Goal: Communication & Community: Ask a question

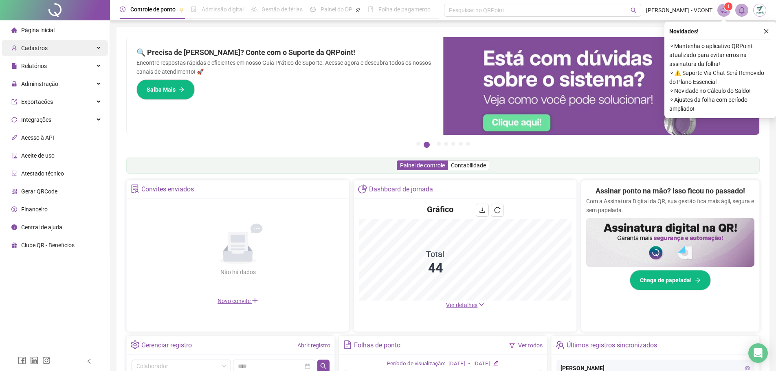
click at [50, 49] on div "Cadastros" at bounding box center [55, 48] width 106 height 16
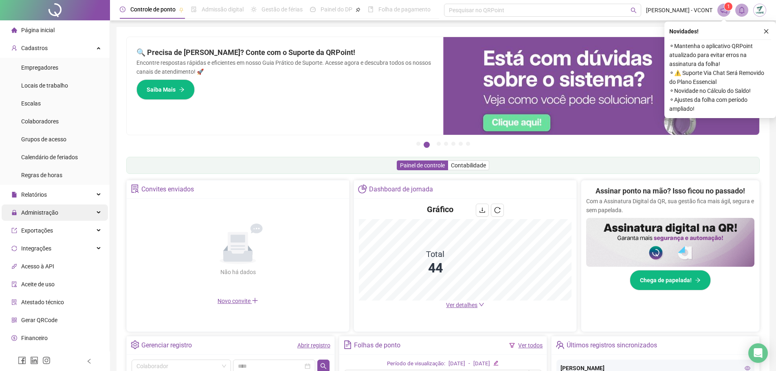
click at [55, 212] on span "Administração" at bounding box center [39, 212] width 37 height 7
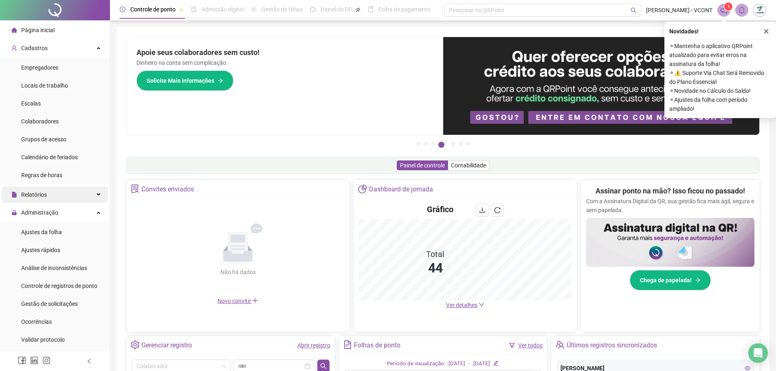
click at [40, 195] on span "Relatórios" at bounding box center [34, 194] width 26 height 7
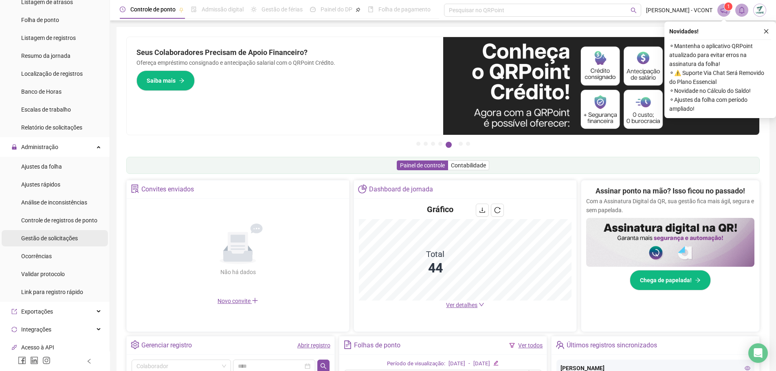
scroll to position [244, 0]
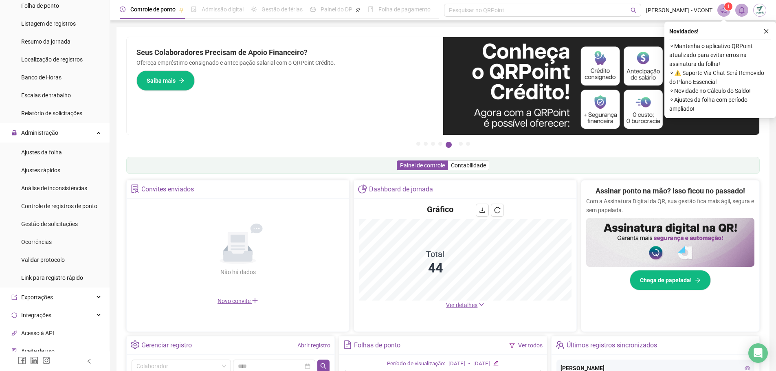
click at [46, 225] on span "Gestão de solicitações" at bounding box center [49, 224] width 57 height 7
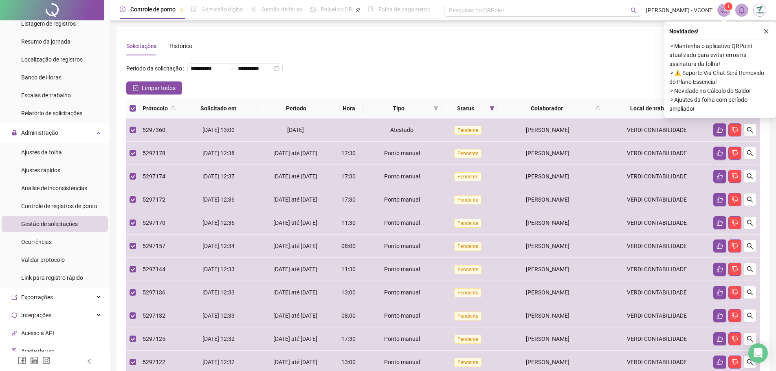
click at [769, 30] on button "button" at bounding box center [766, 31] width 10 height 10
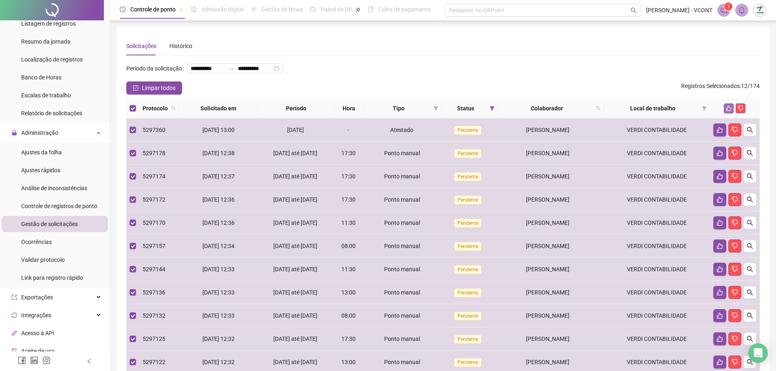
click at [727, 111] on icon "like" at bounding box center [729, 108] width 6 height 6
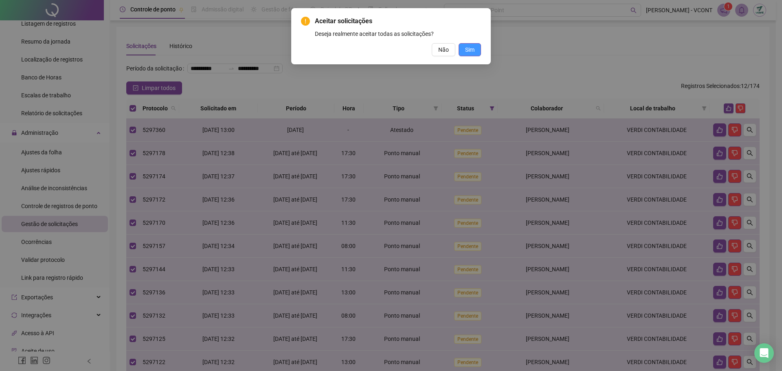
click at [477, 50] on button "Sim" at bounding box center [470, 49] width 22 height 13
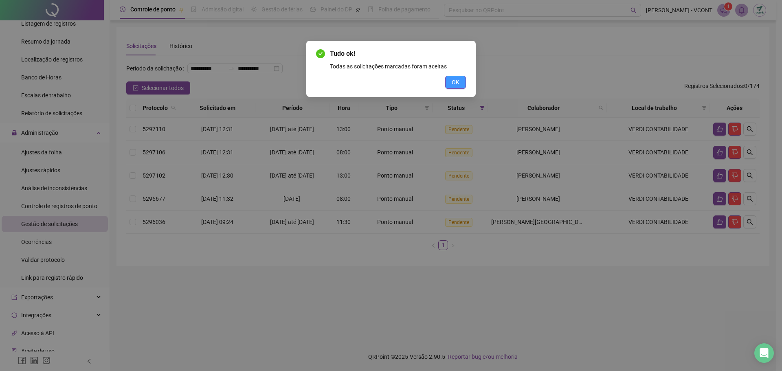
click at [458, 83] on span "OK" at bounding box center [456, 82] width 8 height 9
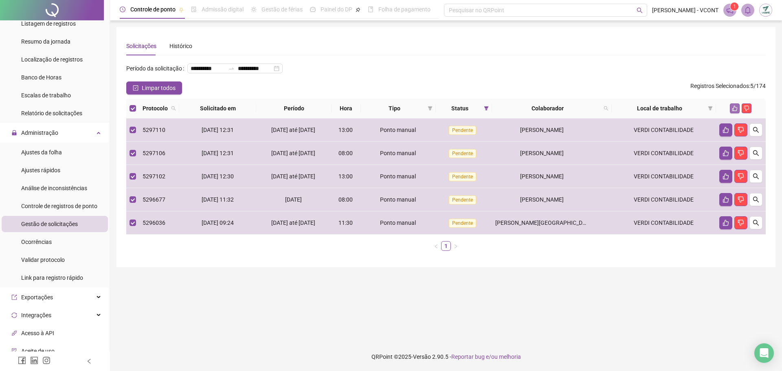
click at [734, 111] on icon "like" at bounding box center [735, 108] width 6 height 6
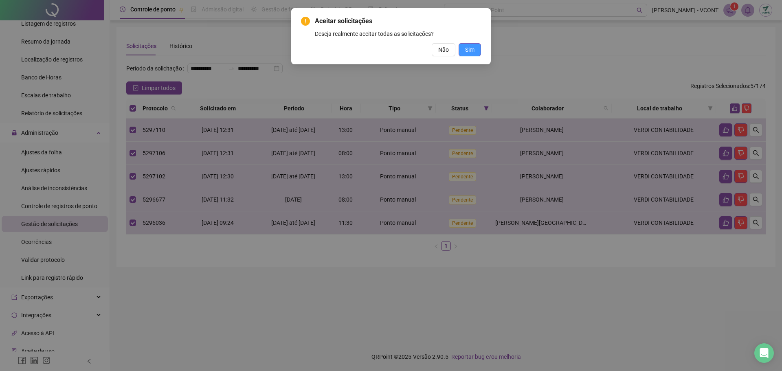
click at [470, 49] on span "Sim" at bounding box center [469, 49] width 9 height 9
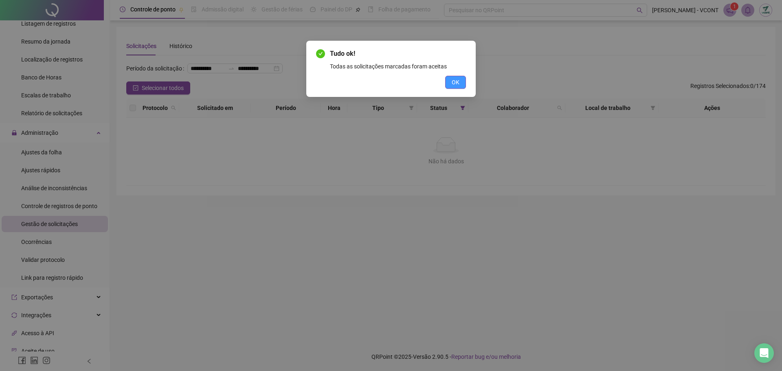
click at [455, 80] on span "OK" at bounding box center [456, 82] width 8 height 9
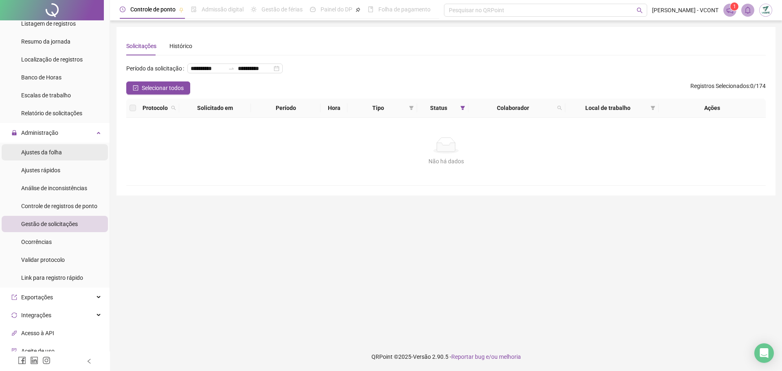
click at [60, 154] on span "Ajustes da folha" at bounding box center [41, 152] width 41 height 7
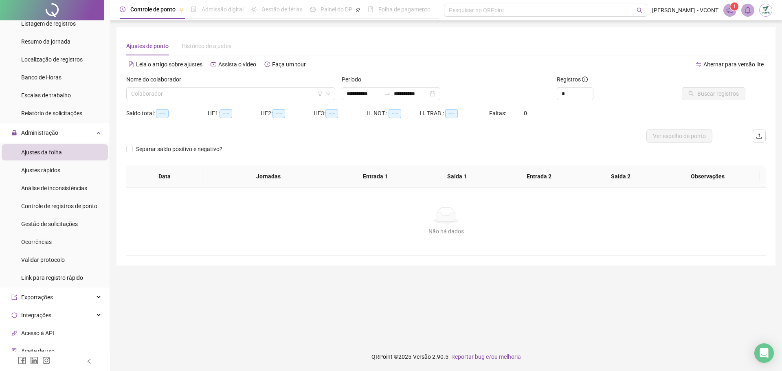
type input "**********"
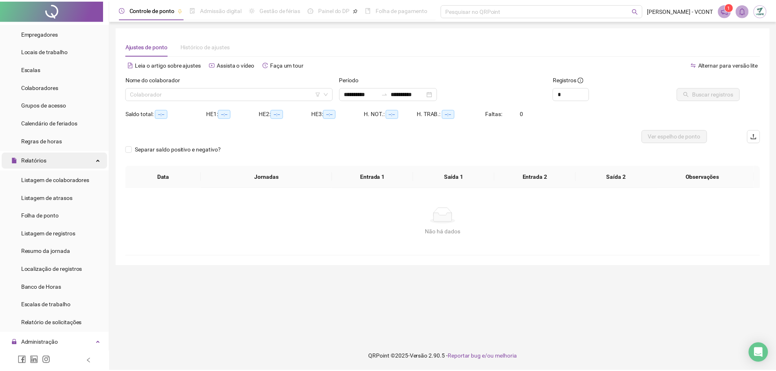
scroll to position [81, 0]
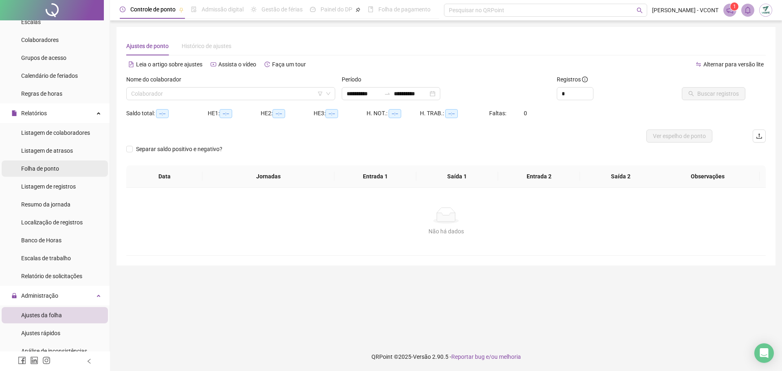
click at [55, 169] on span "Folha de ponto" at bounding box center [40, 168] width 38 height 7
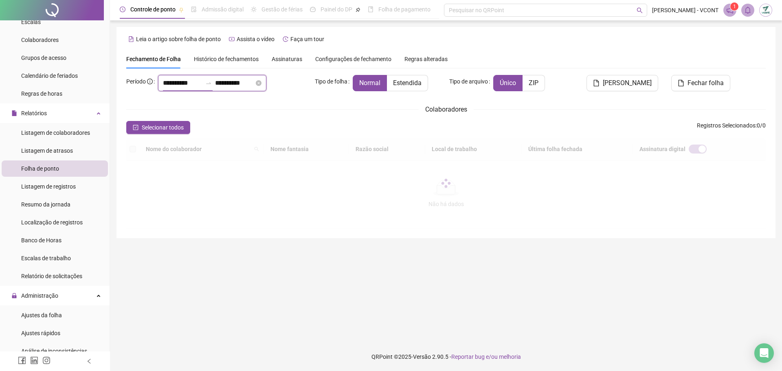
click at [178, 82] on input "**********" at bounding box center [182, 83] width 39 height 10
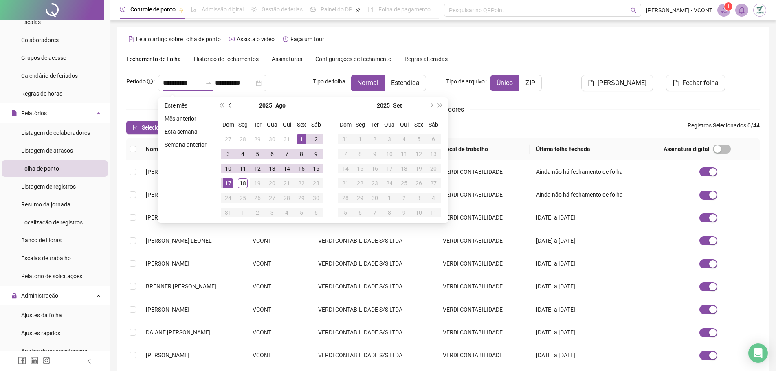
click at [229, 105] on span "prev-year" at bounding box center [230, 105] width 4 height 4
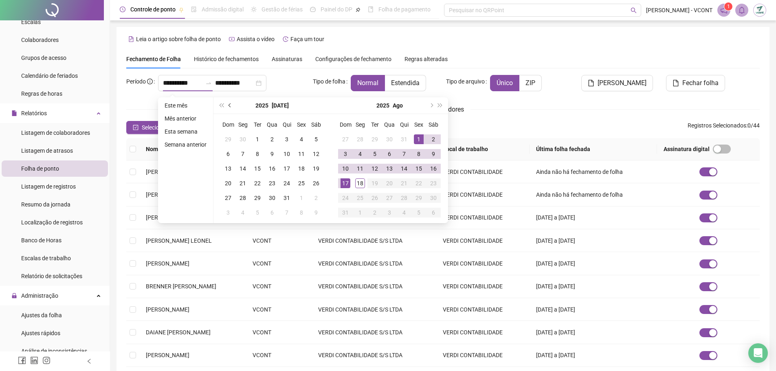
click at [228, 103] on button "prev-year" at bounding box center [230, 105] width 9 height 16
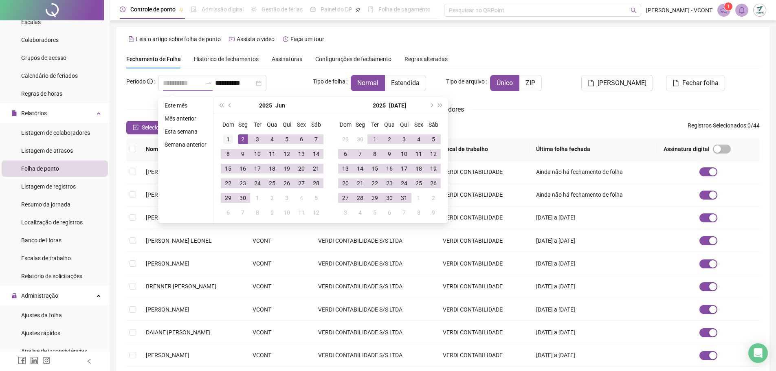
type input "**********"
click at [227, 141] on div "1" at bounding box center [228, 139] width 10 height 10
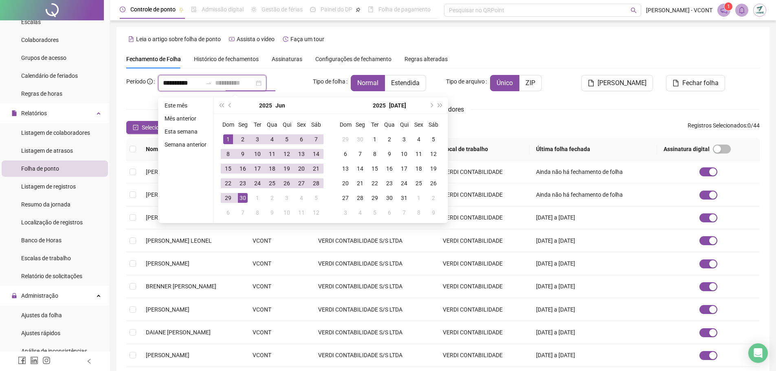
type input "**********"
click at [243, 199] on div "30" at bounding box center [243, 198] width 10 height 10
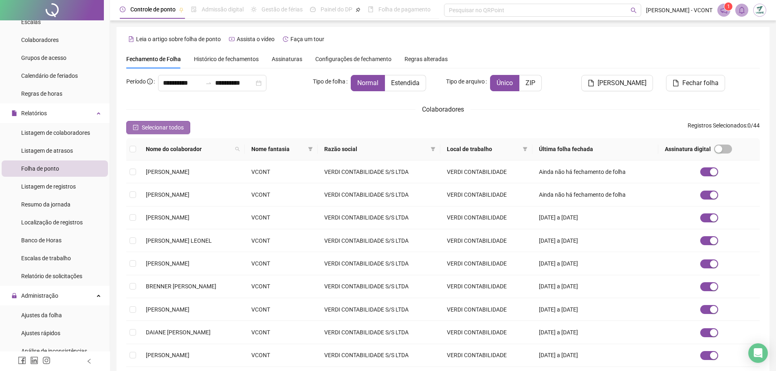
click at [149, 125] on span "Selecionar todos" at bounding box center [163, 127] width 42 height 9
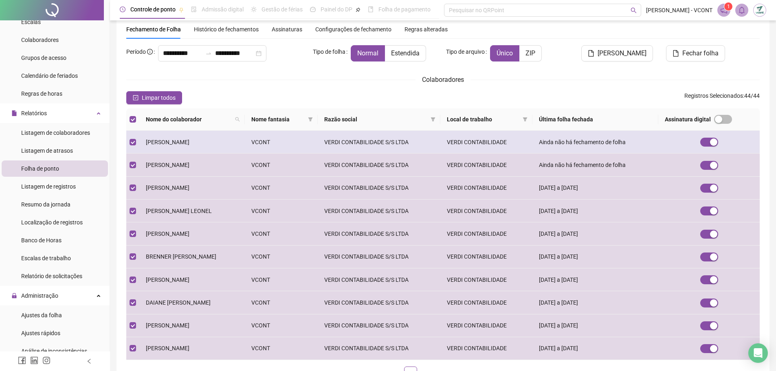
scroll to position [90, 0]
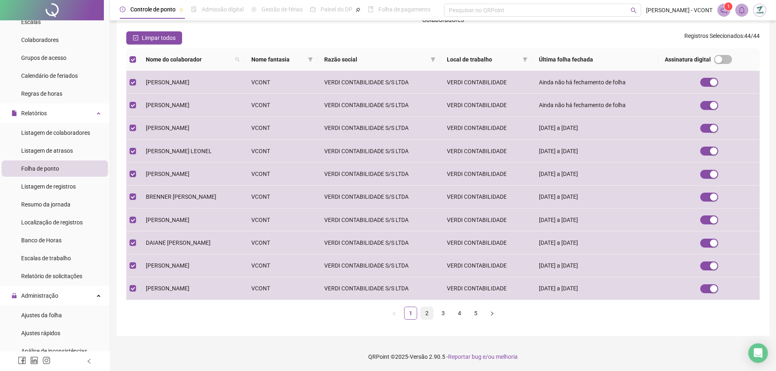
click at [424, 313] on link "2" at bounding box center [427, 313] width 12 height 12
click at [442, 312] on link "3" at bounding box center [443, 313] width 12 height 12
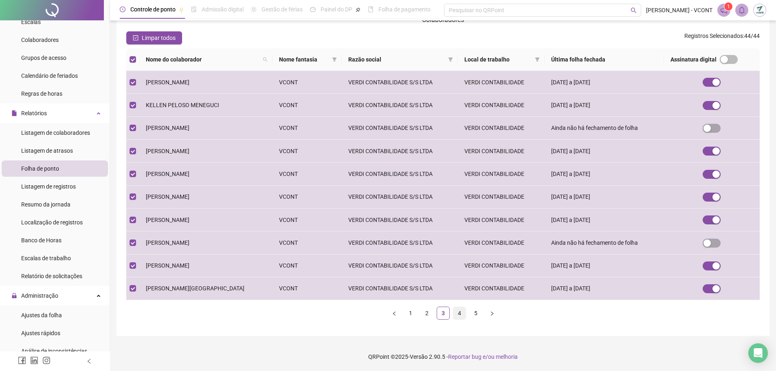
click at [463, 313] on link "4" at bounding box center [459, 313] width 12 height 12
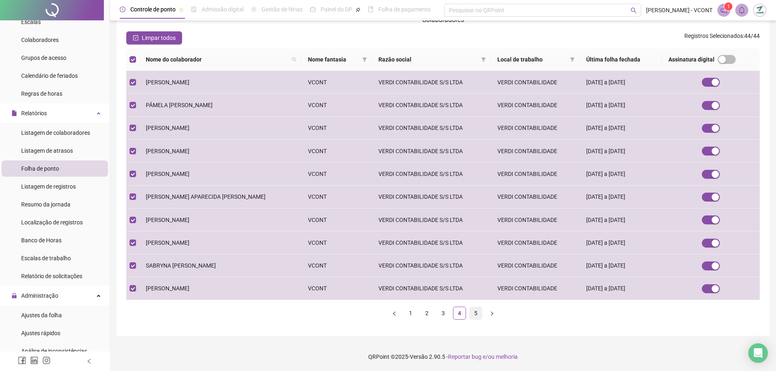
click at [477, 315] on link "5" at bounding box center [476, 313] width 12 height 12
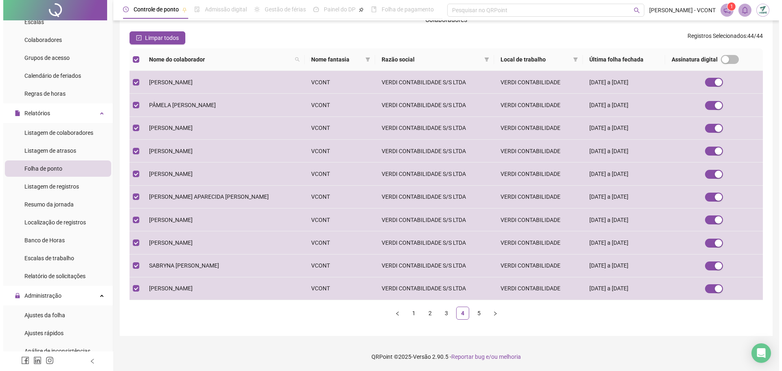
scroll to position [0, 0]
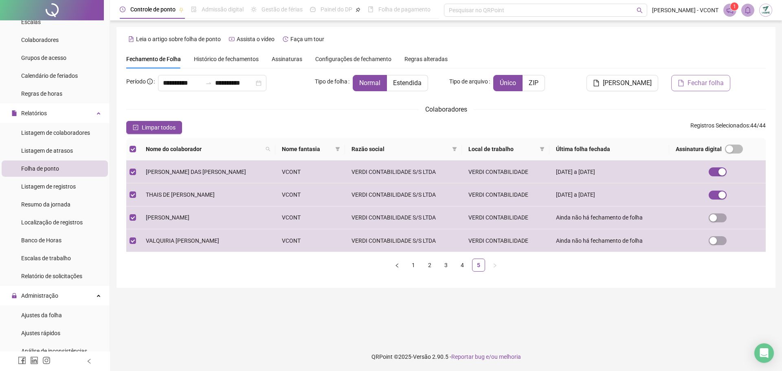
click at [707, 82] on span "Fechar folha" at bounding box center [705, 83] width 36 height 10
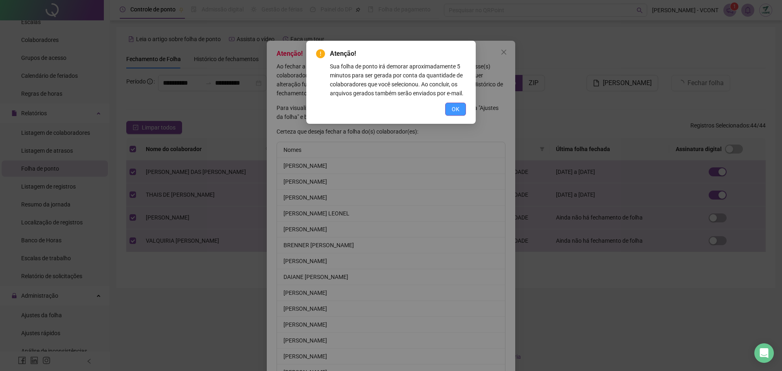
click at [457, 109] on span "OK" at bounding box center [456, 109] width 8 height 9
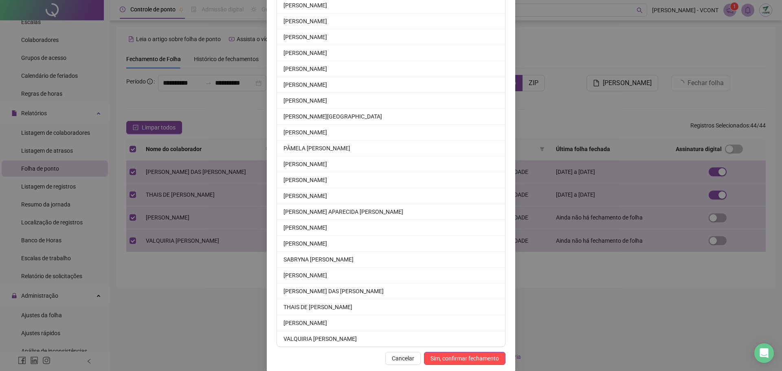
scroll to position [522, 0]
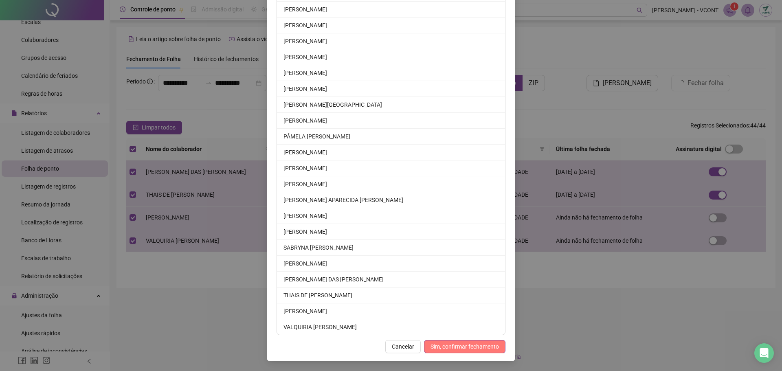
click at [452, 345] on span "Sim, confirmar fechamento" at bounding box center [464, 346] width 68 height 9
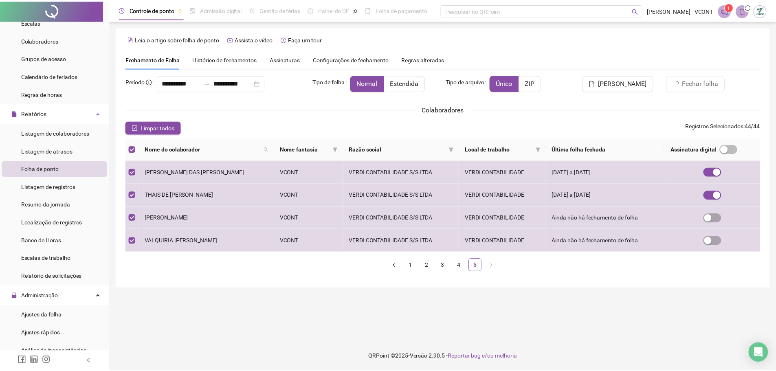
scroll to position [482, 0]
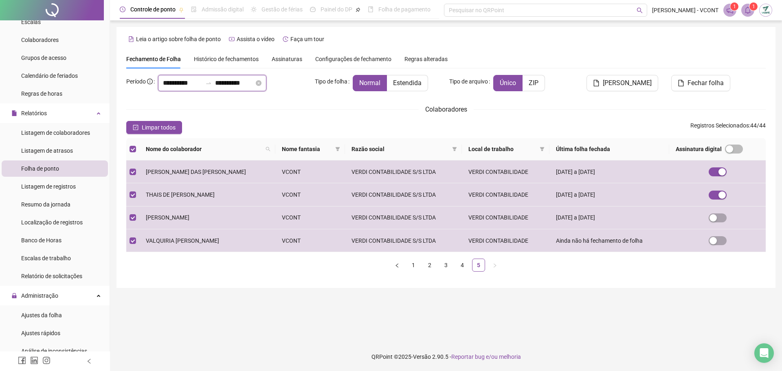
click at [182, 86] on input "**********" at bounding box center [182, 83] width 39 height 10
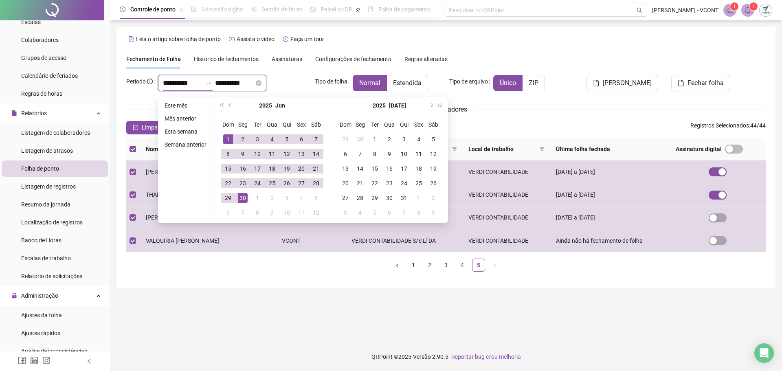
click at [178, 84] on input "**********" at bounding box center [182, 83] width 39 height 10
type input "**********"
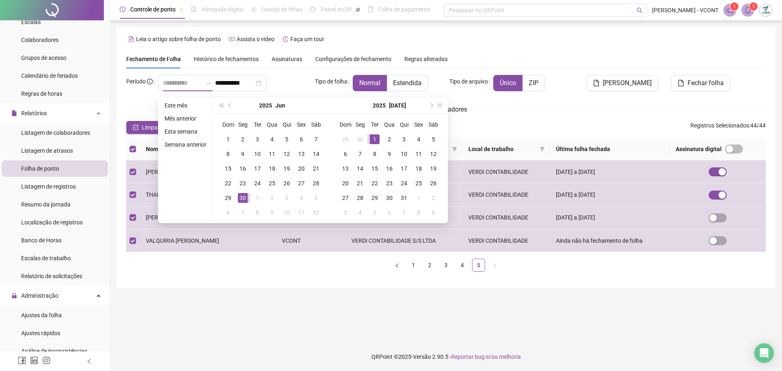
click at [374, 135] on div "1" at bounding box center [375, 139] width 10 height 10
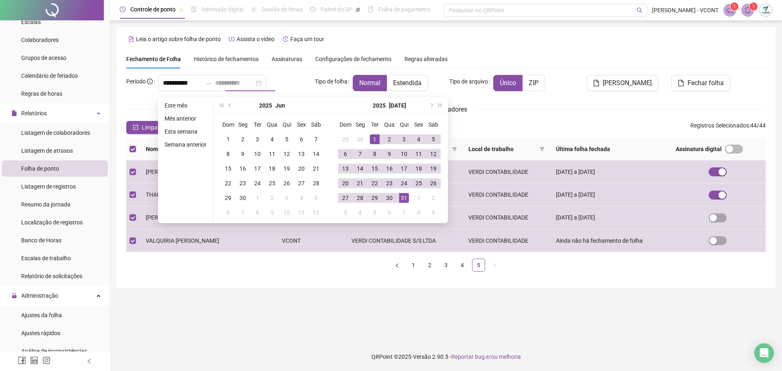
click at [403, 197] on div "31" at bounding box center [404, 198] width 10 height 10
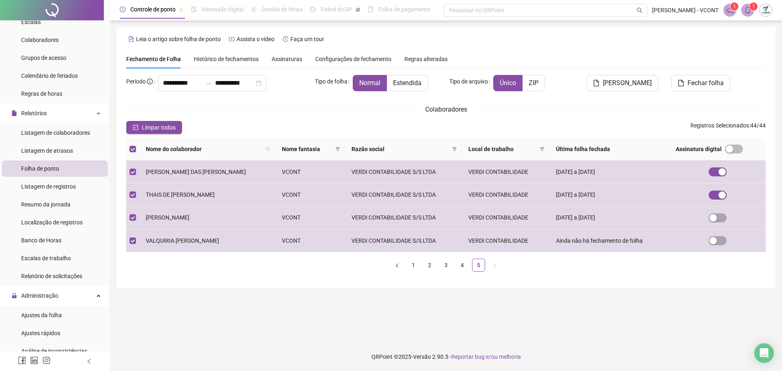
drag, startPoint x: 353, startPoint y: 108, endPoint x: 362, endPoint y: 110, distance: 8.6
click at [354, 108] on div "Colaboradores" at bounding box center [445, 109] width 639 height 10
click at [575, 110] on div "Colaboradores" at bounding box center [445, 109] width 639 height 10
click at [361, 83] on span "Normal" at bounding box center [369, 83] width 21 height 8
click at [253, 87] on input "**********" at bounding box center [234, 83] width 39 height 10
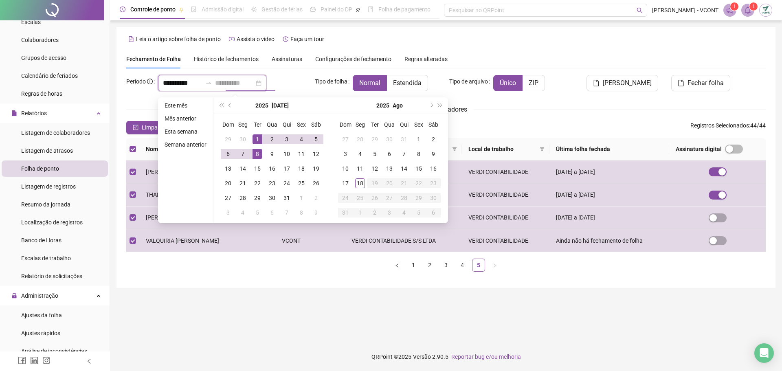
type input "**********"
click at [254, 140] on div "1" at bounding box center [258, 139] width 10 height 10
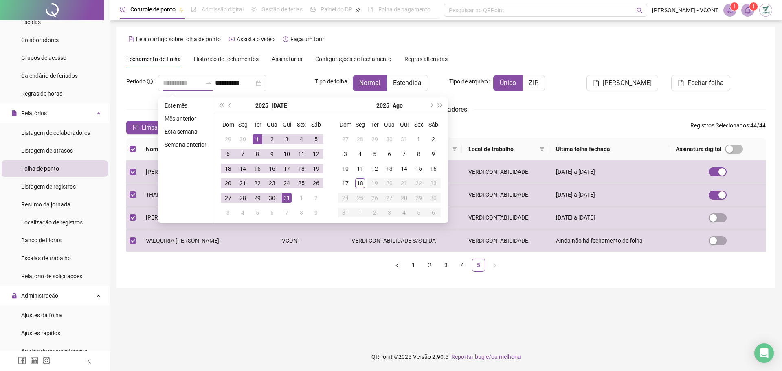
click at [285, 196] on div "31" at bounding box center [287, 198] width 10 height 10
type input "**********"
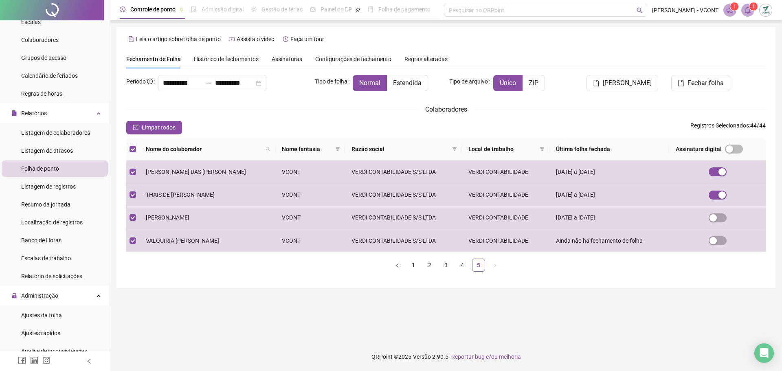
click at [471, 105] on span "Colaboradores" at bounding box center [446, 109] width 55 height 10
click at [694, 81] on span "Fechar folha" at bounding box center [705, 83] width 36 height 10
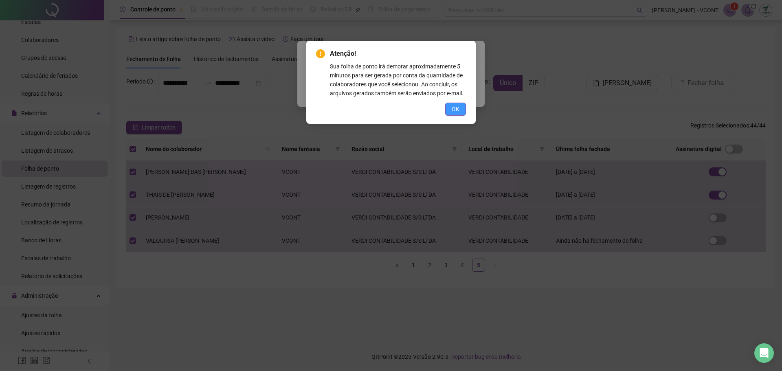
click at [456, 108] on span "OK" at bounding box center [456, 109] width 8 height 9
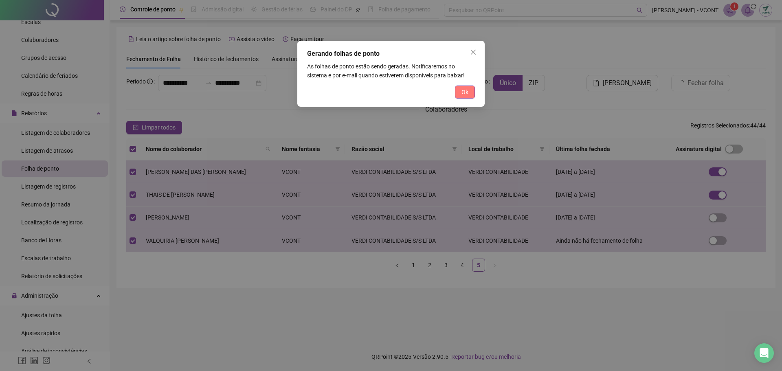
click at [466, 92] on span "Ok" at bounding box center [464, 92] width 7 height 9
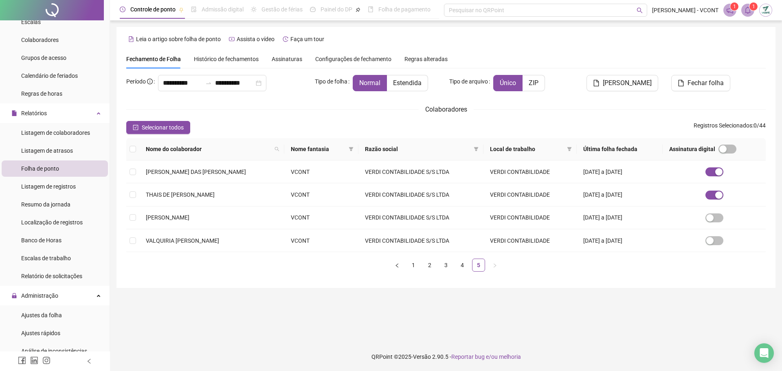
click at [282, 64] on div "Assinaturas" at bounding box center [287, 59] width 31 height 19
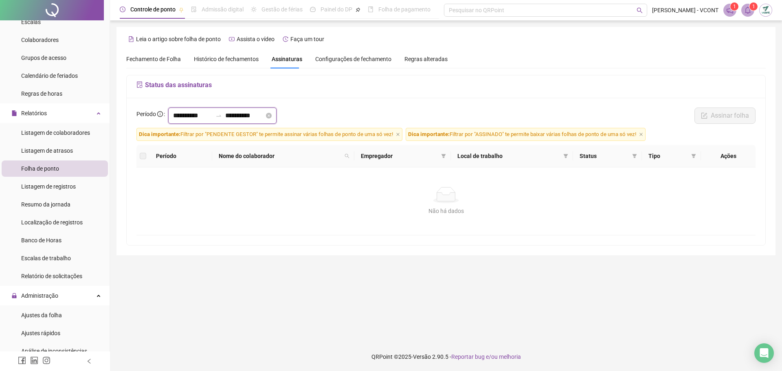
click at [180, 119] on input "**********" at bounding box center [192, 116] width 39 height 10
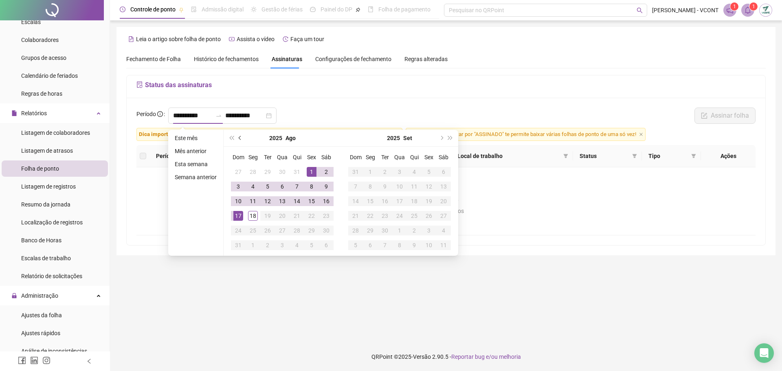
click at [237, 140] on button "prev-year" at bounding box center [240, 138] width 9 height 16
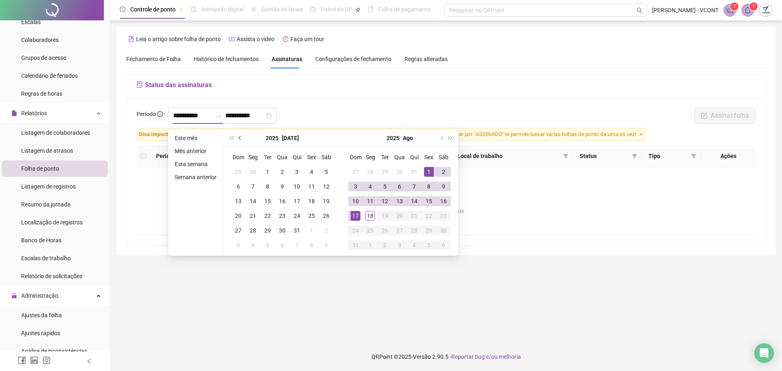
click at [237, 140] on button "prev-year" at bounding box center [240, 138] width 9 height 16
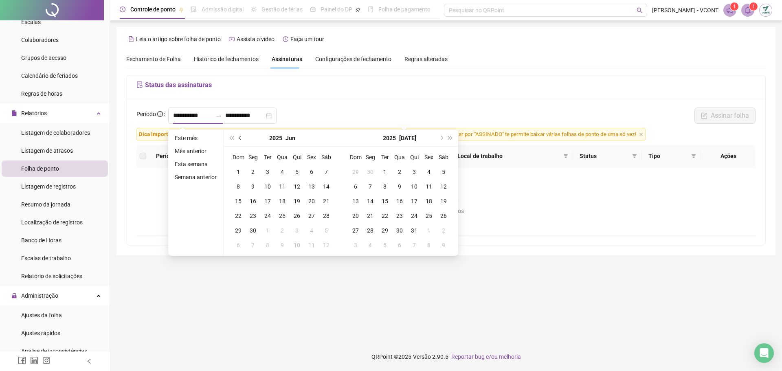
click at [237, 138] on button "prev-year" at bounding box center [240, 138] width 9 height 16
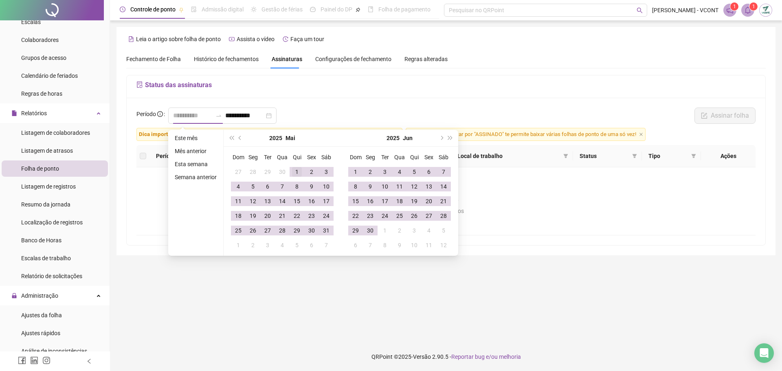
type input "**********"
click at [296, 170] on div "1" at bounding box center [297, 172] width 10 height 10
type input "**********"
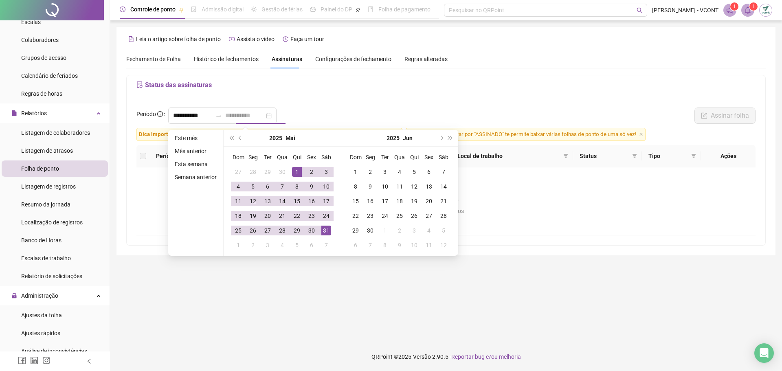
click at [328, 233] on div "31" at bounding box center [326, 231] width 10 height 10
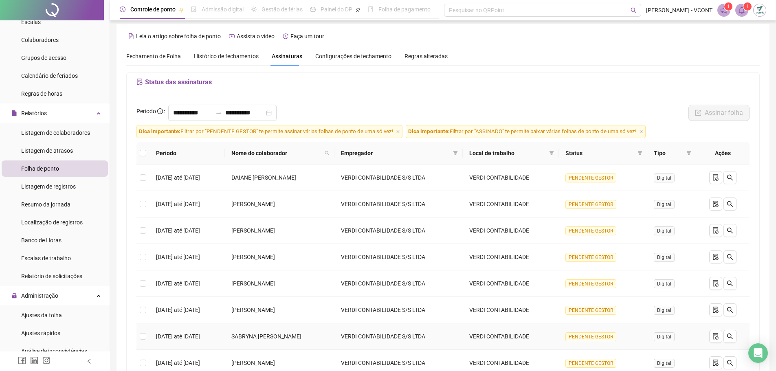
scroll to position [0, 0]
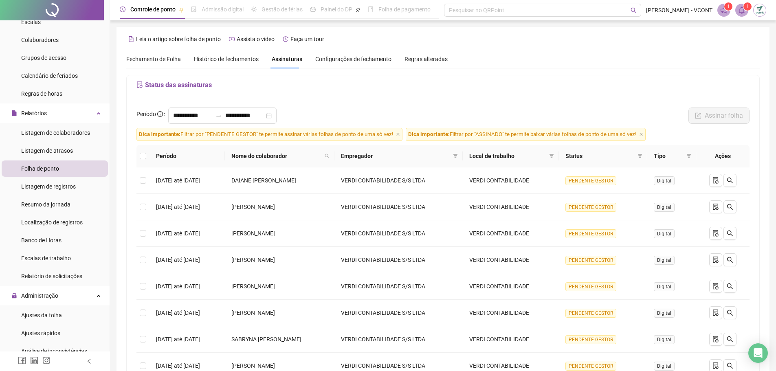
click at [218, 60] on span "Histórico de fechamentos" at bounding box center [226, 59] width 65 height 7
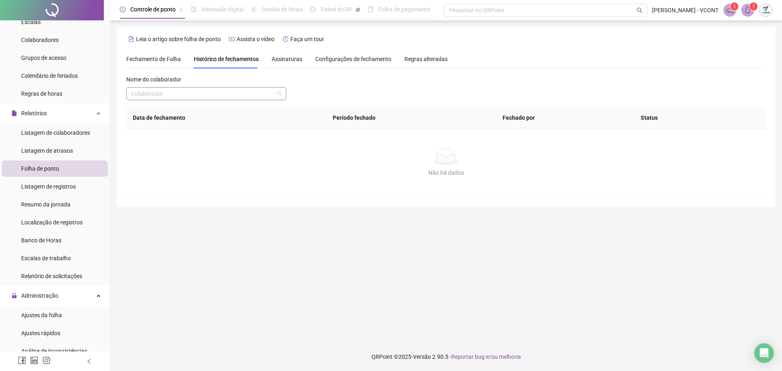
click at [273, 97] on input "search" at bounding box center [202, 94] width 143 height 12
click at [362, 90] on div "Nome do colaborador Colaborador" at bounding box center [445, 91] width 639 height 32
click at [285, 60] on span "Assinaturas" at bounding box center [287, 59] width 31 height 6
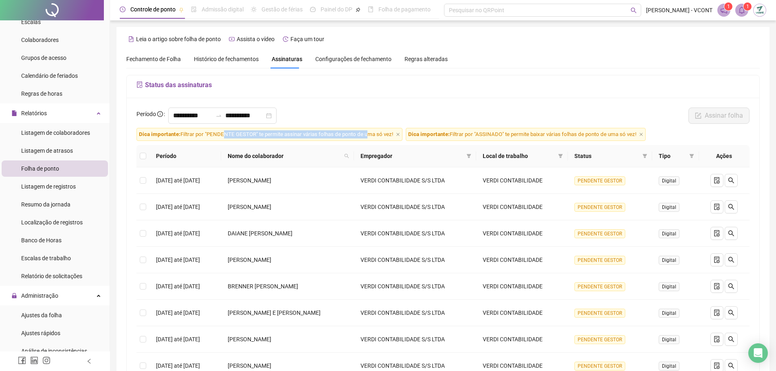
drag, startPoint x: 228, startPoint y: 136, endPoint x: 367, endPoint y: 135, distance: 138.9
click at [367, 135] on span "Dica importante: Filtrar por "PENDENTE GESTOR" te permite assinar várias folhas…" at bounding box center [269, 134] width 266 height 13
click at [647, 154] on icon "filter" at bounding box center [645, 156] width 4 height 4
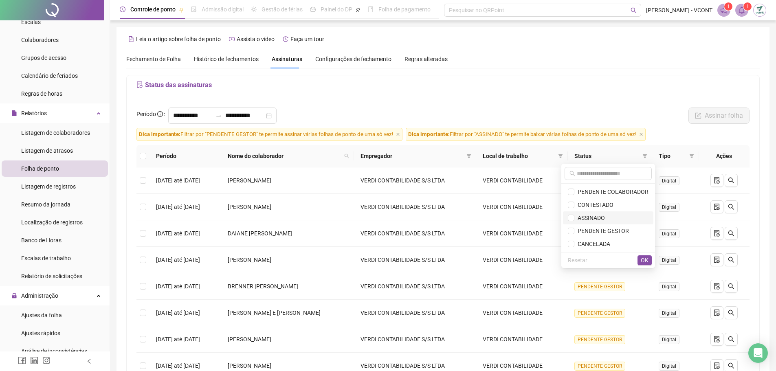
click at [597, 217] on span "ASSINADO" at bounding box center [589, 218] width 31 height 7
click at [643, 257] on span "OK" at bounding box center [645, 260] width 8 height 9
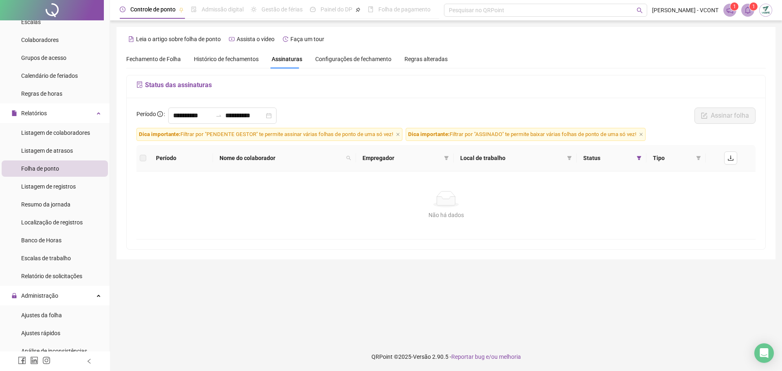
click at [592, 159] on span "Status" at bounding box center [608, 158] width 50 height 9
click at [637, 157] on icon "filter" at bounding box center [639, 158] width 5 height 5
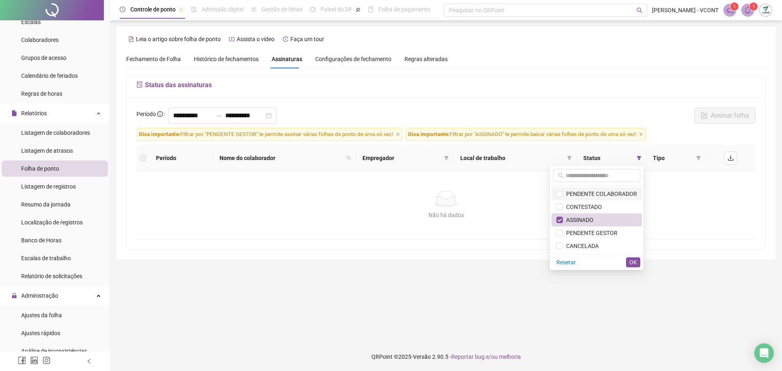
click at [608, 193] on span "PENDENTE COLABORADOR" at bounding box center [600, 194] width 74 height 7
click at [583, 219] on span "ASSINADO" at bounding box center [578, 220] width 31 height 7
click at [633, 257] on div "Resetar OK" at bounding box center [597, 262] width 94 height 16
click at [633, 260] on span "OK" at bounding box center [633, 262] width 8 height 9
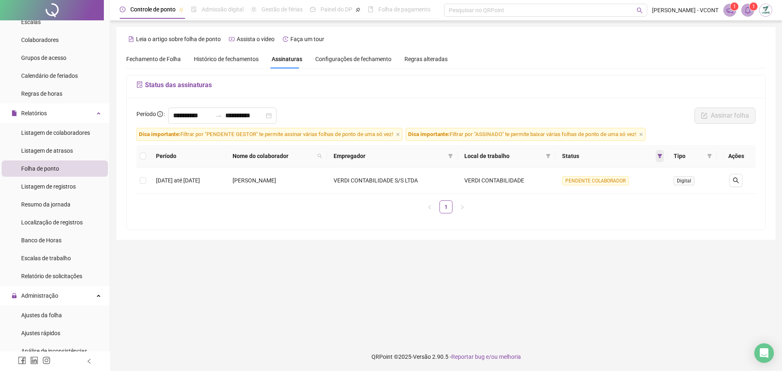
click at [662, 156] on icon "filter" at bounding box center [659, 156] width 5 height 5
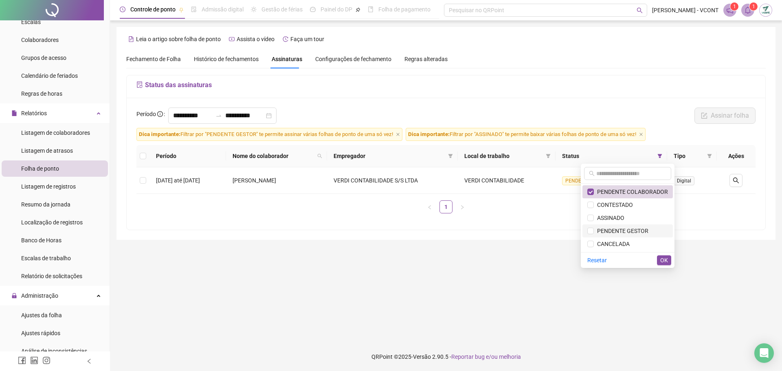
click at [616, 230] on span "PENDENTE GESTOR" at bounding box center [621, 231] width 55 height 7
click at [614, 192] on span "PENDENTE COLABORADOR" at bounding box center [631, 192] width 74 height 7
click at [665, 259] on span "OK" at bounding box center [664, 260] width 8 height 9
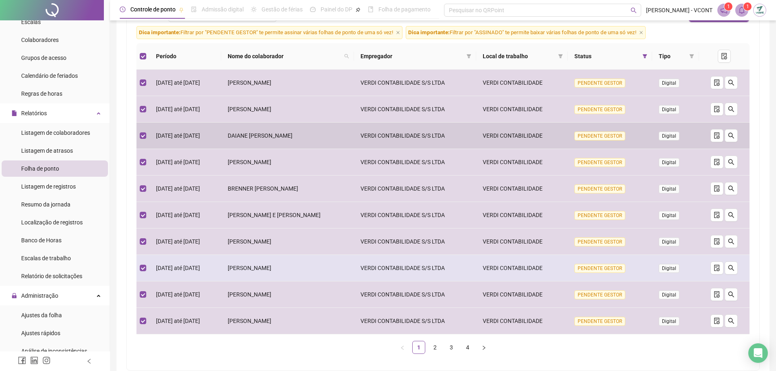
scroll to position [146, 0]
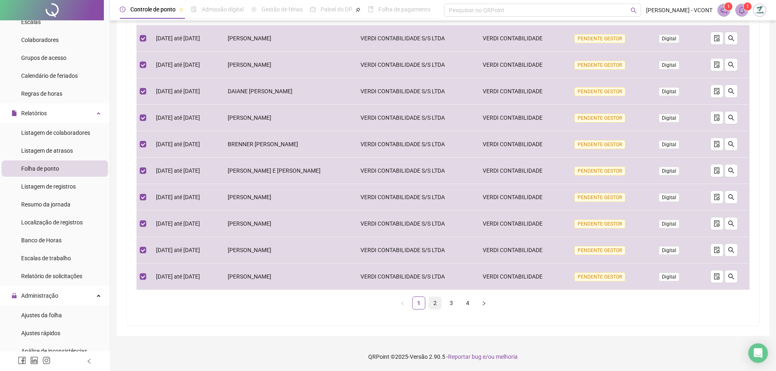
click at [435, 303] on link "2" at bounding box center [435, 303] width 12 height 12
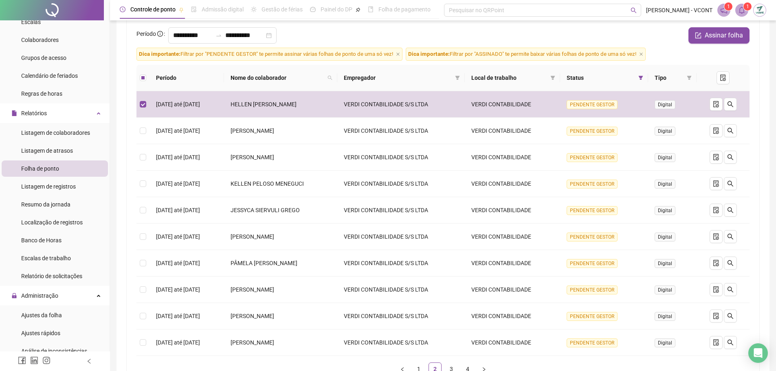
scroll to position [0, 0]
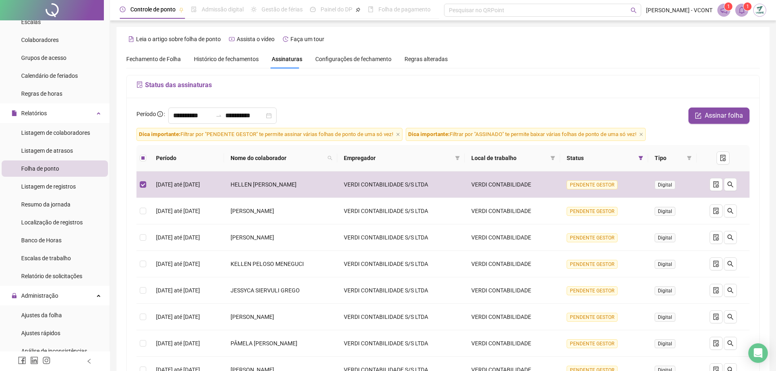
click at [142, 154] on label at bounding box center [143, 158] width 7 height 9
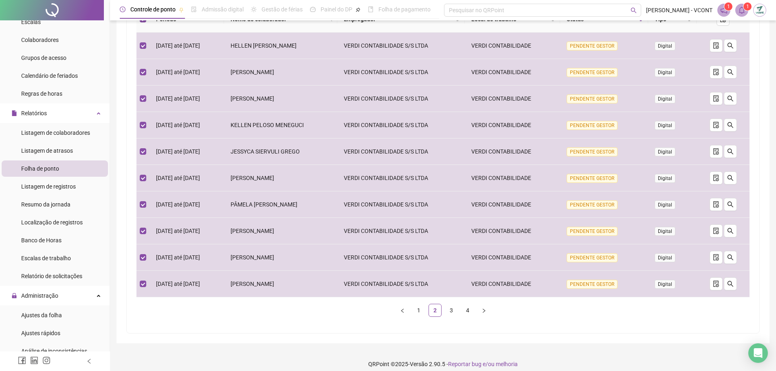
scroll to position [146, 0]
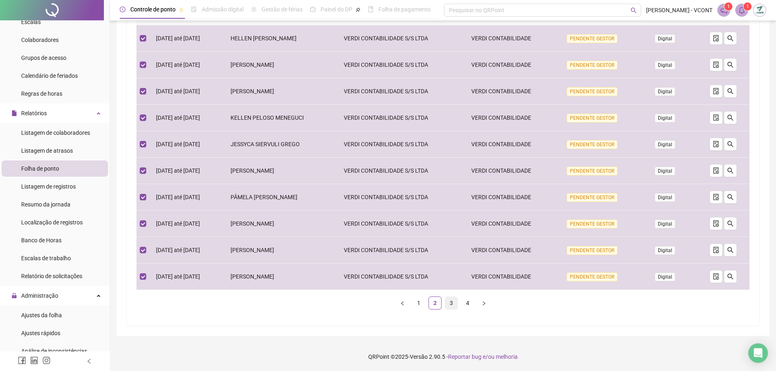
click at [453, 299] on link "3" at bounding box center [451, 303] width 12 height 12
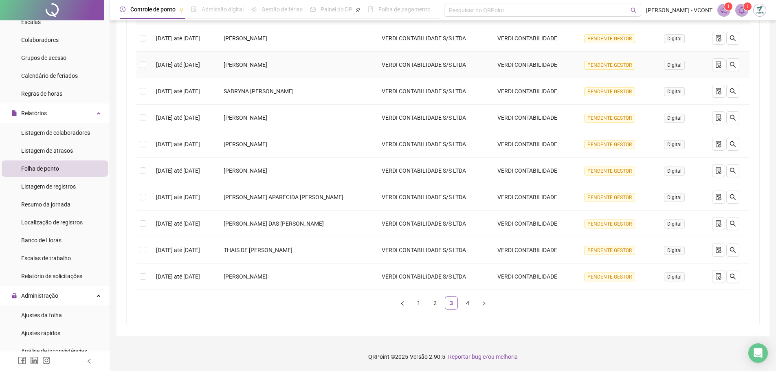
scroll to position [24, 0]
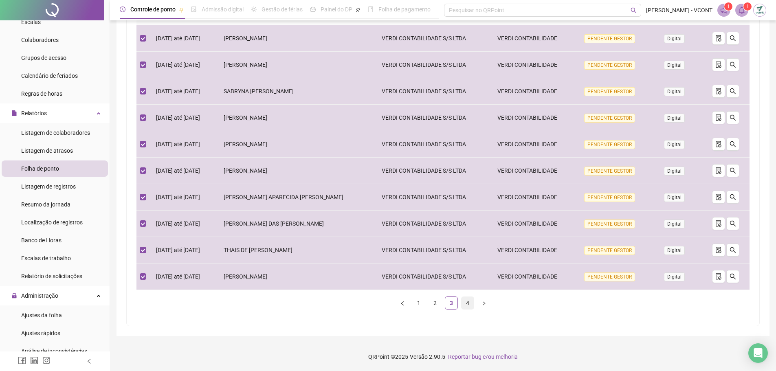
click at [467, 303] on link "4" at bounding box center [467, 303] width 12 height 12
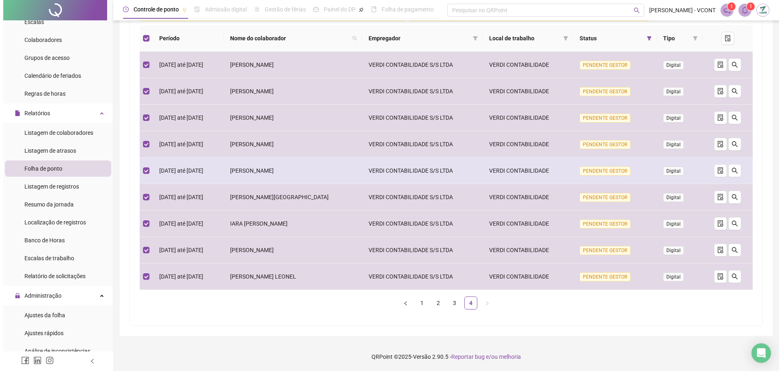
scroll to position [0, 0]
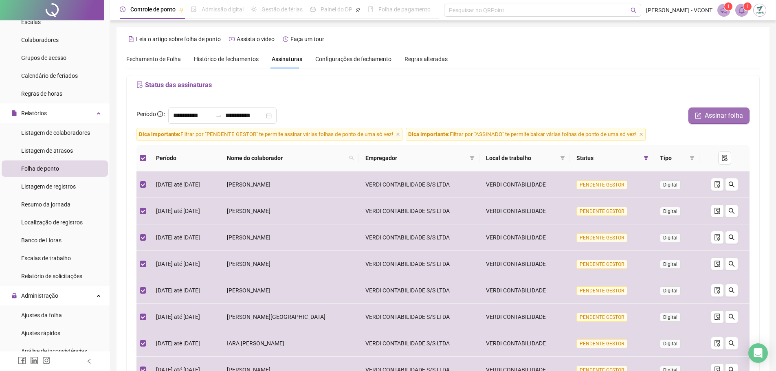
click at [721, 117] on span "Assinar folha" at bounding box center [724, 116] width 38 height 10
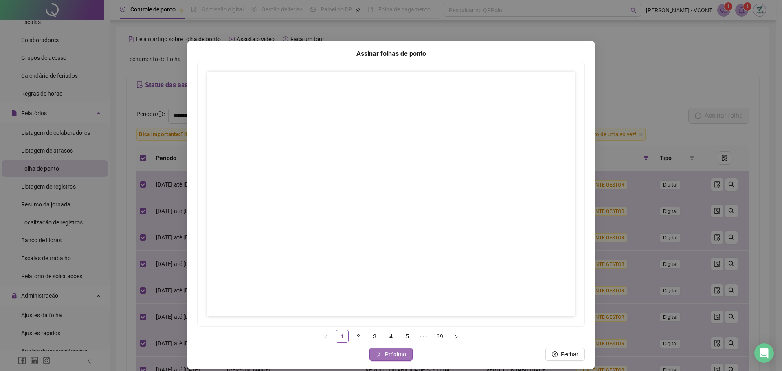
click at [385, 355] on span "Próximo" at bounding box center [395, 354] width 21 height 9
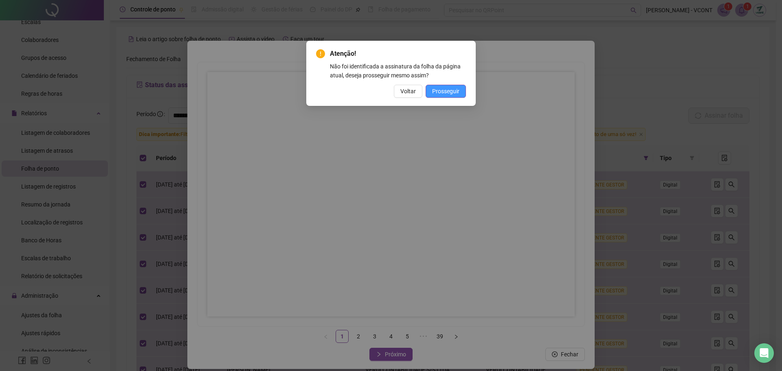
click at [444, 92] on span "Prosseguir" at bounding box center [445, 91] width 27 height 9
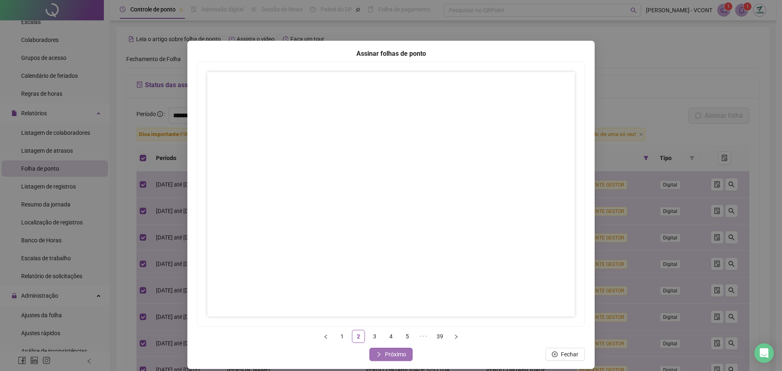
click at [386, 359] on button "Próximo" at bounding box center [390, 354] width 43 height 13
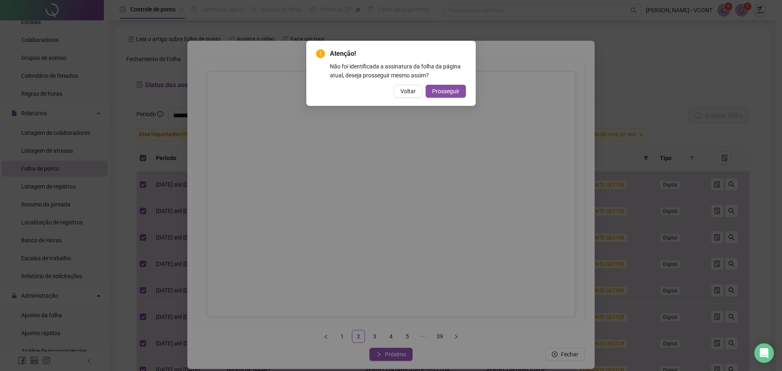
click at [381, 283] on div "Atenção! Não foi identificada a assinatura da folha da página atual, deseja pro…" at bounding box center [391, 185] width 782 height 371
click at [446, 90] on span "Prosseguir" at bounding box center [445, 91] width 27 height 9
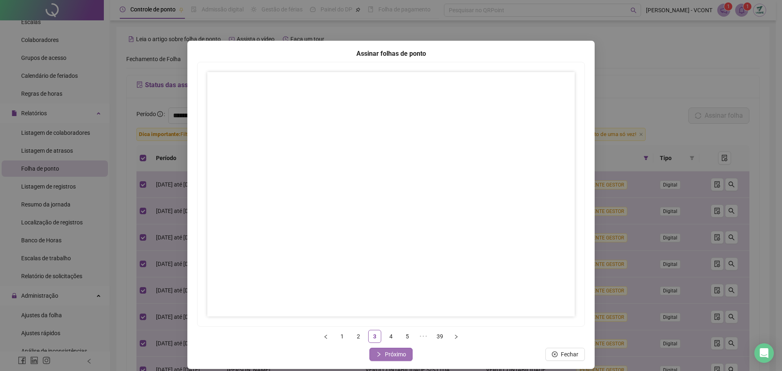
click at [402, 357] on span "Próximo" at bounding box center [395, 354] width 21 height 9
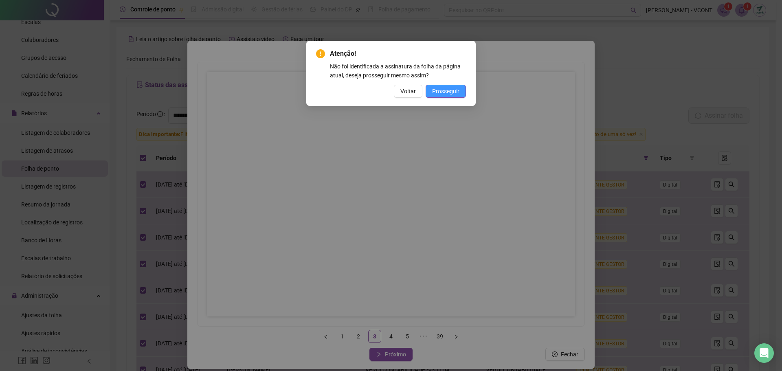
click at [450, 91] on span "Prosseguir" at bounding box center [445, 91] width 27 height 9
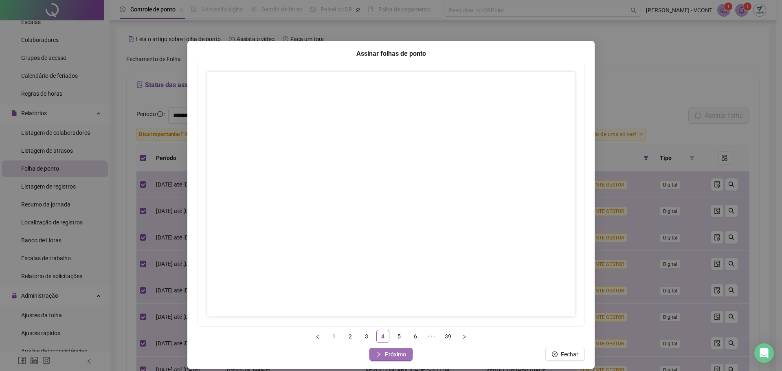
click at [394, 356] on span "Próximo" at bounding box center [395, 354] width 21 height 9
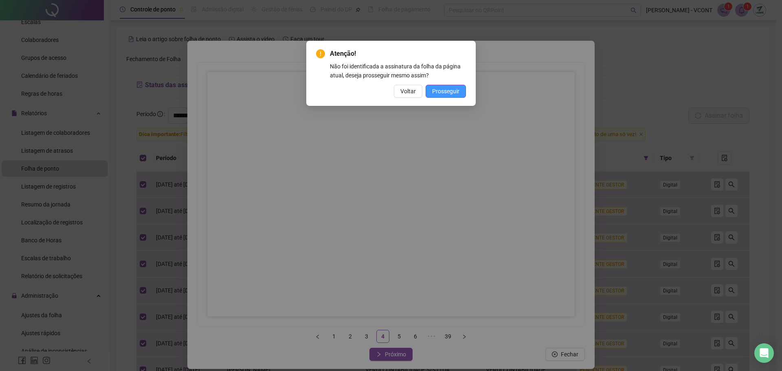
click at [454, 92] on span "Prosseguir" at bounding box center [445, 91] width 27 height 9
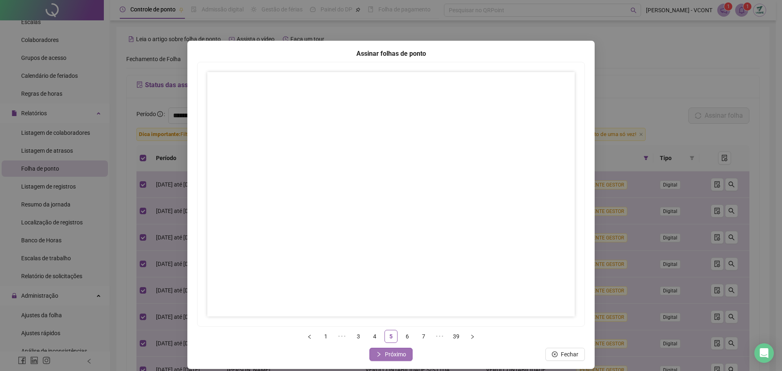
click at [393, 354] on span "Próximo" at bounding box center [395, 354] width 21 height 9
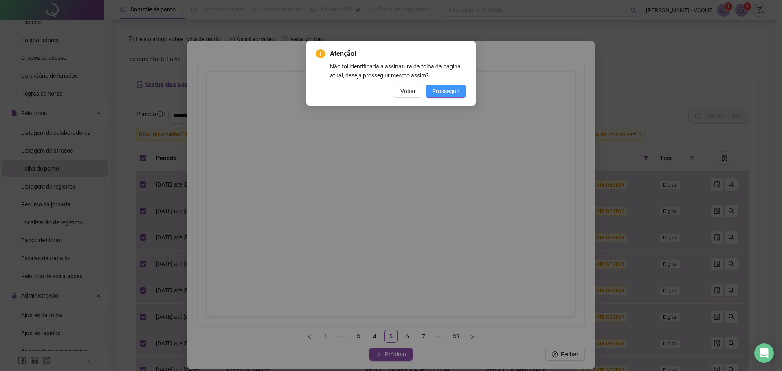
click at [447, 90] on span "Prosseguir" at bounding box center [445, 91] width 27 height 9
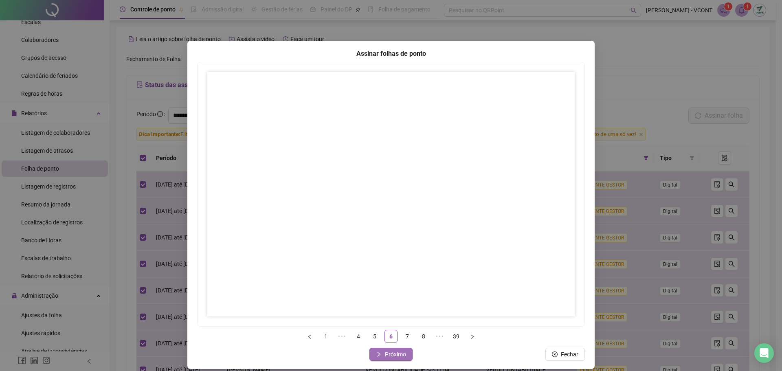
click at [395, 355] on span "Próximo" at bounding box center [395, 354] width 21 height 9
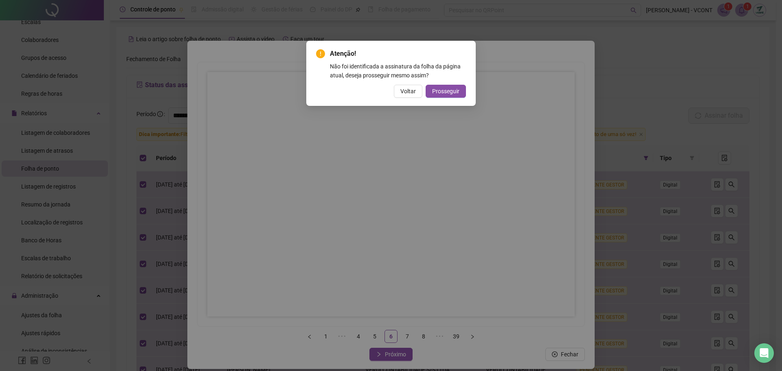
click at [388, 283] on div "Atenção! Não foi identificada a assinatura da folha da página atual, deseja pro…" at bounding box center [391, 185] width 782 height 371
drag, startPoint x: 448, startPoint y: 82, endPoint x: 448, endPoint y: 86, distance: 4.5
click at [448, 84] on div "Atenção! Não foi identificada a assinatura da folha da página atual, deseja pro…" at bounding box center [391, 73] width 150 height 49
click at [448, 88] on span "Prosseguir" at bounding box center [445, 91] width 27 height 9
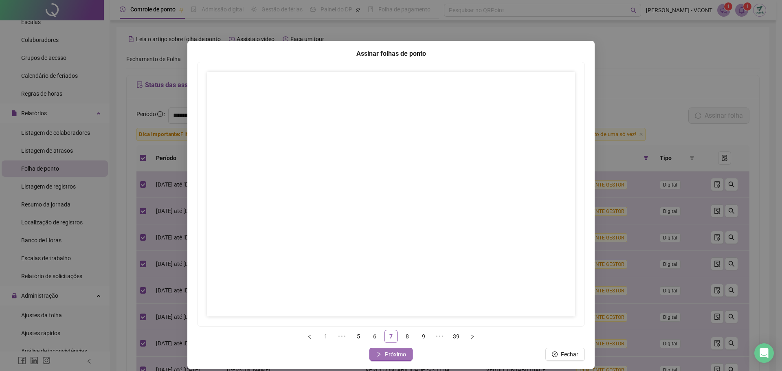
click at [389, 356] on span "Próximo" at bounding box center [395, 354] width 21 height 9
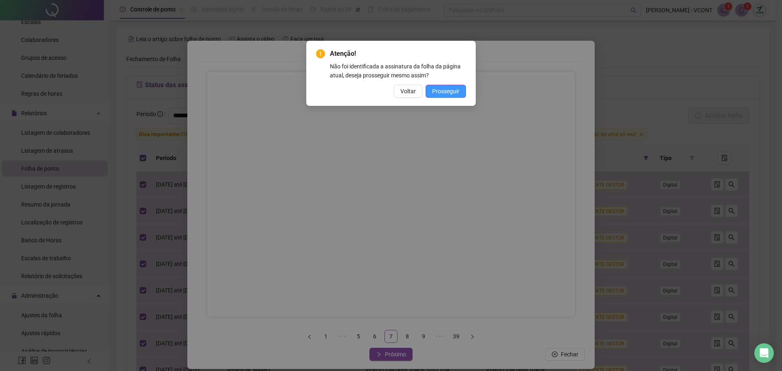
click at [440, 95] on span "Prosseguir" at bounding box center [445, 91] width 27 height 9
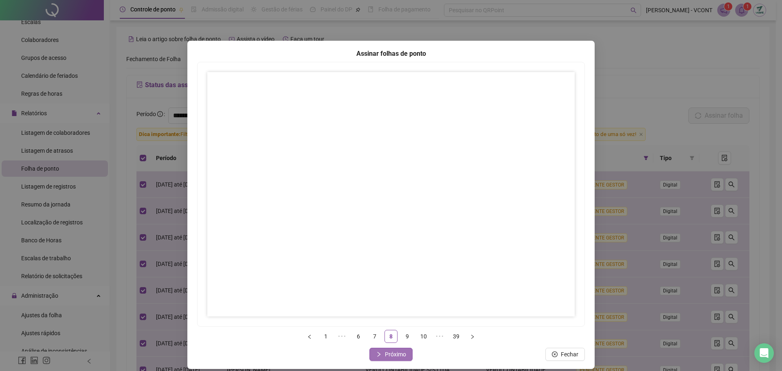
click at [399, 358] on span "Próximo" at bounding box center [395, 354] width 21 height 9
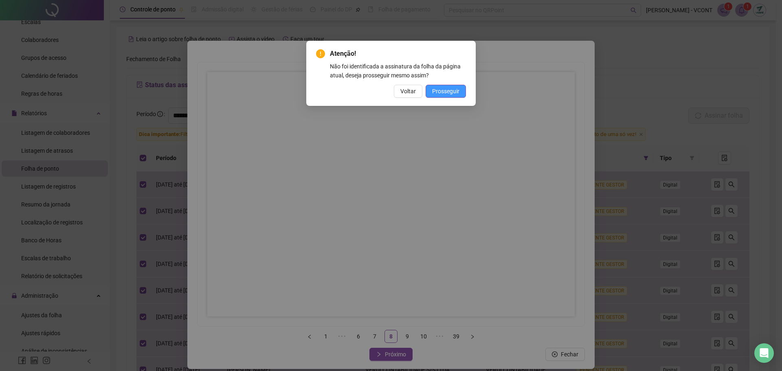
click at [451, 91] on span "Prosseguir" at bounding box center [445, 91] width 27 height 9
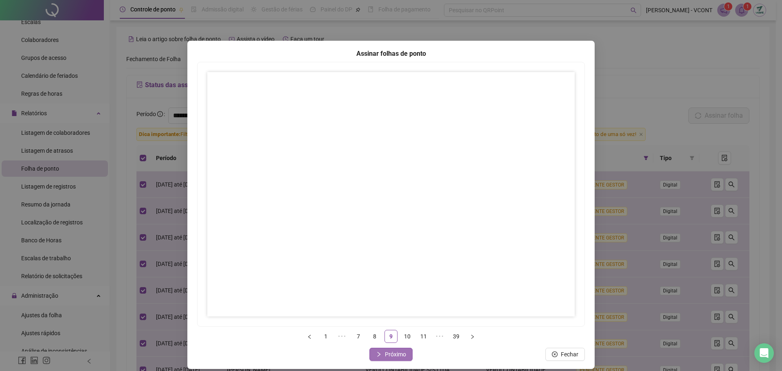
click at [393, 357] on span "Próximo" at bounding box center [395, 354] width 21 height 9
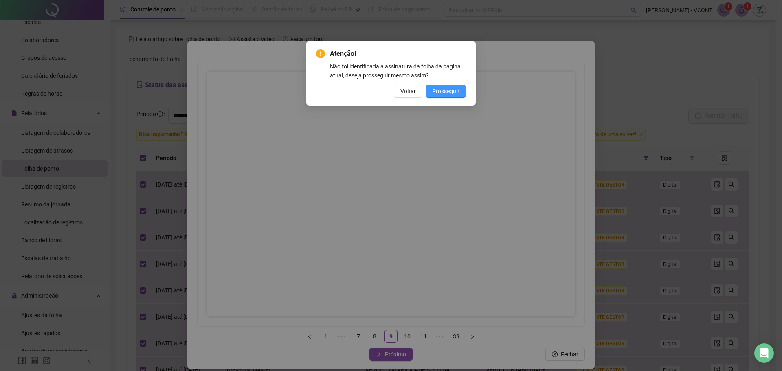
click at [447, 91] on span "Prosseguir" at bounding box center [445, 91] width 27 height 9
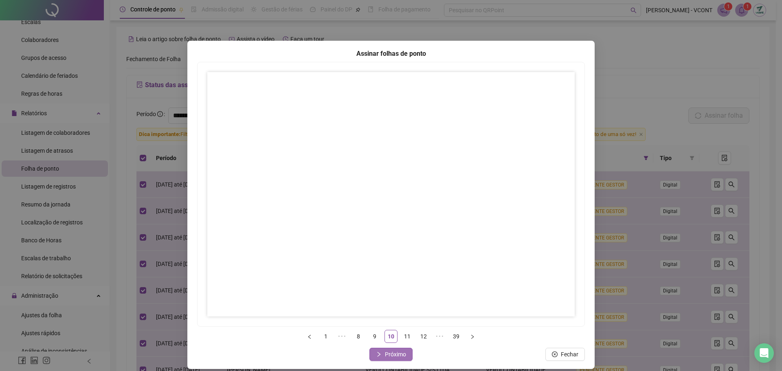
click at [388, 357] on span "Próximo" at bounding box center [395, 354] width 21 height 9
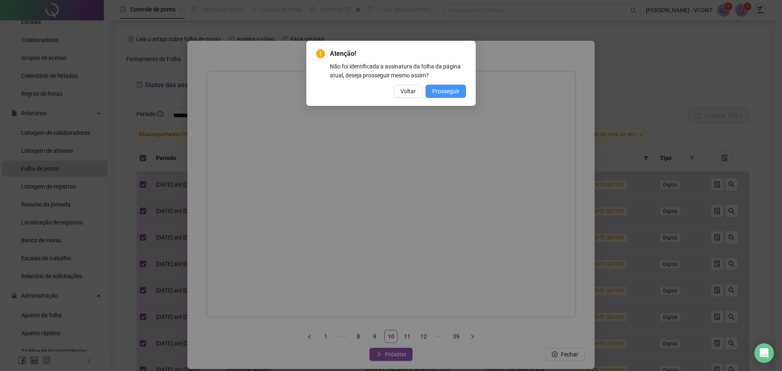
click at [448, 96] on button "Prosseguir" at bounding box center [446, 91] width 40 height 13
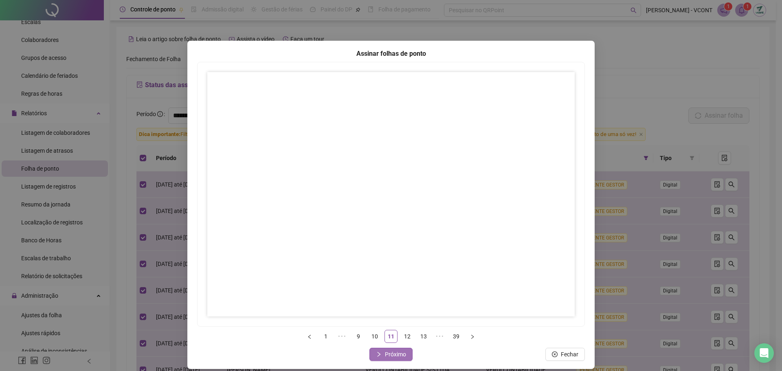
click at [391, 348] on div "Assinar folhas de ponto 1 ••• 9 10 11 12 13 ••• 39 Fechar Próximo" at bounding box center [390, 205] width 407 height 328
click at [393, 353] on span "Próximo" at bounding box center [395, 354] width 21 height 9
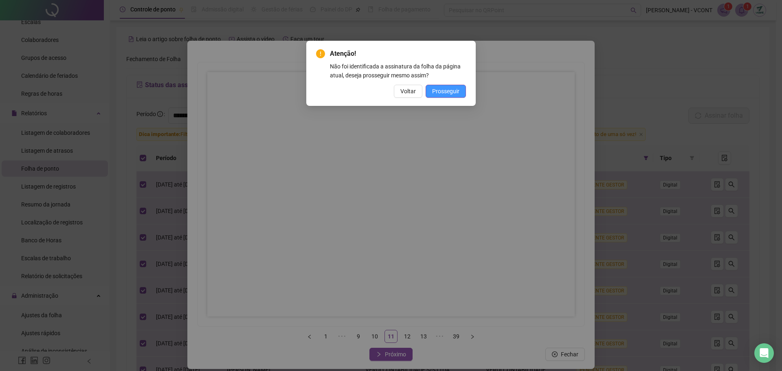
click at [439, 93] on span "Prosseguir" at bounding box center [445, 91] width 27 height 9
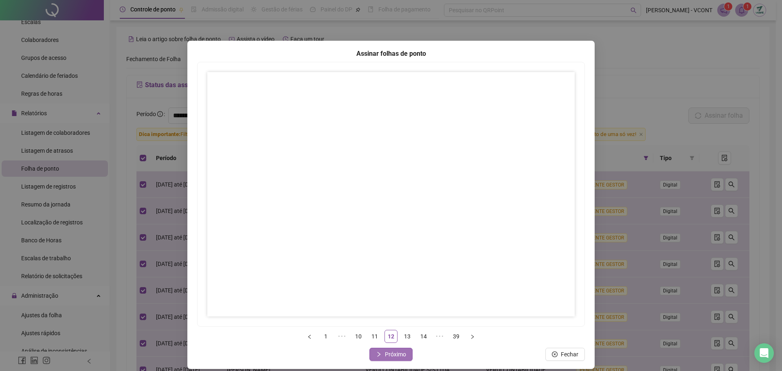
click at [385, 351] on span "Próximo" at bounding box center [395, 354] width 21 height 9
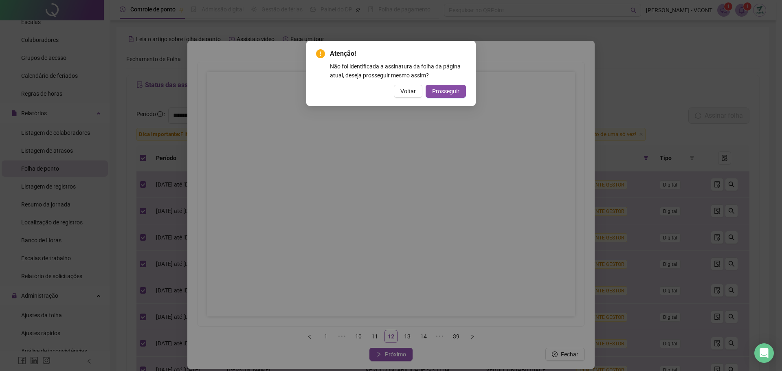
drag, startPoint x: 451, startPoint y: 90, endPoint x: 458, endPoint y: 91, distance: 6.9
click at [451, 91] on span "Prosseguir" at bounding box center [445, 91] width 27 height 9
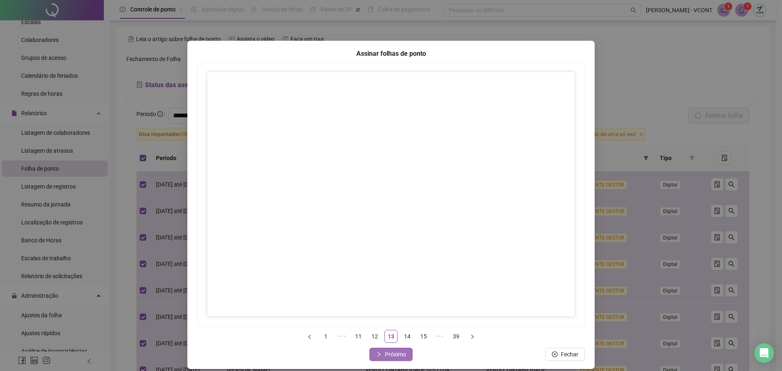
click at [386, 352] on span "Próximo" at bounding box center [395, 354] width 21 height 9
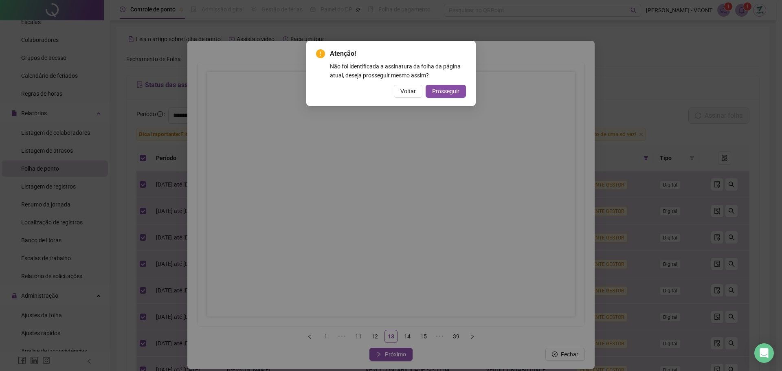
drag, startPoint x: 441, startPoint y: 89, endPoint x: 450, endPoint y: 90, distance: 9.9
click at [441, 89] on span "Prosseguir" at bounding box center [445, 91] width 27 height 9
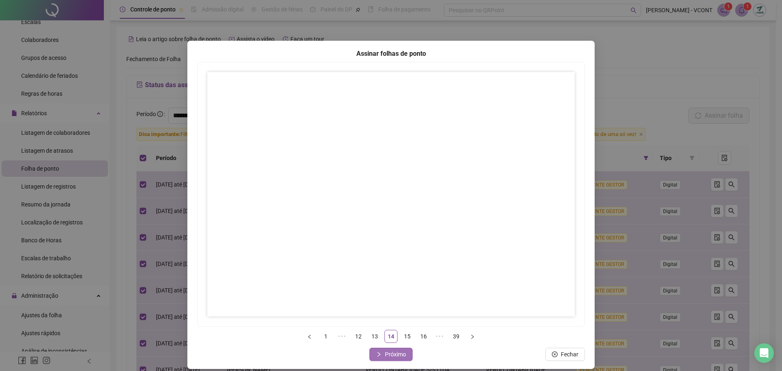
click at [398, 356] on span "Próximo" at bounding box center [395, 354] width 21 height 9
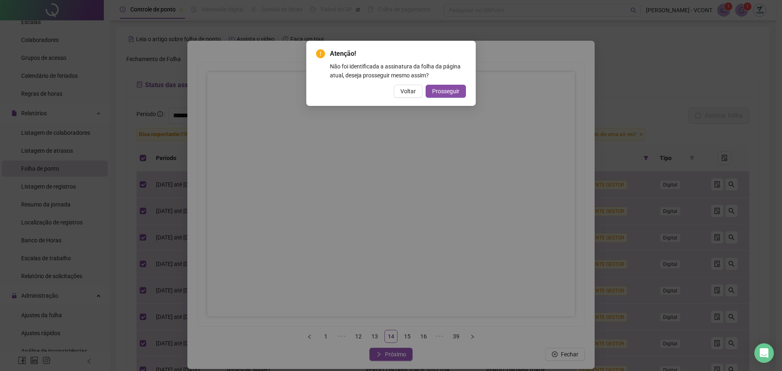
click at [451, 88] on span "Prosseguir" at bounding box center [445, 91] width 27 height 9
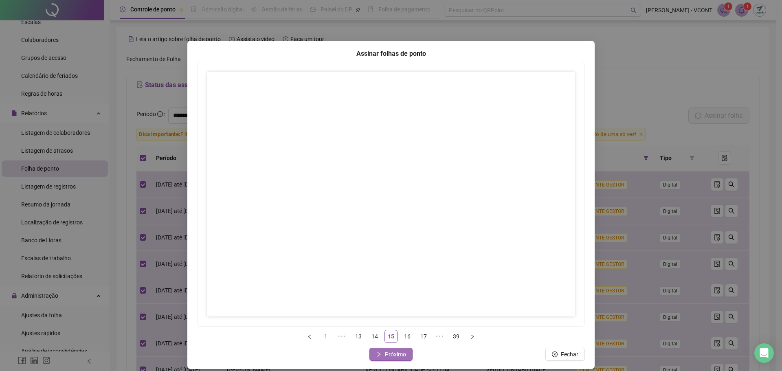
click at [395, 351] on span "Próximo" at bounding box center [395, 354] width 21 height 9
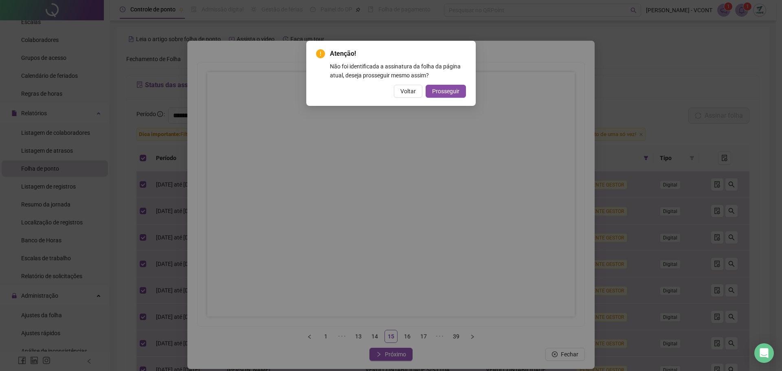
click at [448, 90] on span "Prosseguir" at bounding box center [445, 91] width 27 height 9
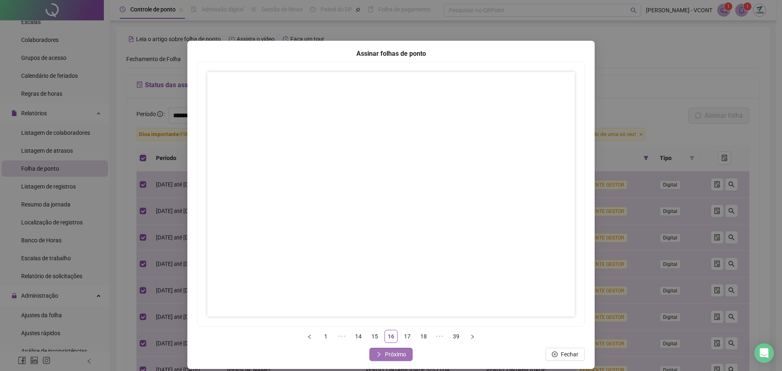
click at [391, 356] on span "Próximo" at bounding box center [395, 354] width 21 height 9
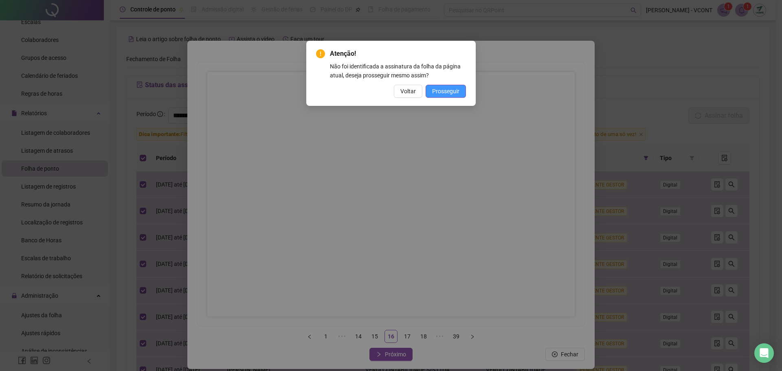
click at [444, 92] on span "Prosseguir" at bounding box center [445, 91] width 27 height 9
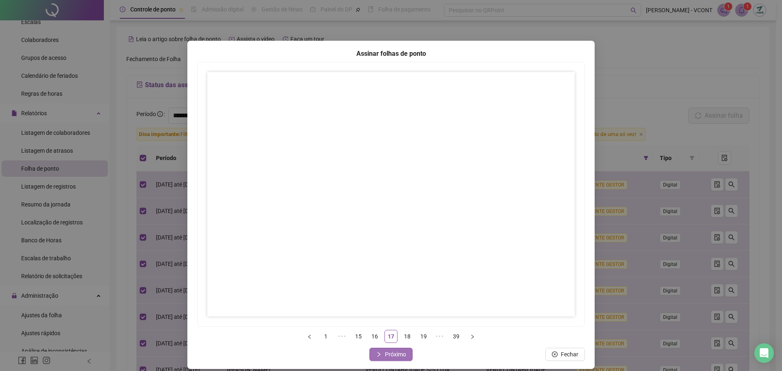
click at [397, 352] on span "Próximo" at bounding box center [395, 354] width 21 height 9
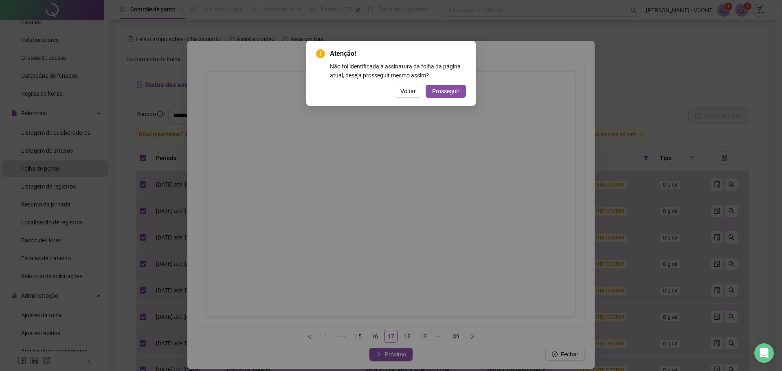
click at [394, 267] on div "Atenção! Não foi identificada a assinatura da folha da página atual, deseja pro…" at bounding box center [391, 185] width 782 height 371
click at [452, 86] on button "Prosseguir" at bounding box center [446, 91] width 40 height 13
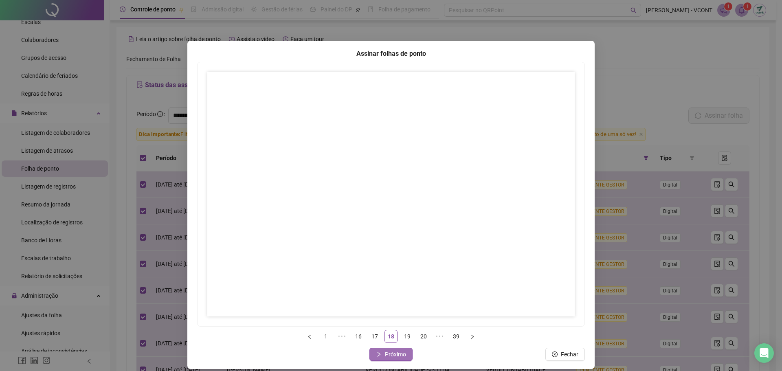
click at [400, 353] on span "Próximo" at bounding box center [395, 354] width 21 height 9
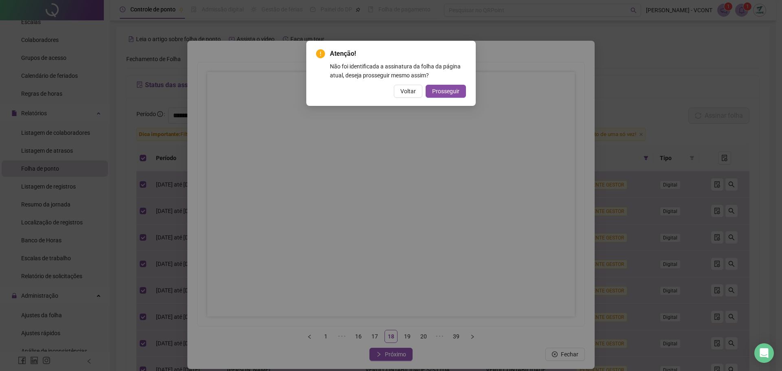
click at [442, 285] on div "Atenção! Não foi identificada a assinatura da folha da página atual, deseja pro…" at bounding box center [391, 185] width 782 height 371
click at [440, 86] on button "Prosseguir" at bounding box center [446, 91] width 40 height 13
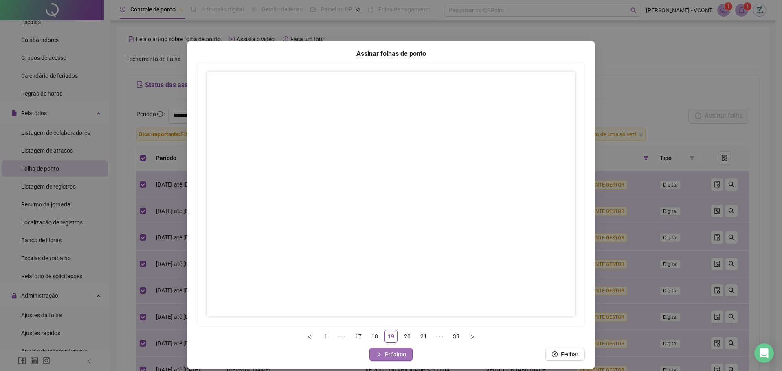
click at [395, 355] on span "Próximo" at bounding box center [395, 354] width 21 height 9
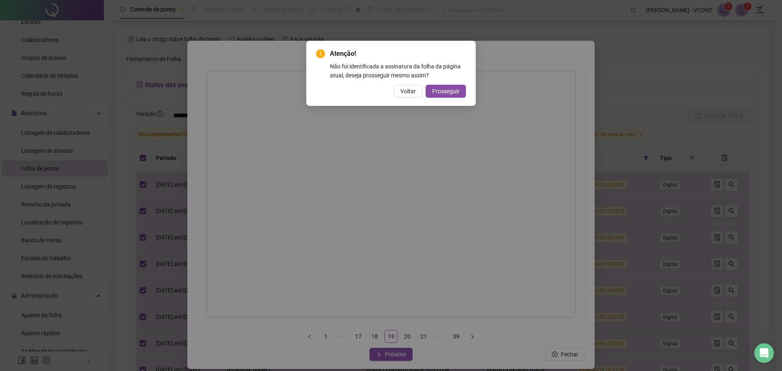
click at [383, 268] on div "Atenção! Não foi identificada a assinatura da folha da página atual, deseja pro…" at bounding box center [391, 185] width 782 height 371
click at [453, 93] on span "Prosseguir" at bounding box center [445, 91] width 27 height 9
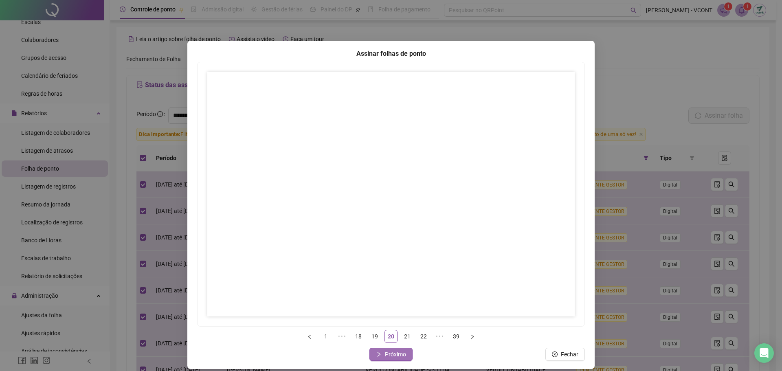
click at [390, 362] on div "Assinar folhas de ponto 1 ••• 18 19 20 21 22 ••• 39 Fechar Próximo" at bounding box center [390, 205] width 407 height 328
click at [400, 351] on span "Próximo" at bounding box center [395, 354] width 21 height 9
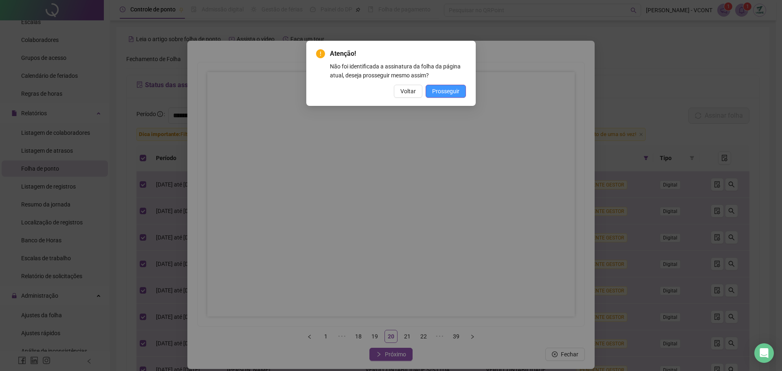
click at [450, 91] on span "Prosseguir" at bounding box center [445, 91] width 27 height 9
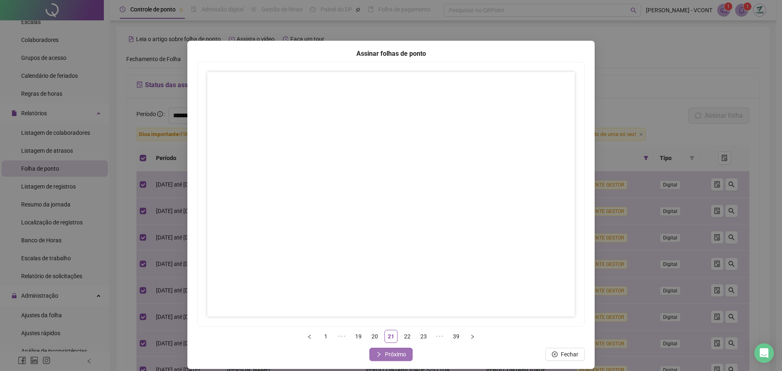
click at [390, 350] on span "Próximo" at bounding box center [395, 354] width 21 height 9
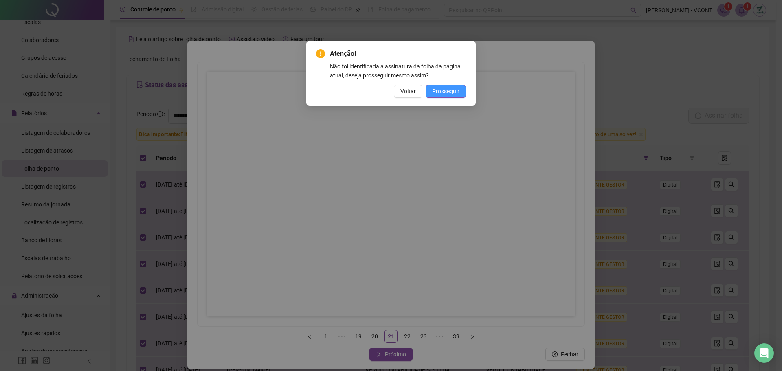
click at [437, 92] on span "Prosseguir" at bounding box center [445, 91] width 27 height 9
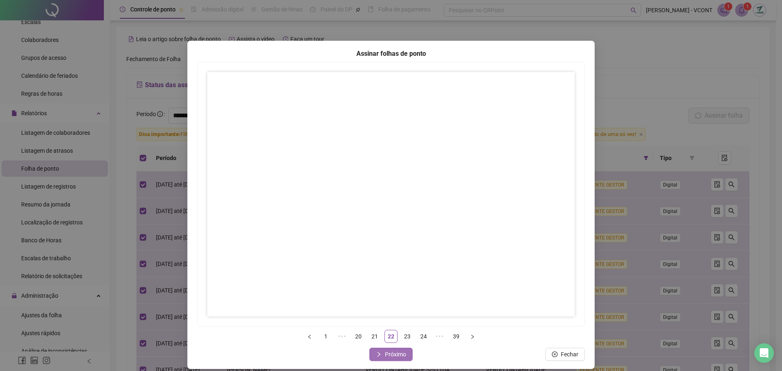
click at [406, 356] on button "Próximo" at bounding box center [390, 354] width 43 height 13
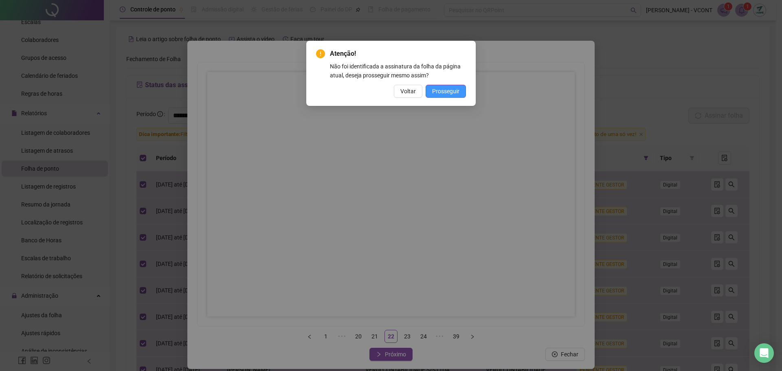
click at [443, 93] on span "Prosseguir" at bounding box center [445, 91] width 27 height 9
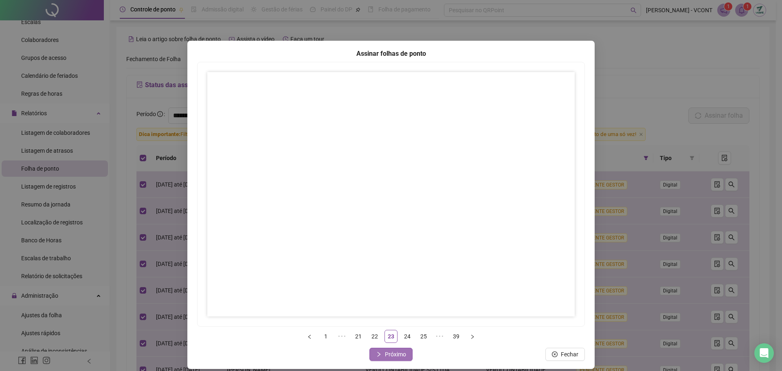
click at [397, 358] on span "Próximo" at bounding box center [395, 354] width 21 height 9
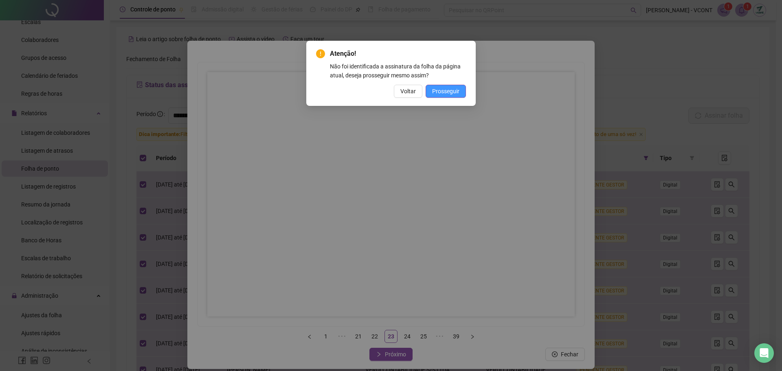
click at [454, 92] on span "Prosseguir" at bounding box center [445, 91] width 27 height 9
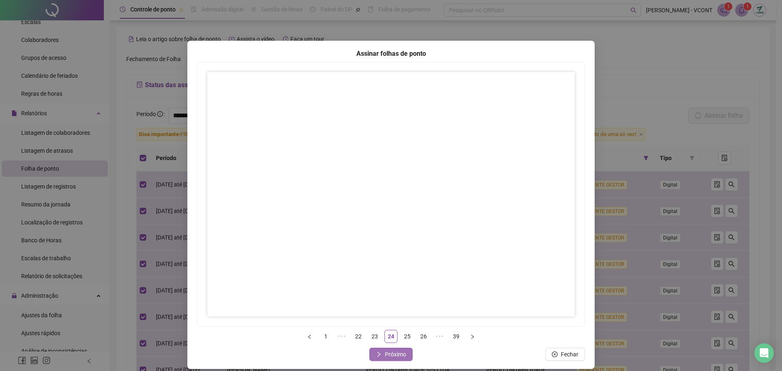
click at [397, 360] on button "Próximo" at bounding box center [390, 354] width 43 height 13
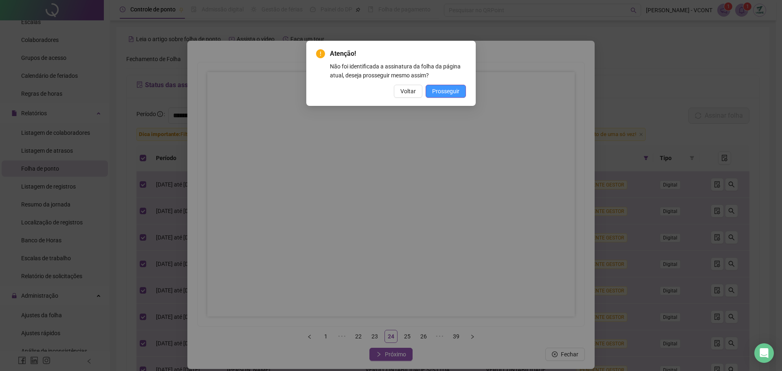
click at [446, 90] on span "Prosseguir" at bounding box center [445, 91] width 27 height 9
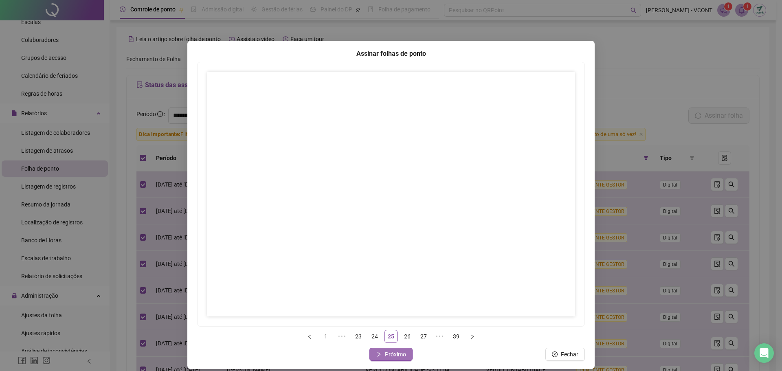
click at [395, 350] on span "Próximo" at bounding box center [395, 354] width 21 height 9
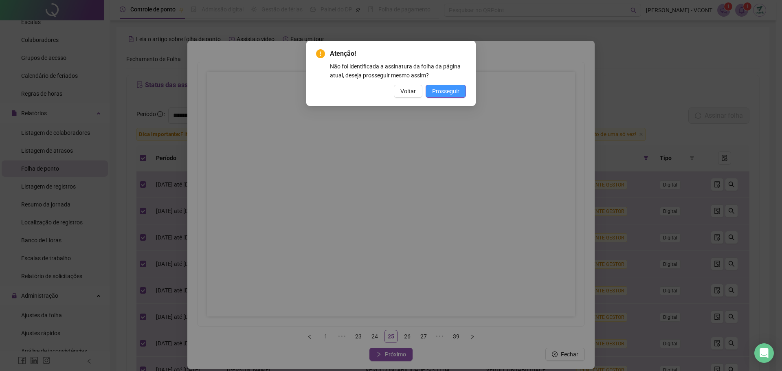
click at [436, 90] on span "Prosseguir" at bounding box center [445, 91] width 27 height 9
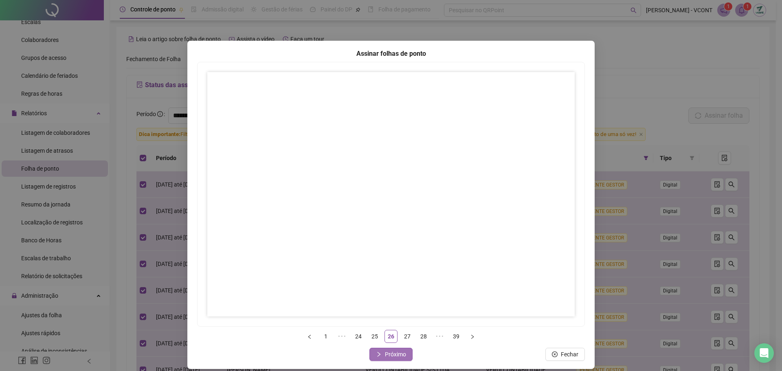
click at [388, 352] on span "Próximo" at bounding box center [395, 354] width 21 height 9
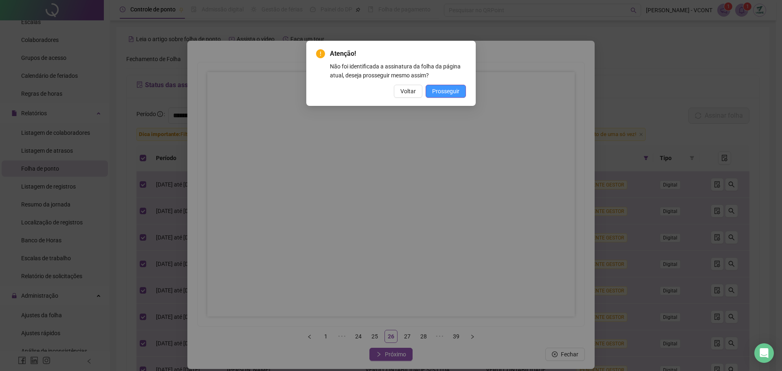
click at [448, 87] on span "Prosseguir" at bounding box center [445, 91] width 27 height 9
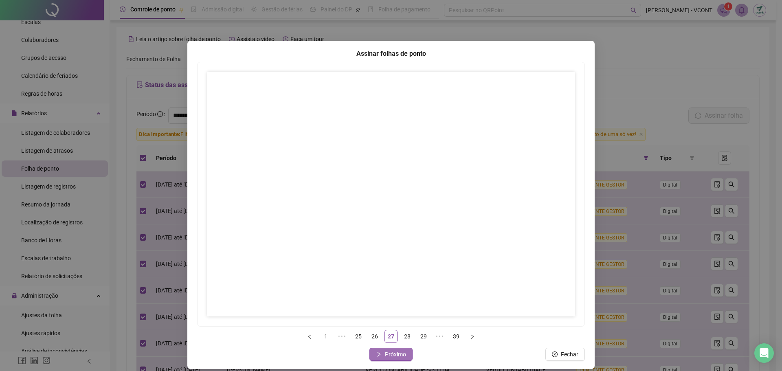
click at [390, 354] on span "Próximo" at bounding box center [395, 354] width 21 height 9
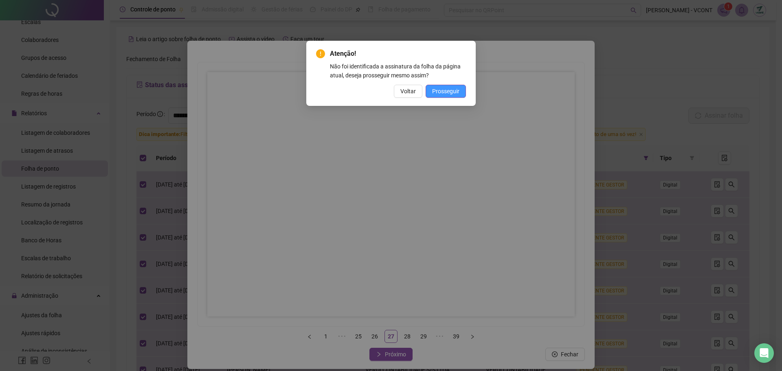
click at [460, 90] on button "Prosseguir" at bounding box center [446, 91] width 40 height 13
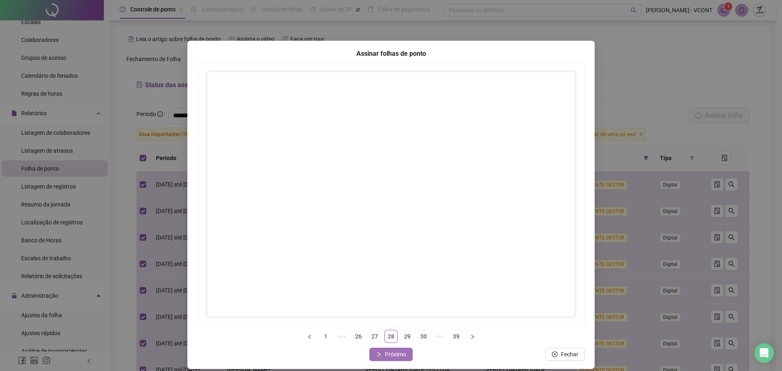
click at [385, 350] on span "Próximo" at bounding box center [395, 354] width 21 height 9
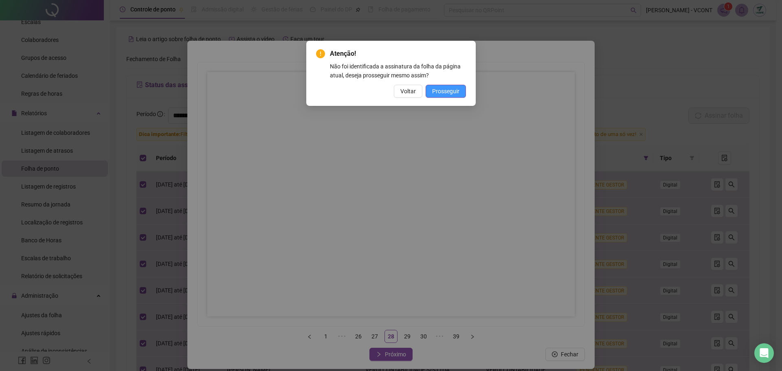
click at [449, 92] on span "Prosseguir" at bounding box center [445, 91] width 27 height 9
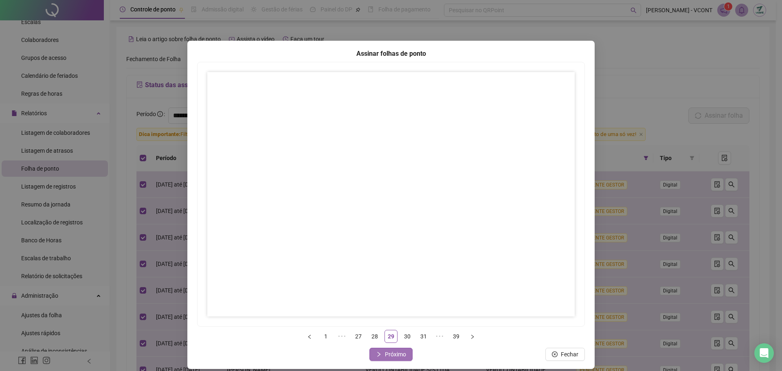
click at [390, 354] on span "Próximo" at bounding box center [395, 354] width 21 height 9
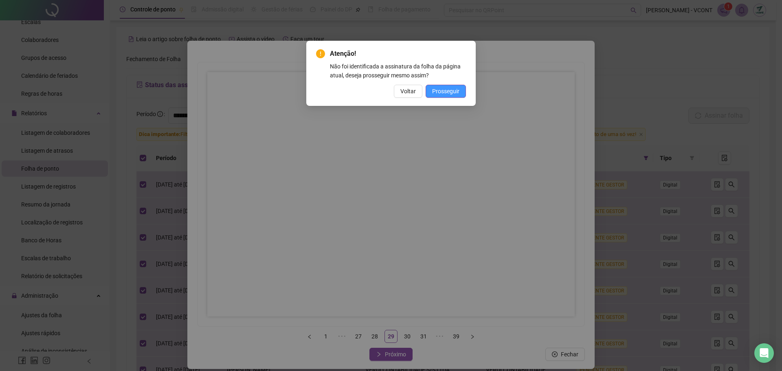
click at [447, 89] on span "Prosseguir" at bounding box center [445, 91] width 27 height 9
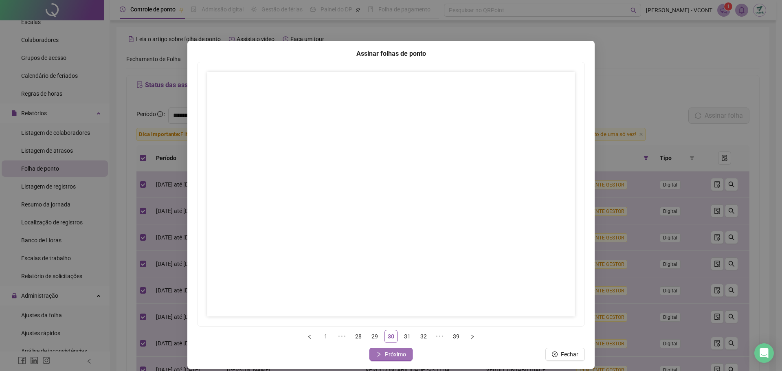
click at [397, 358] on span "Próximo" at bounding box center [395, 354] width 21 height 9
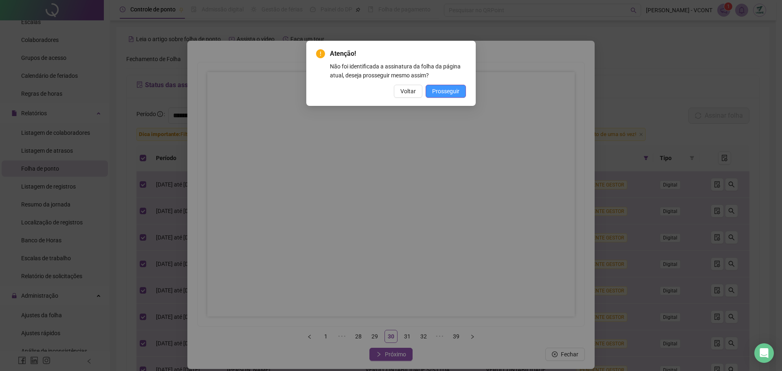
click at [452, 92] on span "Prosseguir" at bounding box center [445, 91] width 27 height 9
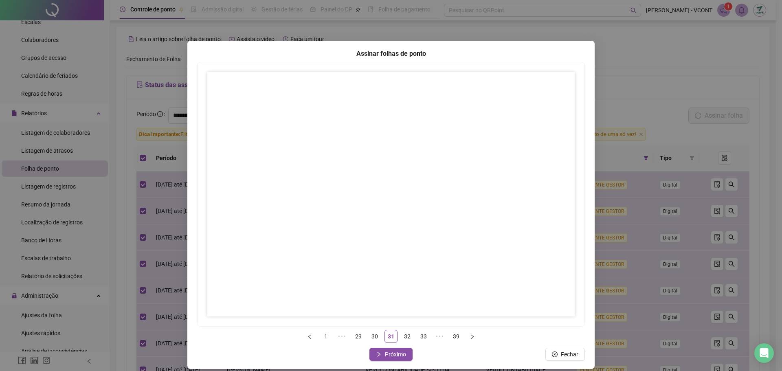
scroll to position [8, 0]
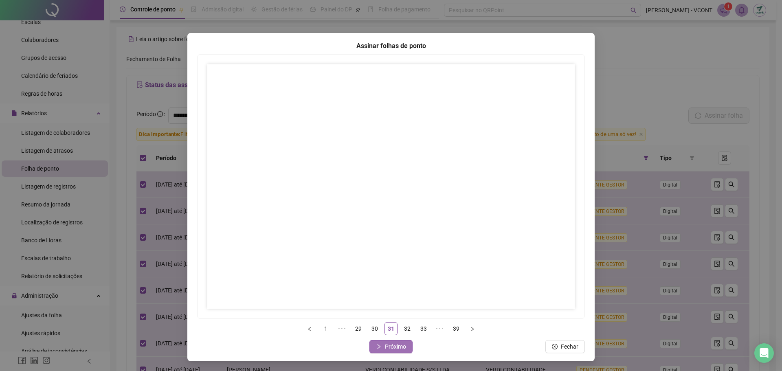
click at [400, 343] on span "Próximo" at bounding box center [395, 346] width 21 height 9
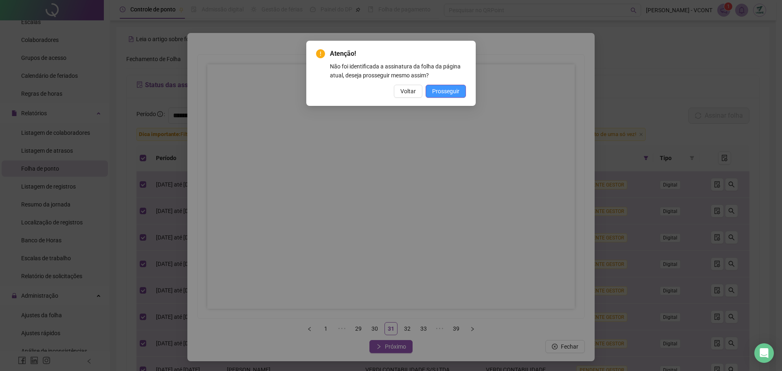
click at [446, 89] on span "Prosseguir" at bounding box center [445, 91] width 27 height 9
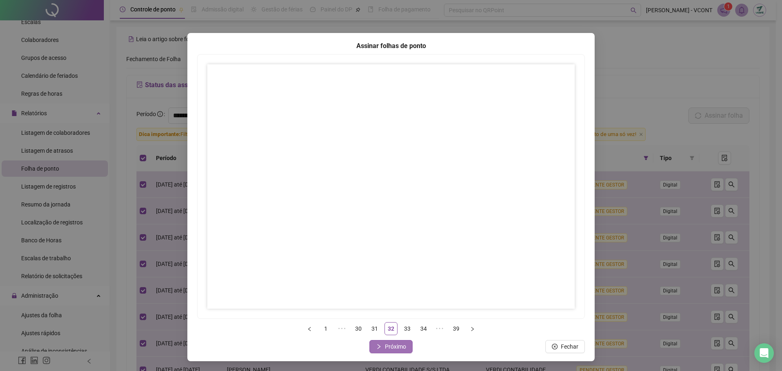
click at [392, 346] on span "Próximo" at bounding box center [395, 346] width 21 height 9
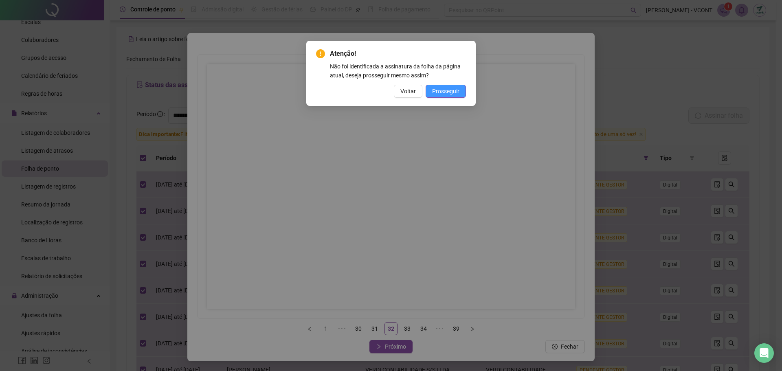
click at [451, 90] on span "Prosseguir" at bounding box center [445, 91] width 27 height 9
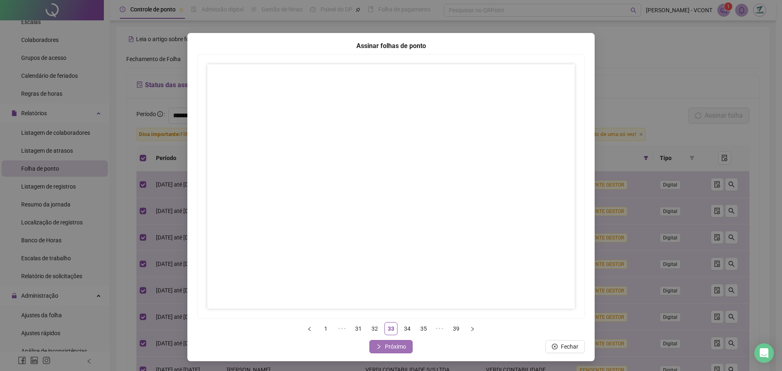
click at [400, 344] on span "Próximo" at bounding box center [395, 346] width 21 height 9
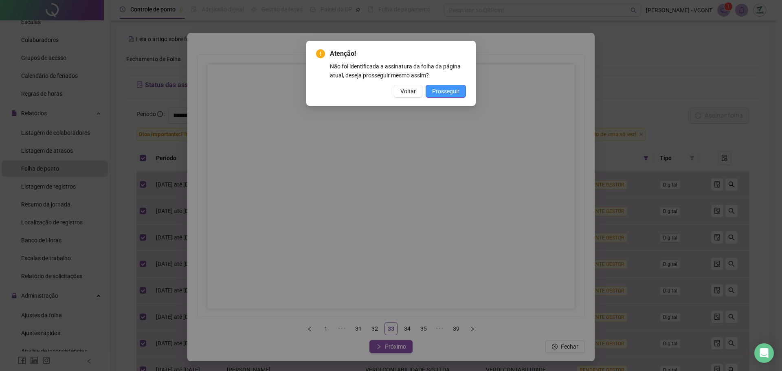
click at [452, 94] on span "Prosseguir" at bounding box center [445, 91] width 27 height 9
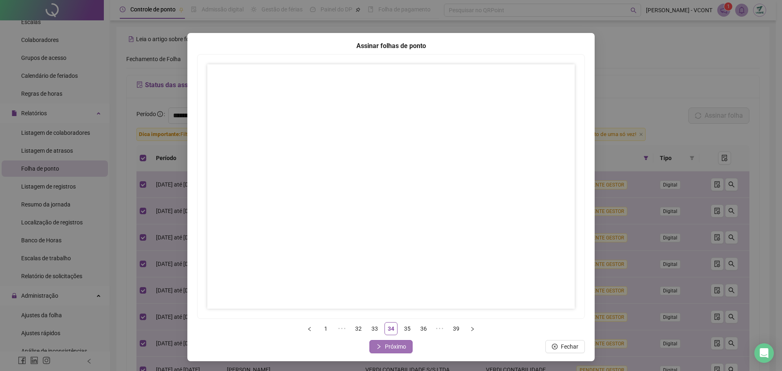
click at [393, 348] on span "Próximo" at bounding box center [395, 346] width 21 height 9
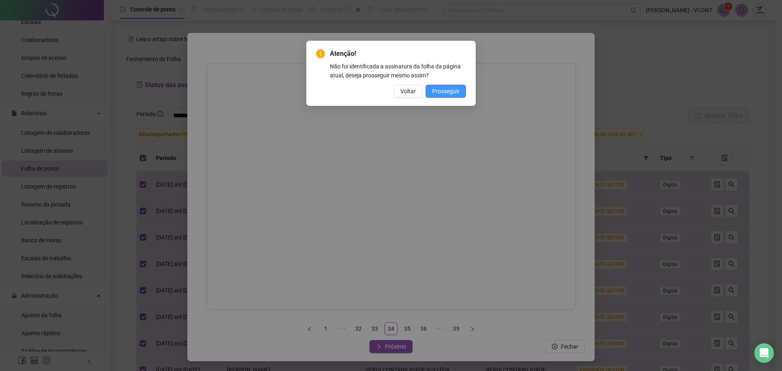
click at [457, 92] on span "Prosseguir" at bounding box center [445, 91] width 27 height 9
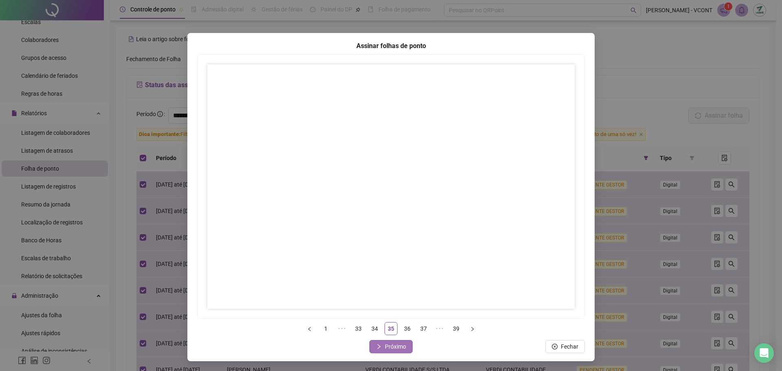
click at [397, 349] on span "Próximo" at bounding box center [395, 346] width 21 height 9
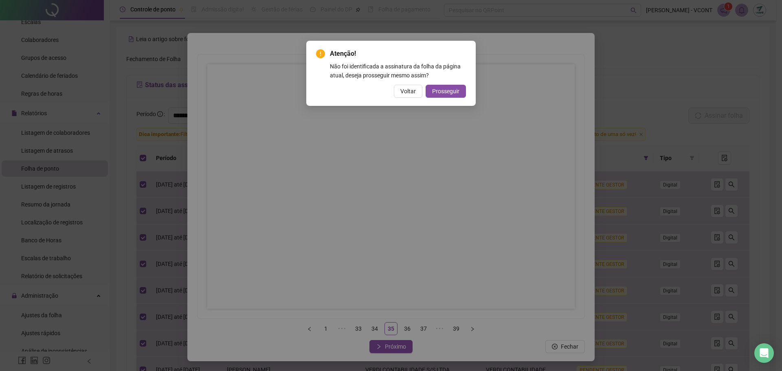
click at [477, 86] on div "Atenção! Não foi identificada a assinatura da folha da página atual, deseja pro…" at bounding box center [391, 185] width 782 height 371
click at [443, 86] on button "Prosseguir" at bounding box center [446, 91] width 40 height 13
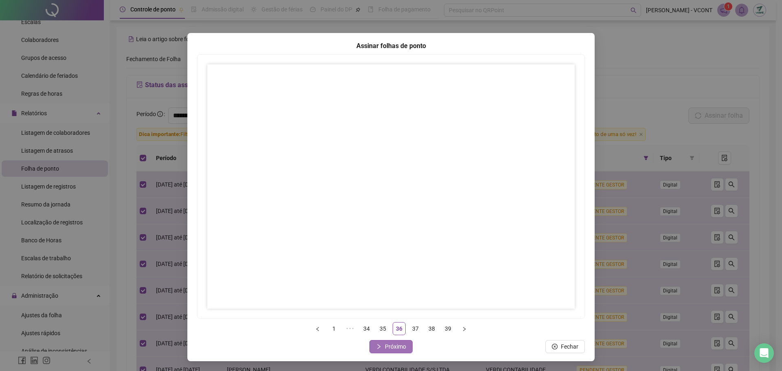
click at [395, 346] on span "Próximo" at bounding box center [395, 346] width 21 height 9
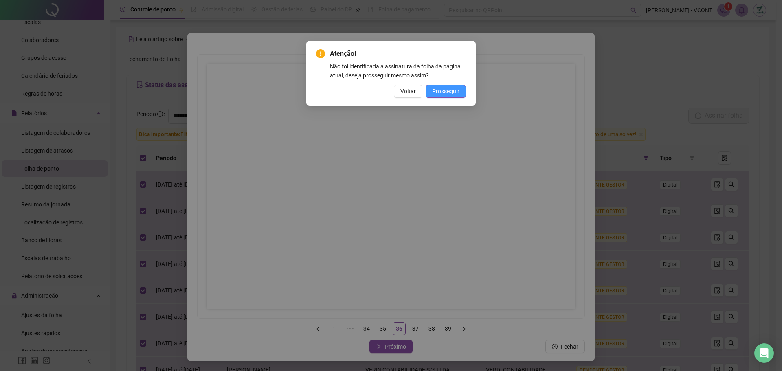
click at [444, 93] on span "Prosseguir" at bounding box center [445, 91] width 27 height 9
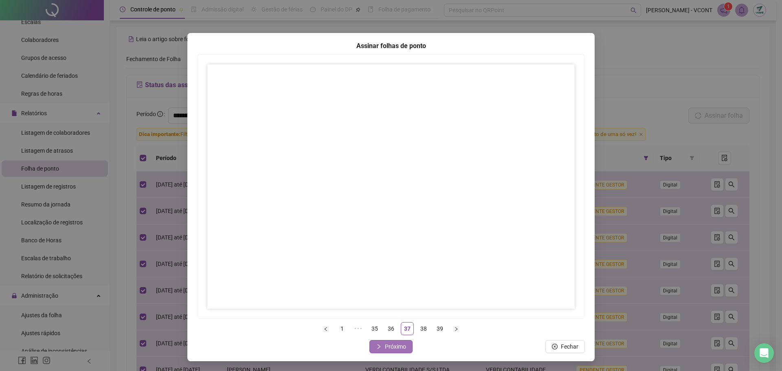
click at [391, 345] on span "Próximo" at bounding box center [395, 346] width 21 height 9
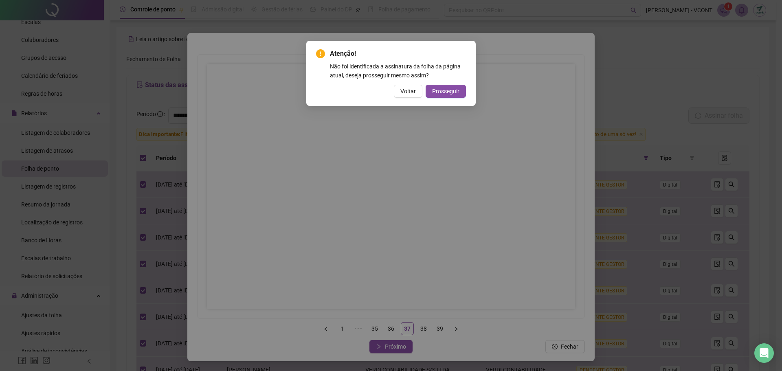
click at [391, 269] on div "Atenção! Não foi identificada a assinatura da folha da página atual, deseja pro…" at bounding box center [391, 185] width 782 height 371
click at [447, 93] on span "Prosseguir" at bounding box center [445, 91] width 27 height 9
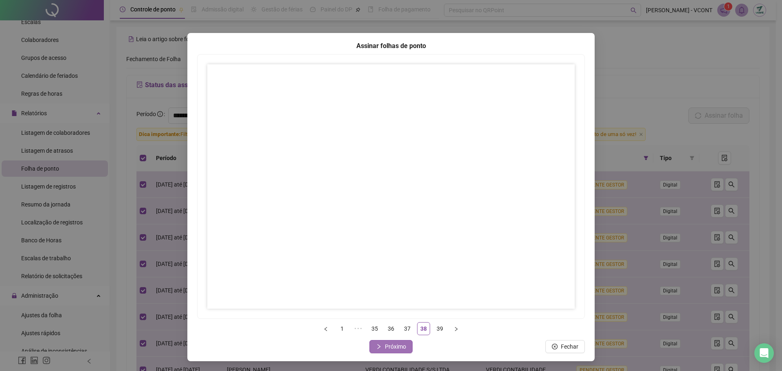
click at [395, 347] on span "Próximo" at bounding box center [395, 346] width 21 height 9
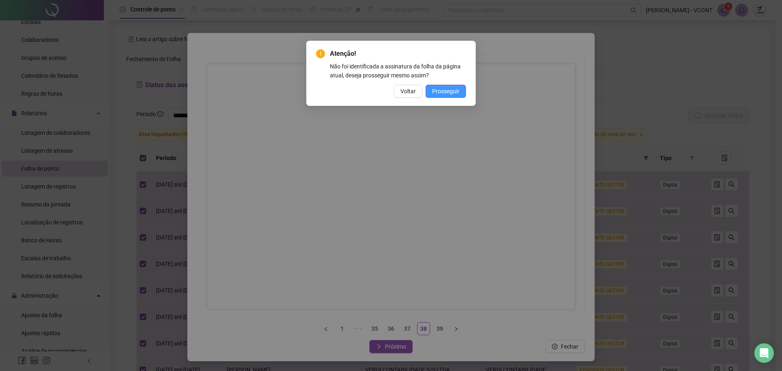
click at [452, 88] on span "Prosseguir" at bounding box center [445, 91] width 27 height 9
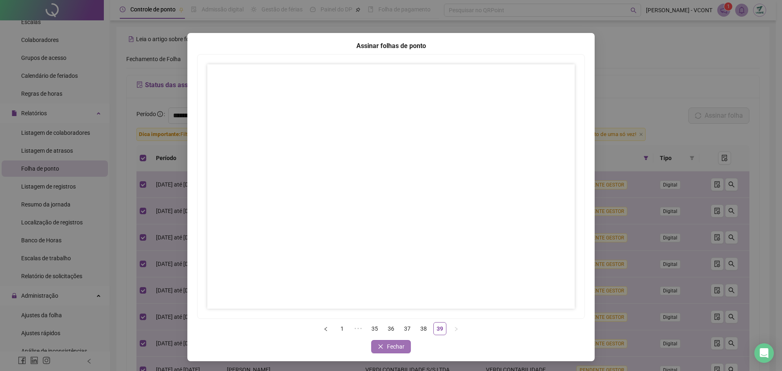
click at [387, 344] on span "Fechar" at bounding box center [396, 346] width 18 height 9
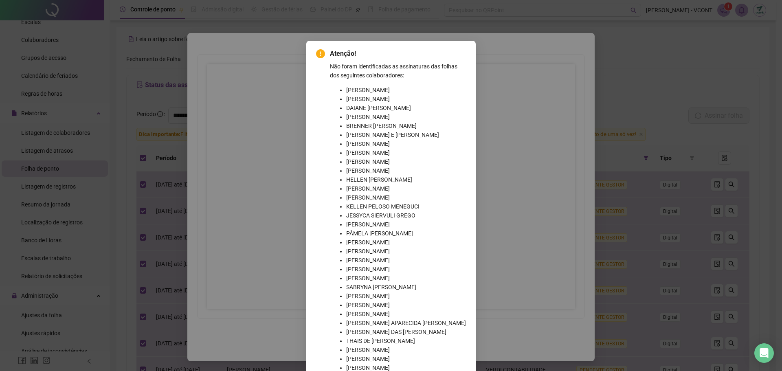
scroll to position [120, 0]
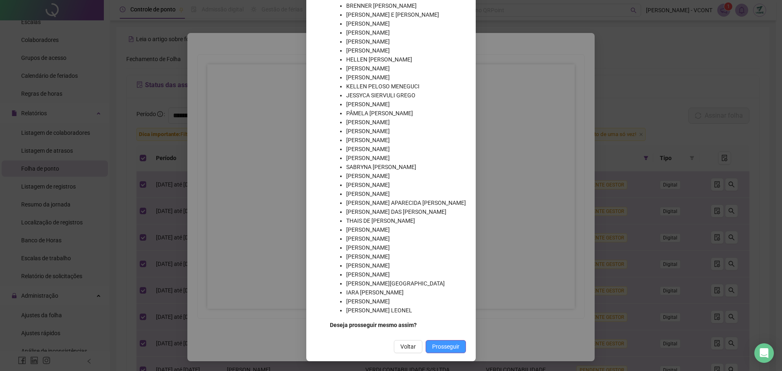
click at [439, 347] on span "Prosseguir" at bounding box center [445, 346] width 27 height 9
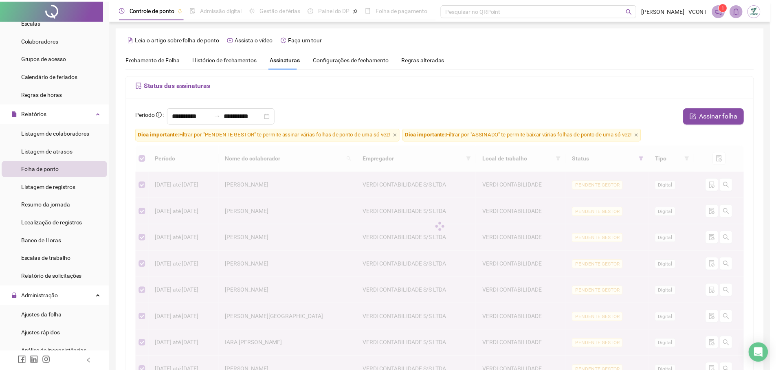
scroll to position [79, 0]
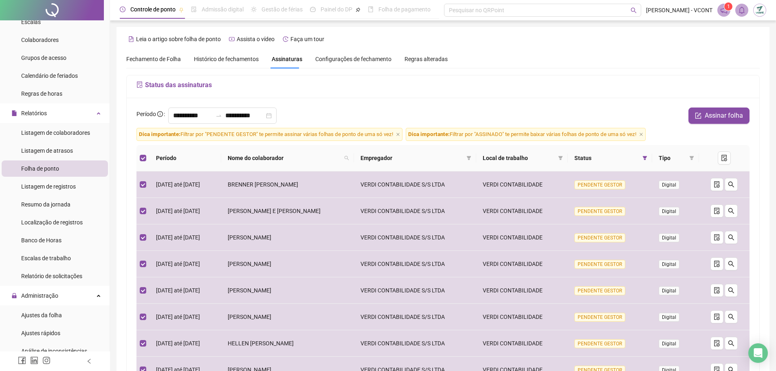
click at [719, 70] on div "**********" at bounding box center [442, 248] width 633 height 396
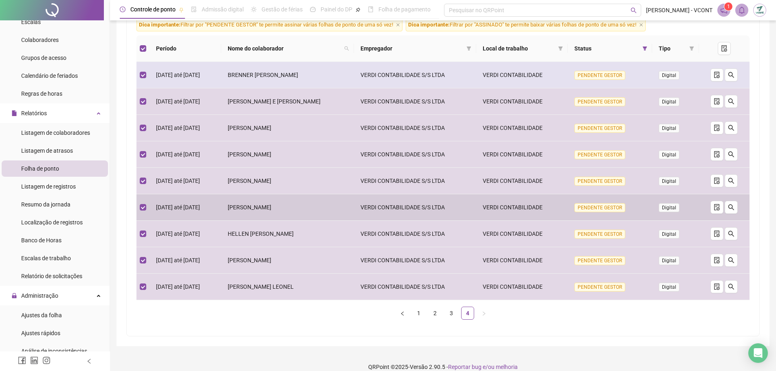
scroll to position [0, 0]
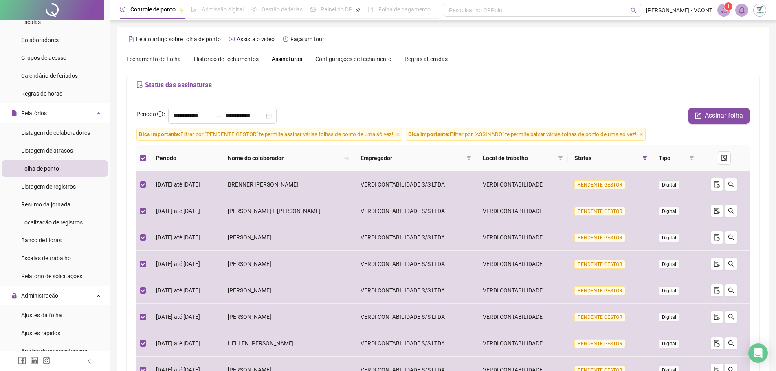
click at [286, 57] on span "Assinaturas" at bounding box center [287, 59] width 31 height 6
click at [647, 157] on icon "filter" at bounding box center [645, 158] width 4 height 4
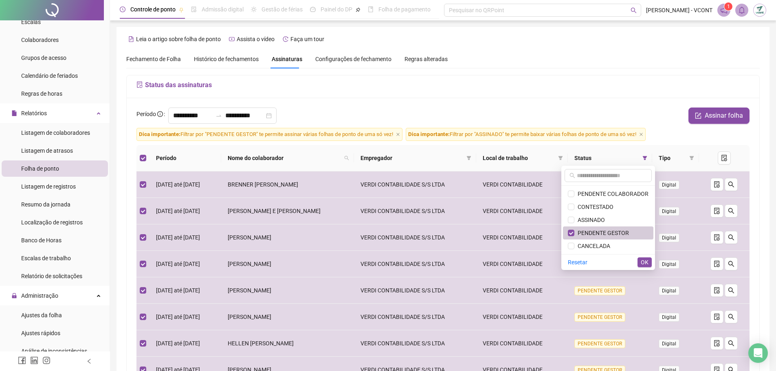
click at [598, 232] on span "PENDENTE GESTOR" at bounding box center [601, 233] width 55 height 7
click at [601, 194] on span "PENDENTE COLABORADOR" at bounding box center [611, 194] width 74 height 7
click at [643, 261] on span "OK" at bounding box center [645, 262] width 8 height 9
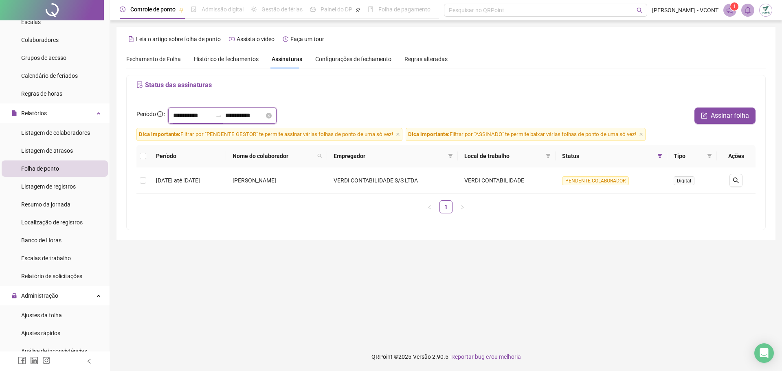
click at [180, 114] on input "**********" at bounding box center [192, 116] width 39 height 10
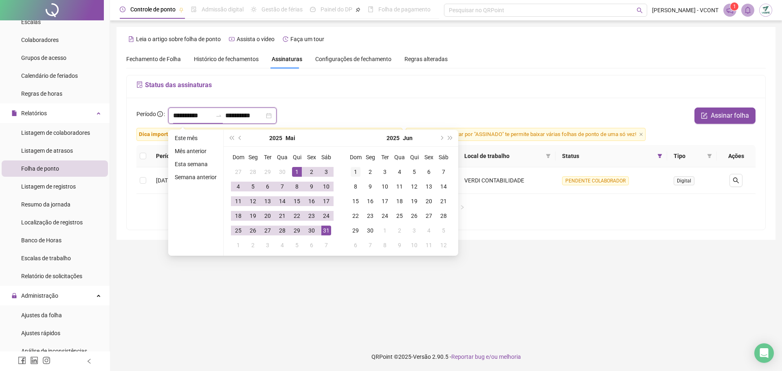
type input "**********"
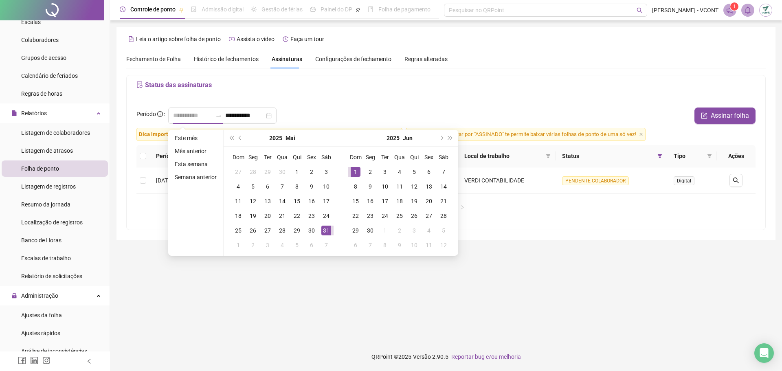
click at [358, 173] on div "1" at bounding box center [356, 172] width 10 height 10
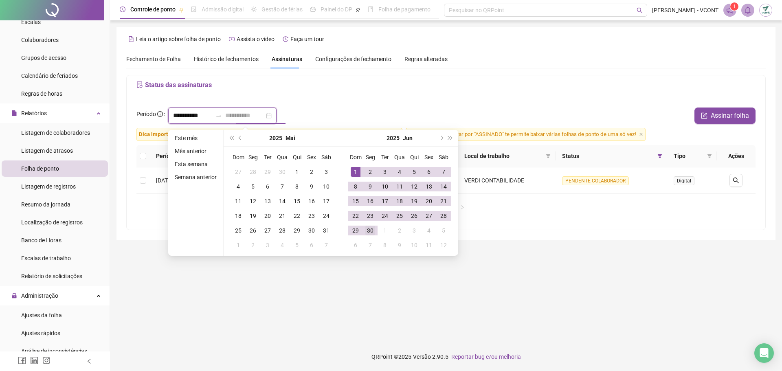
type input "**********"
click at [372, 230] on div "30" at bounding box center [370, 231] width 10 height 10
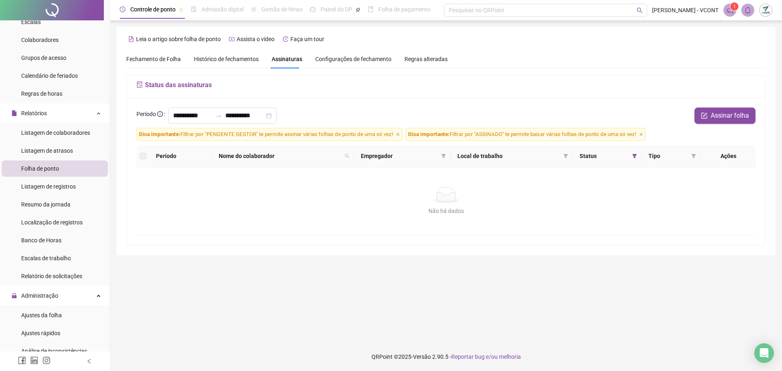
click at [225, 60] on span "Histórico de fechamentos" at bounding box center [226, 59] width 65 height 7
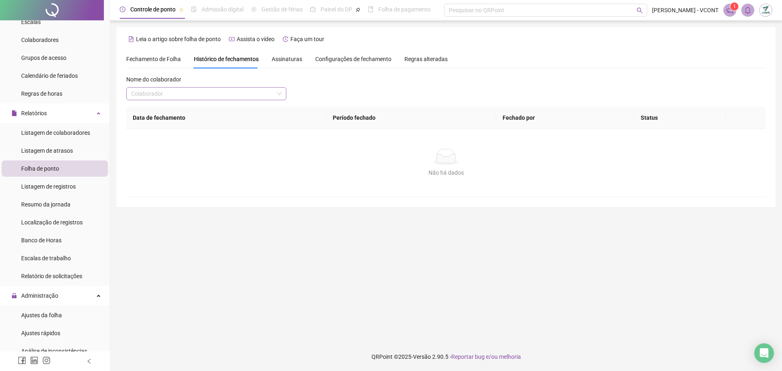
click at [219, 91] on input "search" at bounding box center [202, 94] width 143 height 12
click at [284, 78] on div "Nome do colaborador" at bounding box center [206, 81] width 160 height 12
click at [144, 59] on span "Fechamento de Folha" at bounding box center [153, 59] width 55 height 7
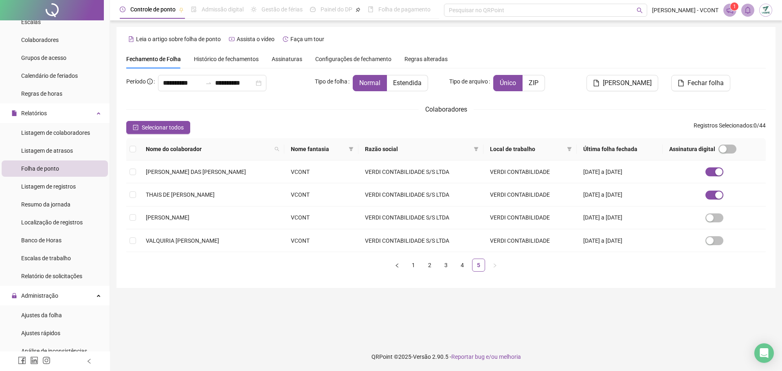
type input "**********"
click at [61, 167] on li "Folha de ponto" at bounding box center [55, 168] width 106 height 16
click at [742, 10] on span at bounding box center [747, 10] width 13 height 13
click at [730, 14] on span at bounding box center [729, 10] width 13 height 13
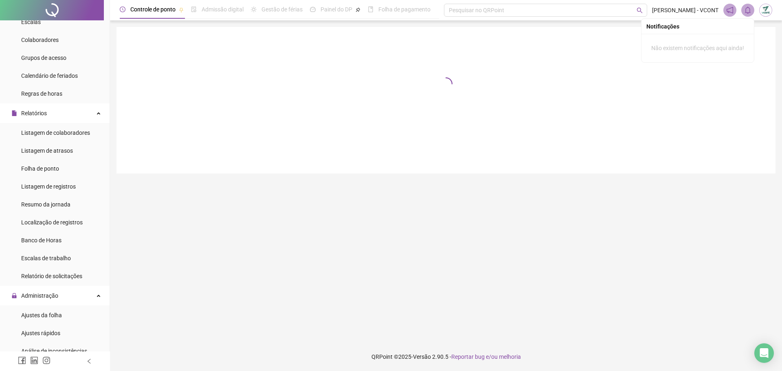
click at [749, 11] on icon "bell" at bounding box center [747, 10] width 7 height 7
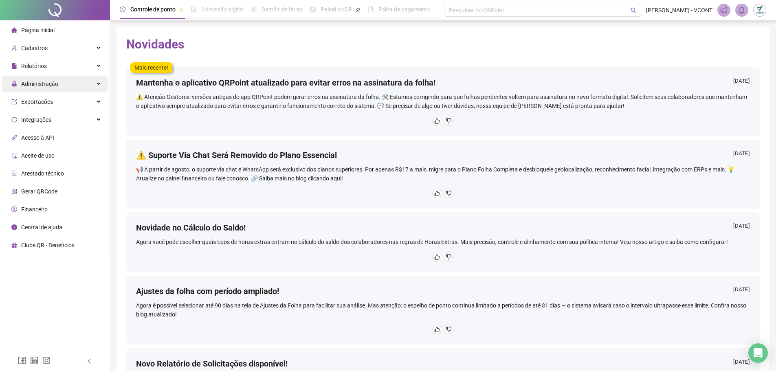
click at [46, 84] on span "Administração" at bounding box center [39, 84] width 37 height 7
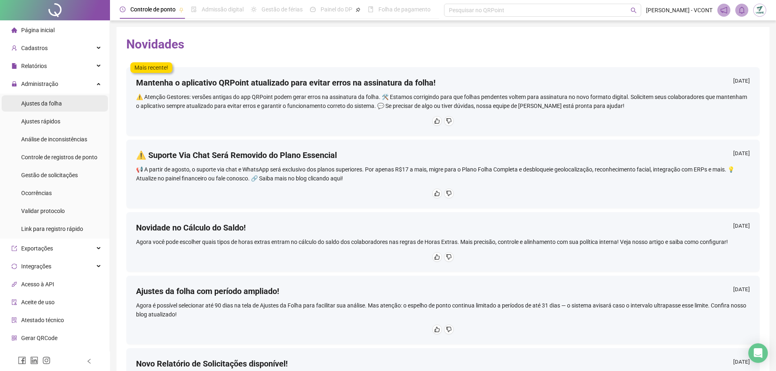
click at [60, 103] on span "Ajustes da folha" at bounding box center [41, 103] width 41 height 7
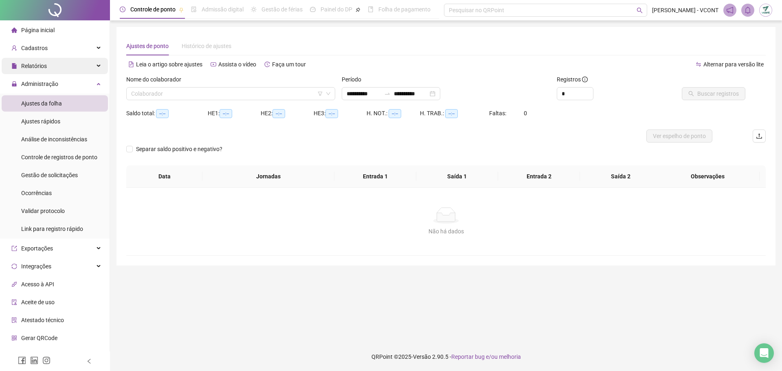
click at [71, 68] on div "Relatórios" at bounding box center [55, 66] width 106 height 16
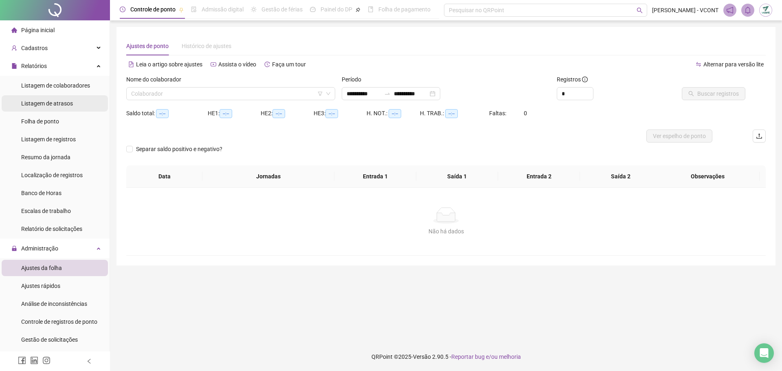
type input "**********"
click at [62, 123] on li "Folha de ponto" at bounding box center [55, 121] width 106 height 16
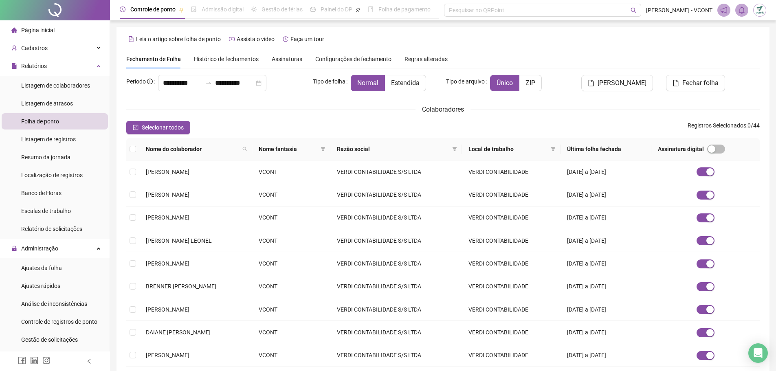
click at [603, 149] on th "Última folha fechada" at bounding box center [605, 149] width 91 height 22
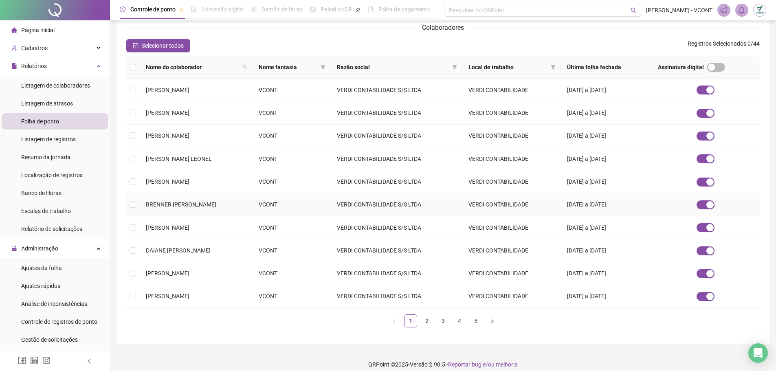
scroll to position [90, 0]
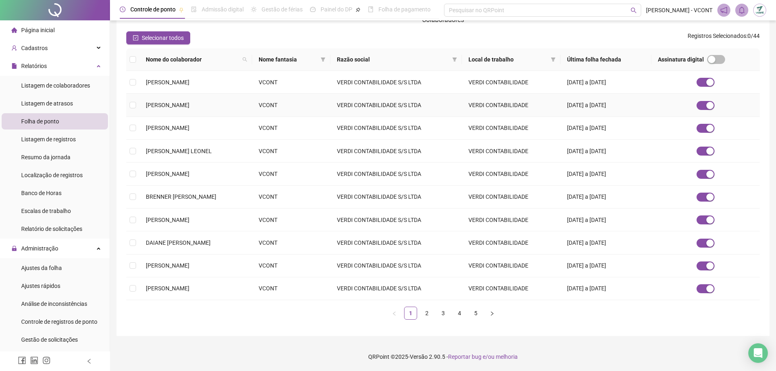
click at [603, 102] on td "[DATE] a [DATE]" at bounding box center [605, 105] width 91 height 23
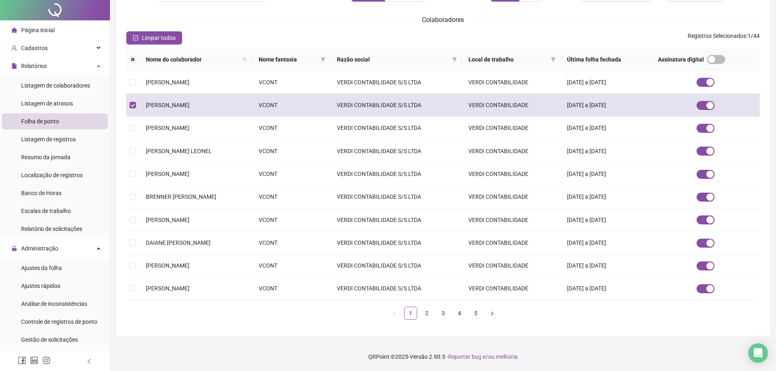
scroll to position [0, 0]
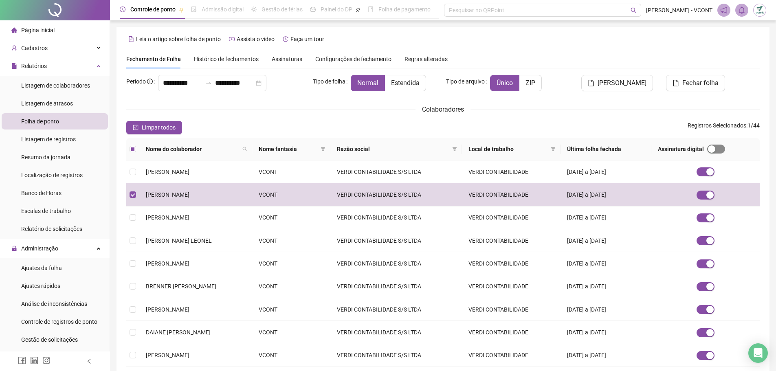
click at [715, 148] on div "button" at bounding box center [711, 148] width 7 height 7
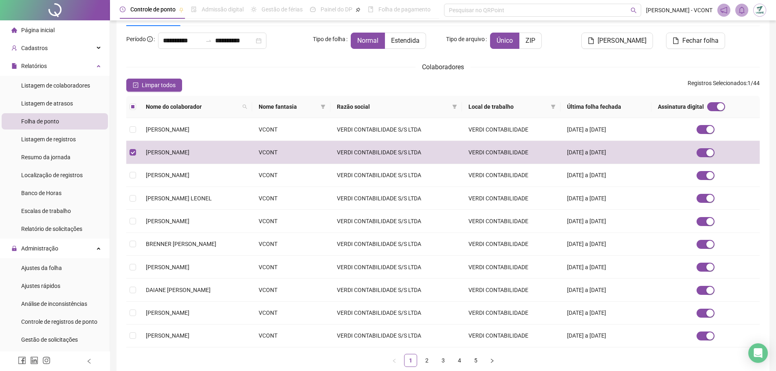
scroll to position [90, 0]
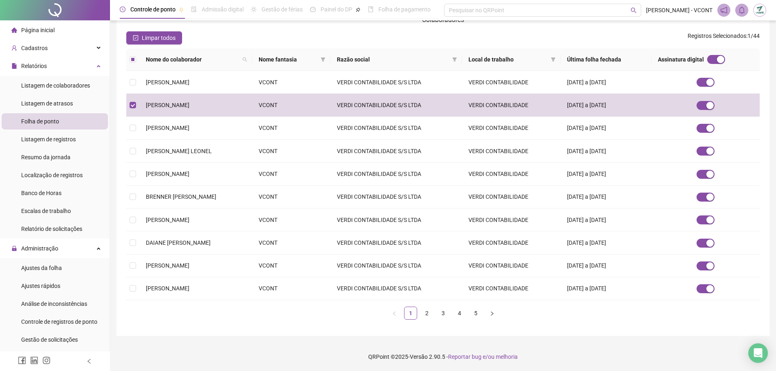
click at [253, 34] on div "Limpar todos Registros Selecionados : 1 / 44" at bounding box center [442, 37] width 633 height 13
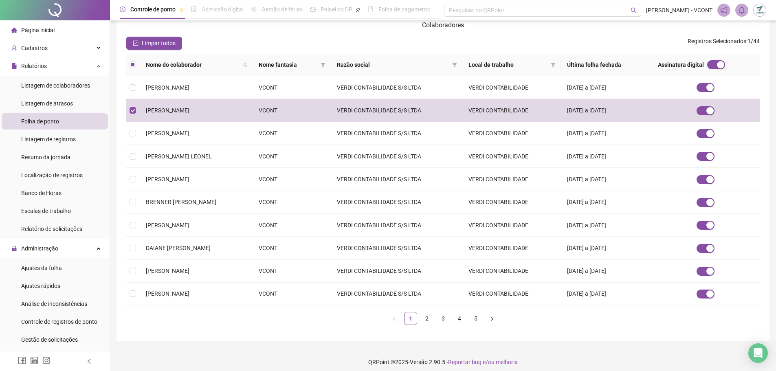
scroll to position [0, 0]
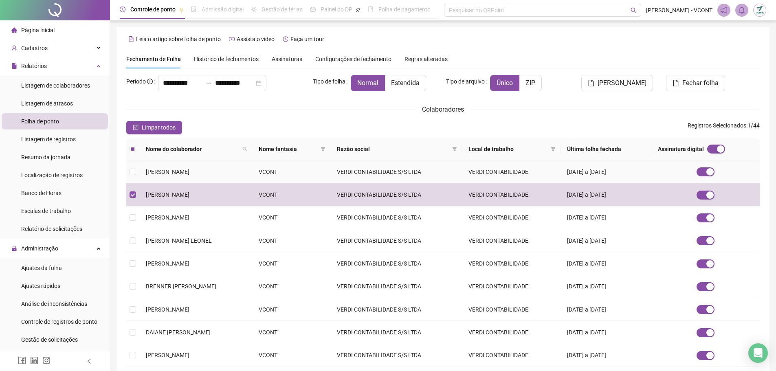
click at [522, 173] on td "VERDI CONTABILIDADE" at bounding box center [511, 171] width 99 height 23
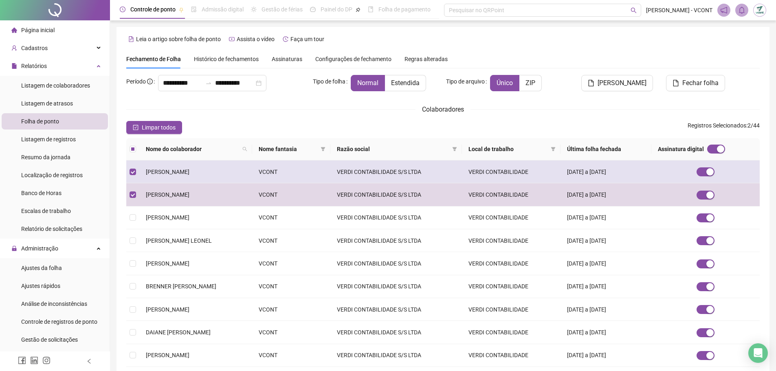
drag, startPoint x: 281, startPoint y: 173, endPoint x: 287, endPoint y: 171, distance: 7.0
click at [252, 173] on td "[PERSON_NAME]" at bounding box center [195, 171] width 113 height 23
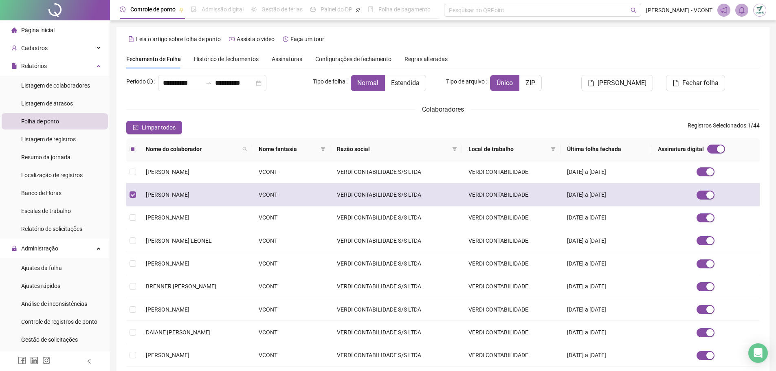
click at [375, 188] on td "VERDI CONTABILIDADE S/S LTDA" at bounding box center [396, 194] width 132 height 23
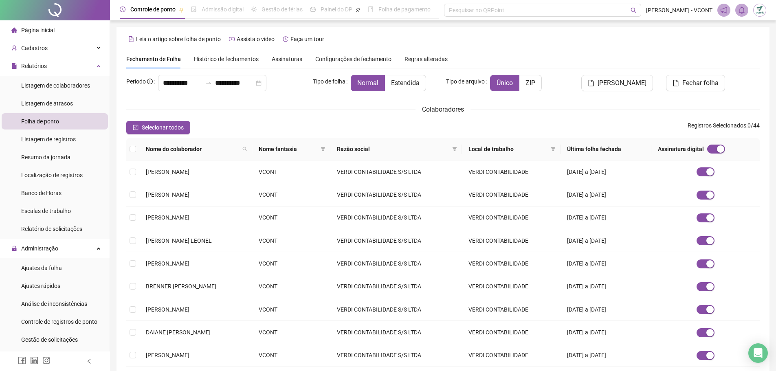
click at [293, 60] on span "Assinaturas" at bounding box center [287, 59] width 31 height 6
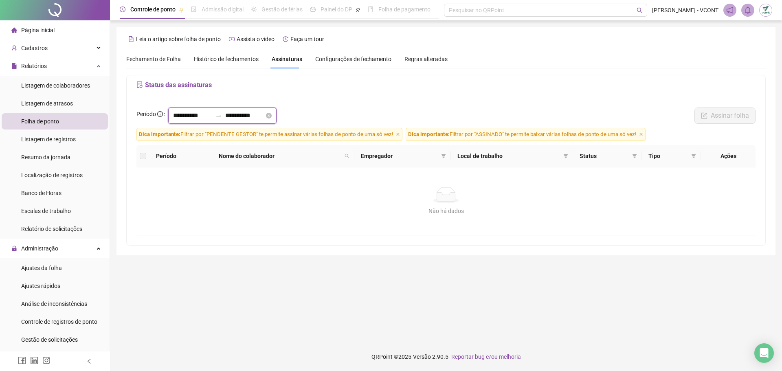
click at [204, 115] on input "**********" at bounding box center [192, 116] width 39 height 10
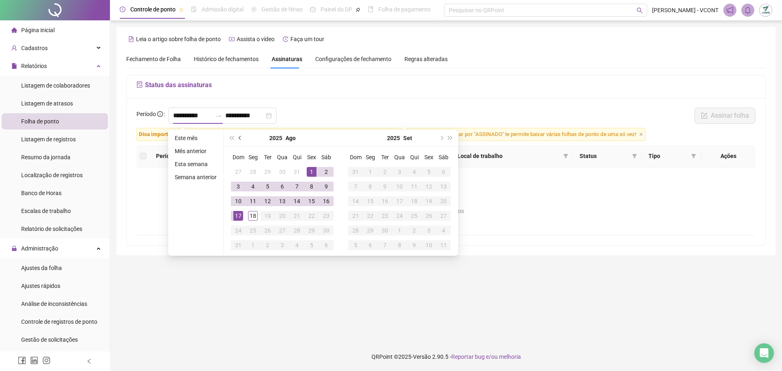
click at [237, 139] on button "prev-year" at bounding box center [240, 138] width 9 height 16
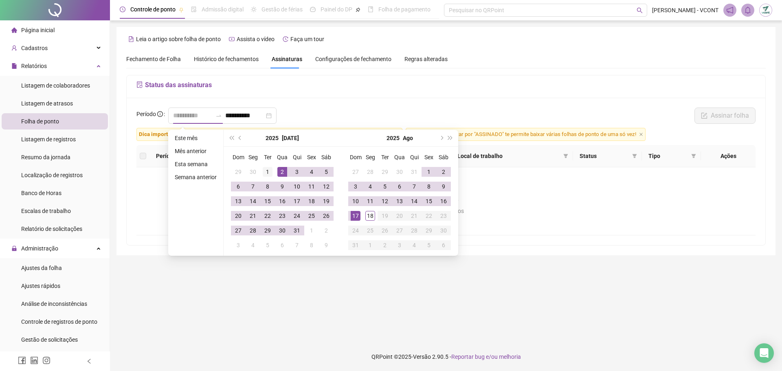
type input "**********"
click at [264, 172] on div "1" at bounding box center [268, 172] width 10 height 10
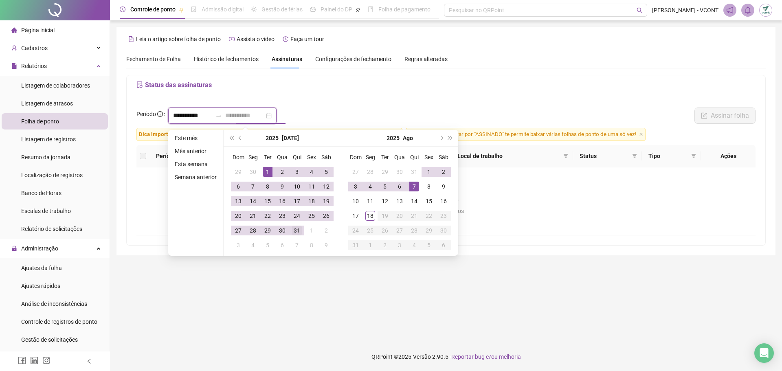
type input "**********"
click at [296, 231] on div "31" at bounding box center [297, 231] width 10 height 10
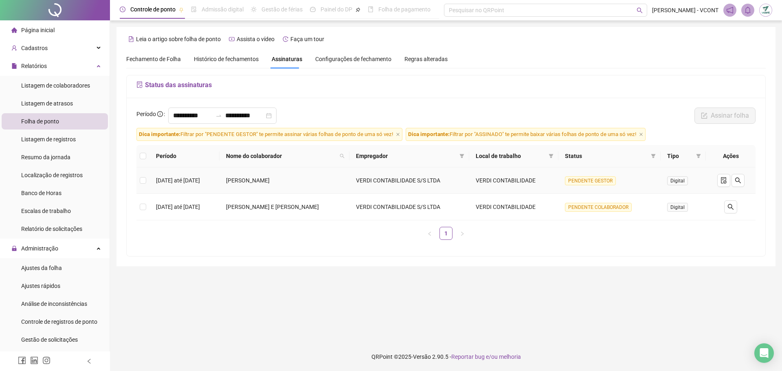
click at [686, 180] on span "Digital" at bounding box center [677, 180] width 21 height 9
click at [726, 180] on icon "file-done" at bounding box center [723, 180] width 5 height 7
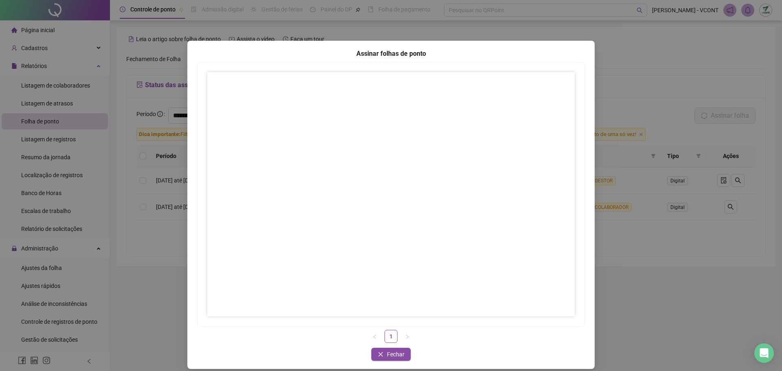
click at [479, 36] on div "Assinar folhas de ponto 1 Fechar Fechar" at bounding box center [391, 185] width 782 height 371
click at [470, 31] on div "Assinar folhas de ponto 1 Fechar Fechar" at bounding box center [391, 185] width 782 height 371
click at [549, 29] on div "Assinar folhas de ponto 1 Fechar Fechar" at bounding box center [391, 185] width 782 height 371
click at [586, 192] on div "Assinar folhas de ponto 1 Fechar Fechar" at bounding box center [390, 205] width 407 height 328
click at [233, 41] on div "Assinar folhas de ponto 1 Fechar Fechar" at bounding box center [391, 185] width 782 height 371
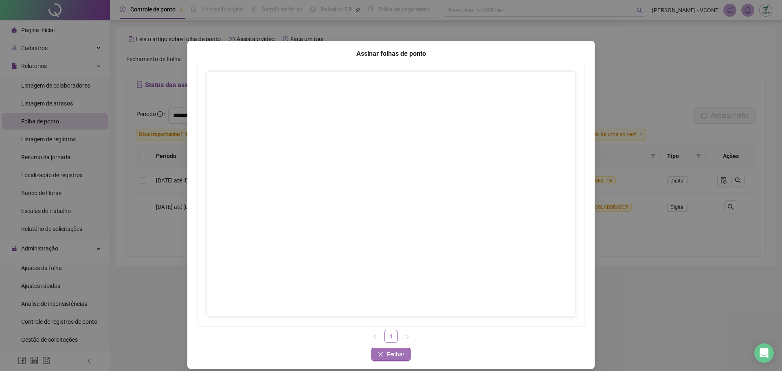
click at [391, 359] on button "Fechar" at bounding box center [391, 354] width 40 height 13
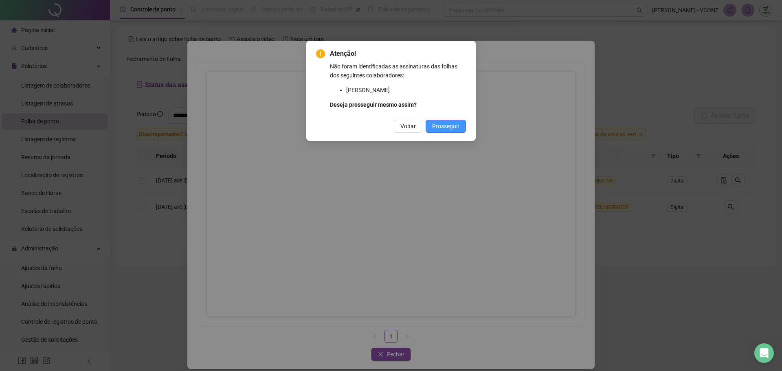
click at [449, 125] on span "Prosseguir" at bounding box center [445, 126] width 27 height 9
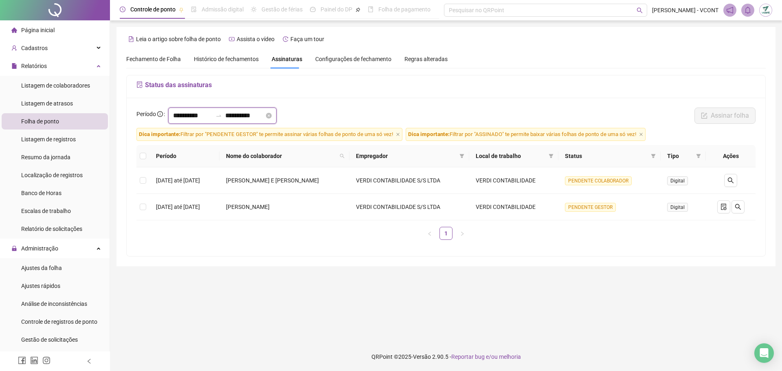
click at [208, 114] on input "**********" at bounding box center [192, 116] width 39 height 10
click at [219, 57] on span "Histórico de fechamentos" at bounding box center [226, 59] width 65 height 7
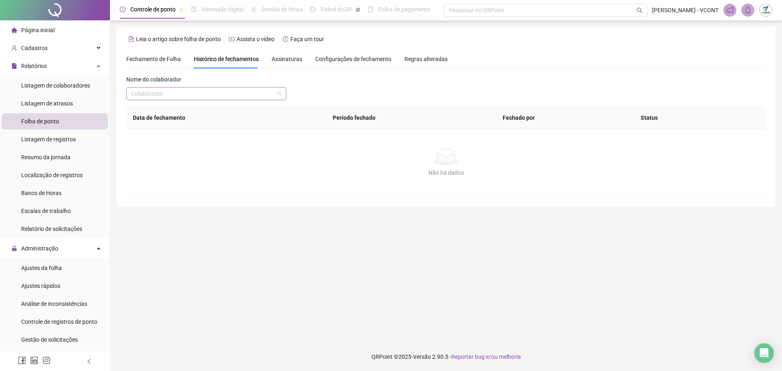
click at [217, 88] on input "search" at bounding box center [202, 94] width 143 height 12
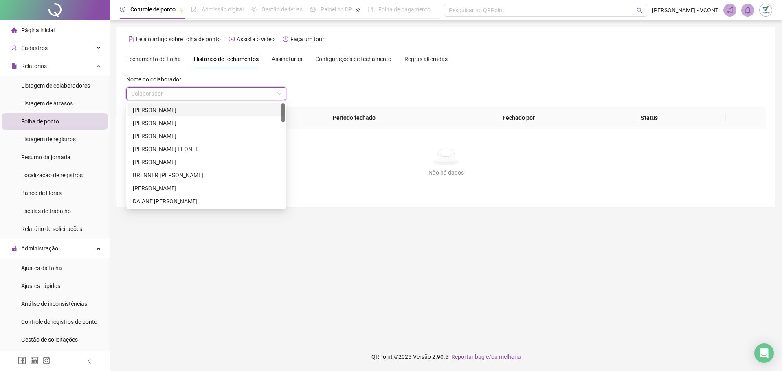
click at [432, 63] on div "Regras alteradas" at bounding box center [425, 59] width 43 height 9
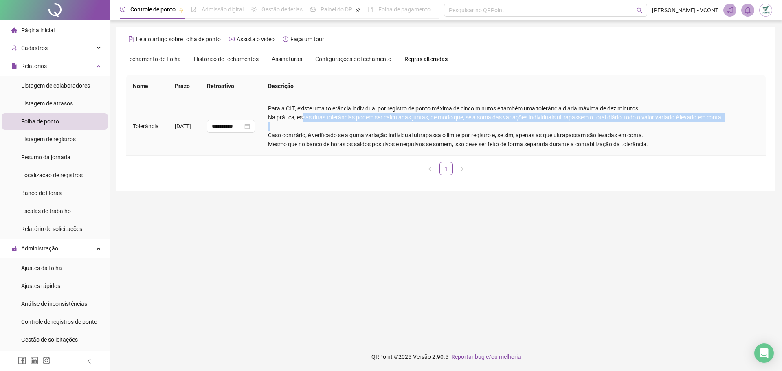
drag, startPoint x: 314, startPoint y: 118, endPoint x: 679, endPoint y: 124, distance: 365.4
click at [679, 124] on td "Para a CLT, existe uma tolerância individual por registro de ponto máxima de ci…" at bounding box center [513, 126] width 504 height 58
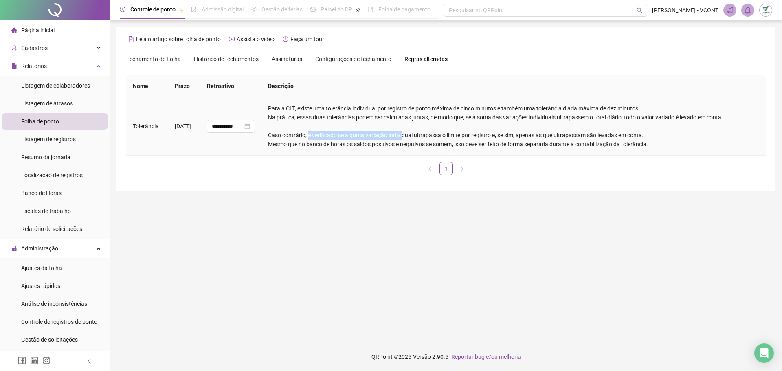
drag, startPoint x: 319, startPoint y: 139, endPoint x: 413, endPoint y: 138, distance: 94.1
click at [413, 138] on td "Para a CLT, existe uma tolerância individual por registro de ponto máxima de ci…" at bounding box center [513, 126] width 504 height 58
click at [361, 56] on span "Configurações de fechamento" at bounding box center [353, 59] width 76 height 6
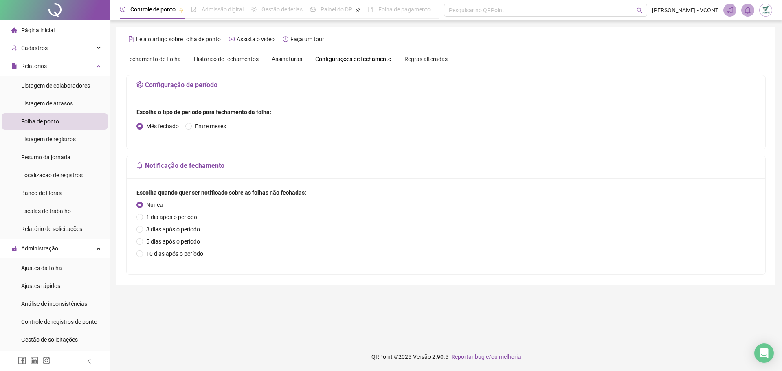
click at [155, 57] on span "Fechamento de Folha" at bounding box center [153, 59] width 55 height 7
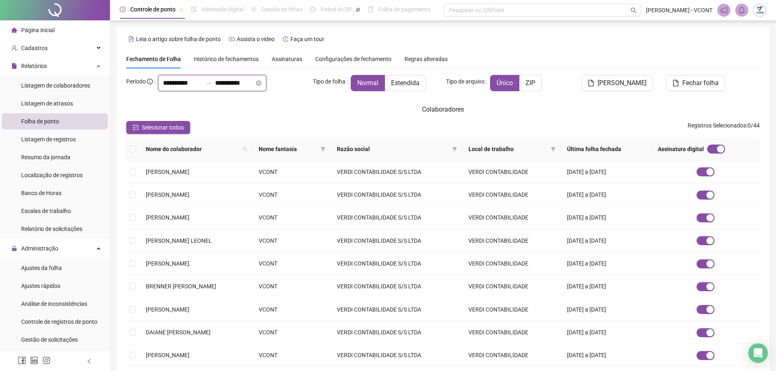
click at [174, 81] on input "**********" at bounding box center [182, 83] width 39 height 10
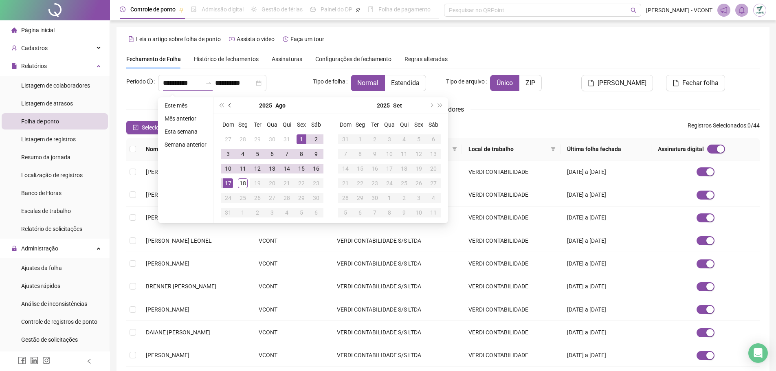
click at [231, 108] on button "prev-year" at bounding box center [230, 105] width 9 height 16
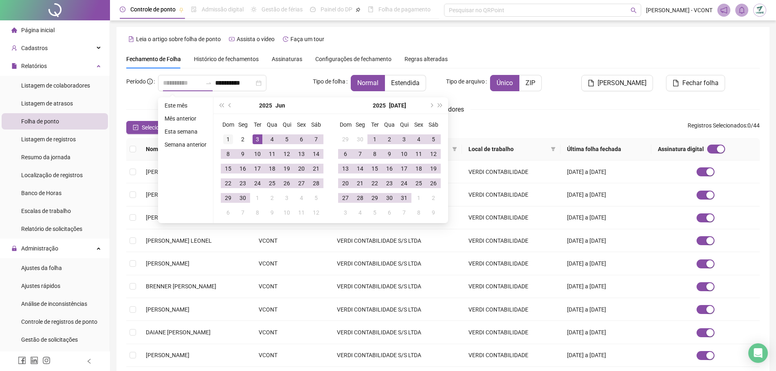
type input "**********"
click at [230, 137] on div "1" at bounding box center [228, 139] width 10 height 10
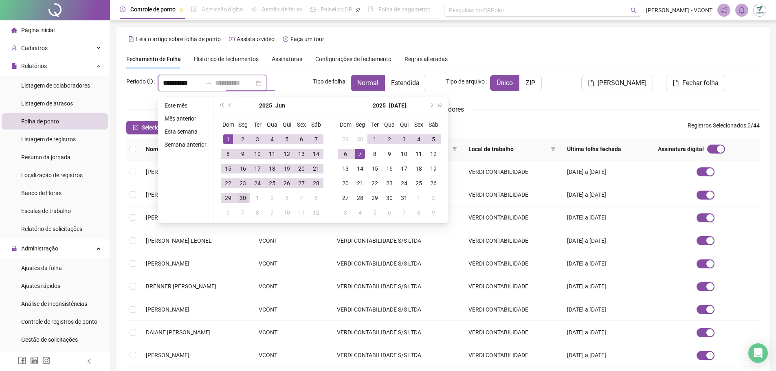
type input "**********"
click at [240, 199] on div "30" at bounding box center [243, 198] width 10 height 10
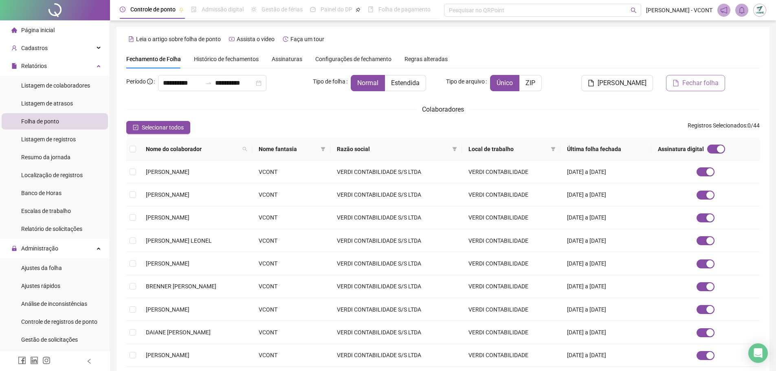
click at [697, 85] on span "Fechar folha" at bounding box center [700, 83] width 36 height 10
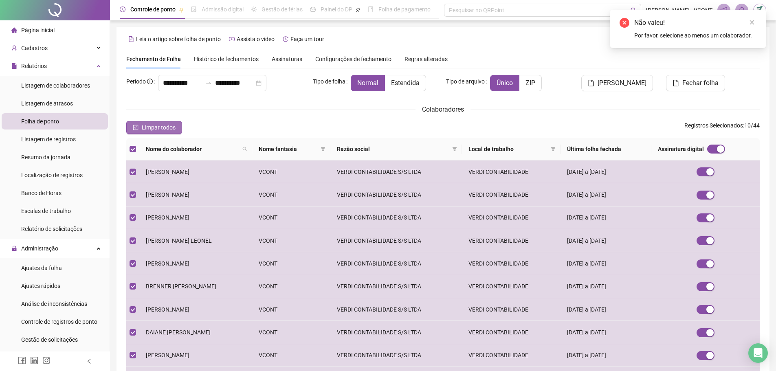
click at [154, 128] on span "Limpar todos" at bounding box center [159, 127] width 34 height 9
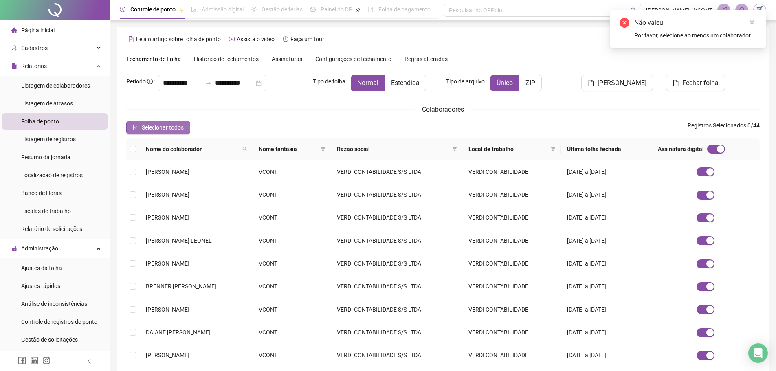
click at [154, 125] on span "Selecionar todos" at bounding box center [163, 127] width 42 height 9
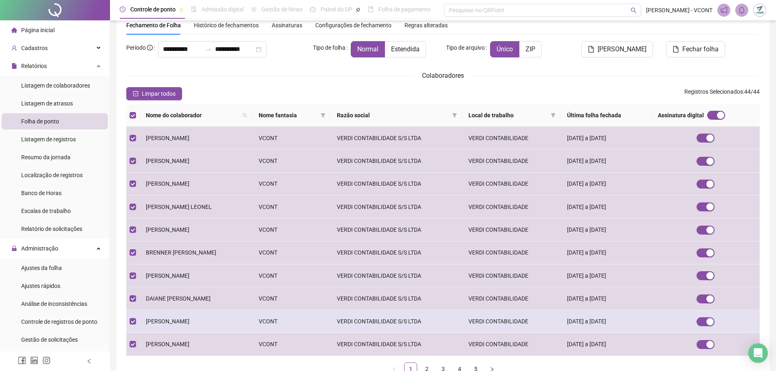
scroll to position [90, 0]
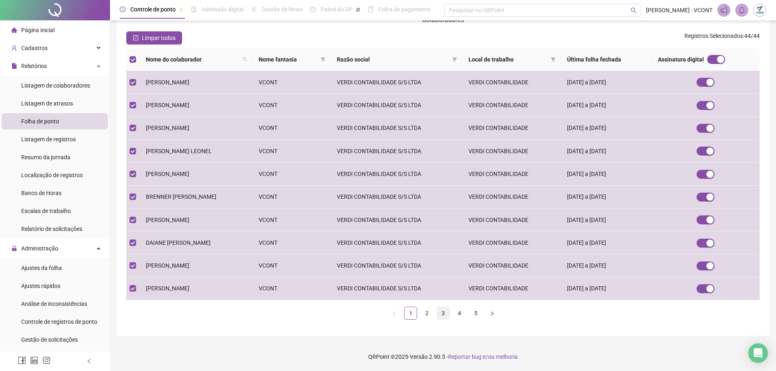
click at [441, 312] on link "3" at bounding box center [443, 313] width 12 height 12
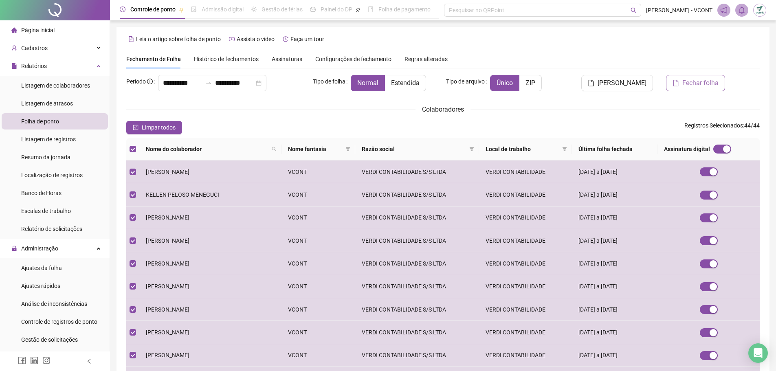
click at [682, 81] on button "Fechar folha" at bounding box center [695, 83] width 59 height 16
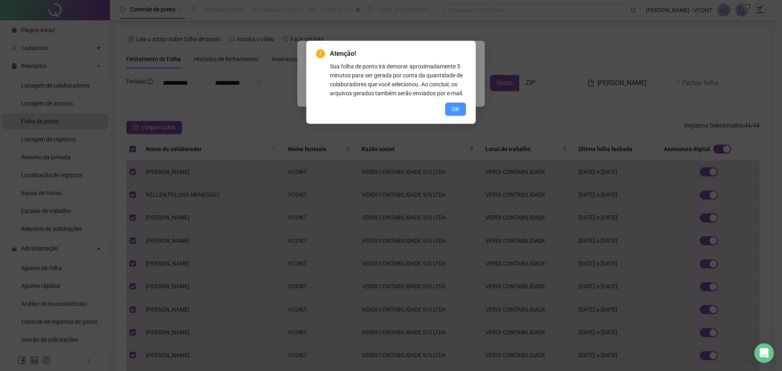
click at [455, 109] on span "OK" at bounding box center [456, 109] width 8 height 9
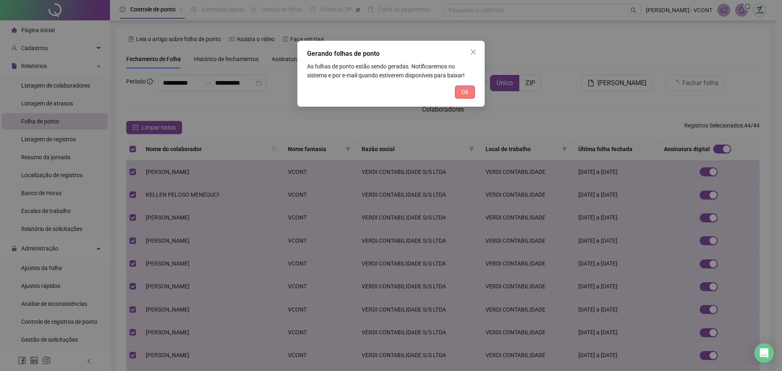
click at [461, 94] on span "Ok" at bounding box center [464, 92] width 7 height 9
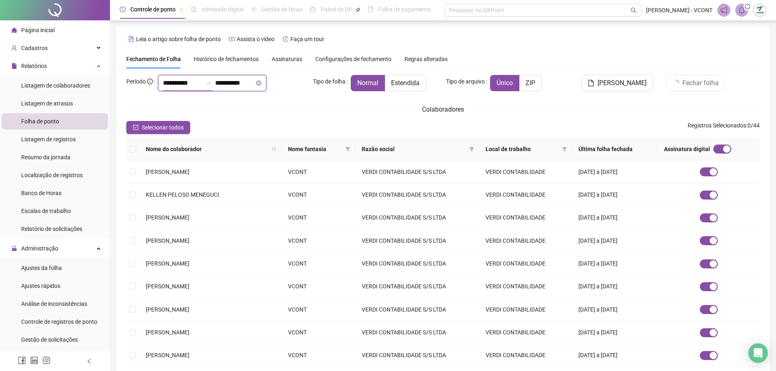
click at [184, 87] on input "**********" at bounding box center [182, 83] width 39 height 10
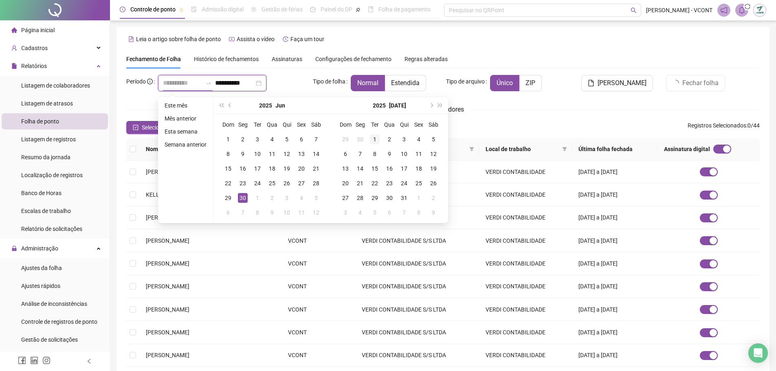
type input "**********"
click at [372, 138] on div "1" at bounding box center [375, 139] width 10 height 10
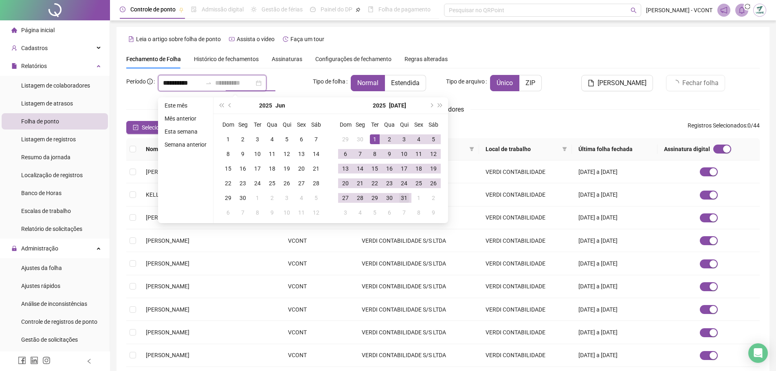
type input "**********"
click at [404, 198] on div "31" at bounding box center [404, 198] width 10 height 10
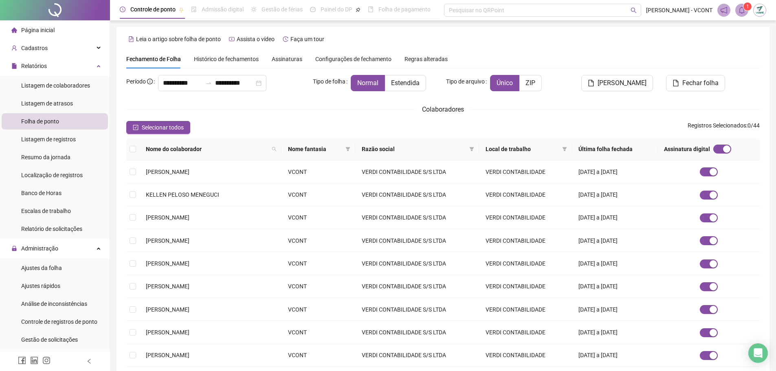
click at [742, 11] on icon "bell" at bounding box center [741, 10] width 7 height 7
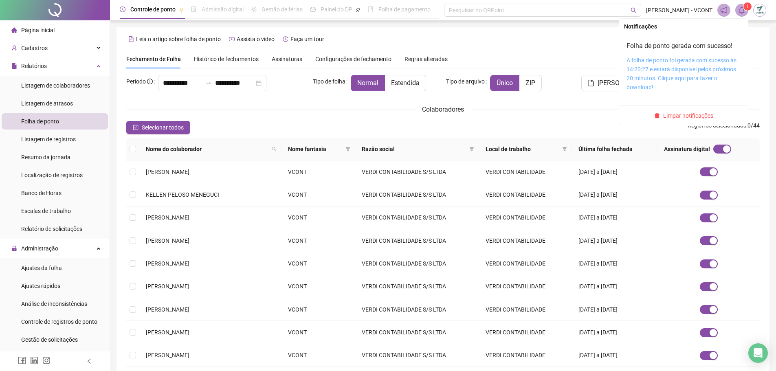
click at [647, 70] on link "A folha de ponto foi gerada com sucesso às 14:20:27 e estará disponível pelos p…" at bounding box center [681, 73] width 110 height 33
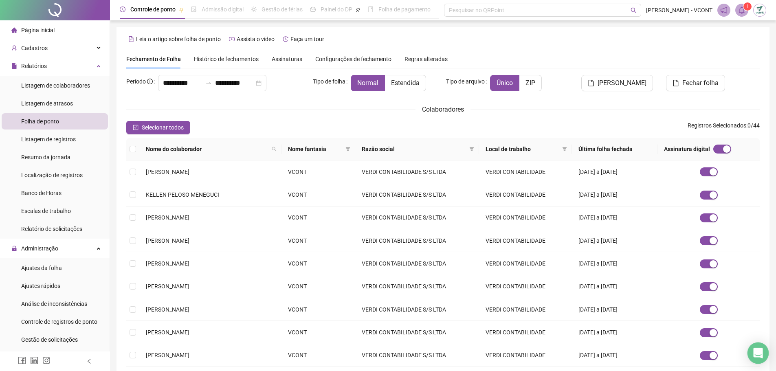
click at [758, 357] on icon "Open Intercom Messenger" at bounding box center [758, 353] width 11 height 11
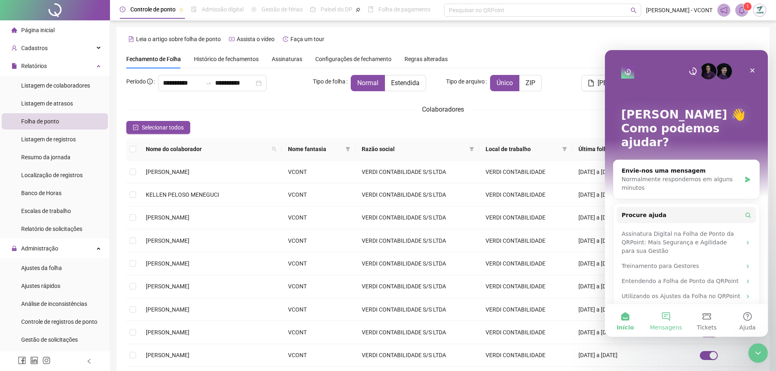
click at [667, 325] on span "Mensagens" at bounding box center [666, 328] width 32 height 6
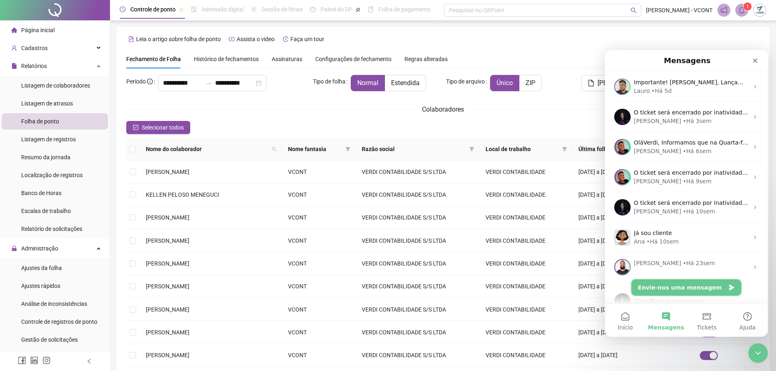
click at [662, 288] on button "Envie-nos uma mensagem" at bounding box center [686, 287] width 110 height 16
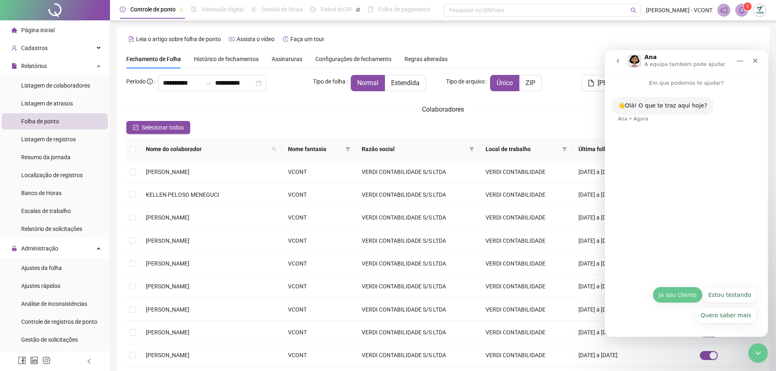
click at [690, 297] on button "Já sou cliente" at bounding box center [677, 295] width 50 height 16
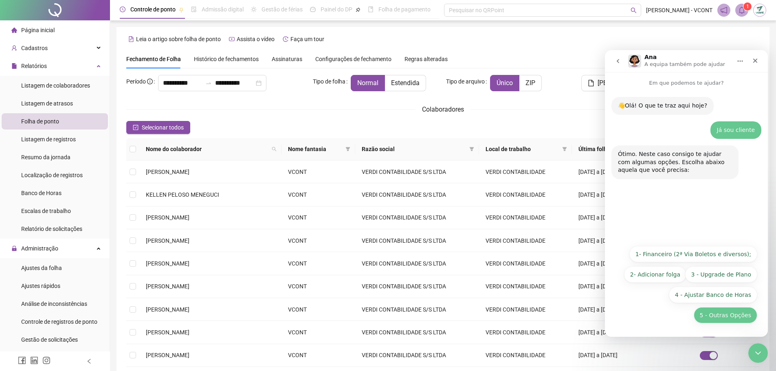
click at [736, 316] on button "5 - Outras Opções" at bounding box center [726, 315] width 64 height 16
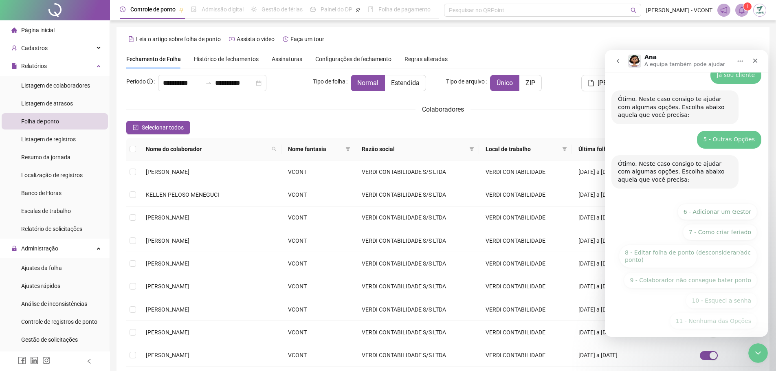
scroll to position [61, 0]
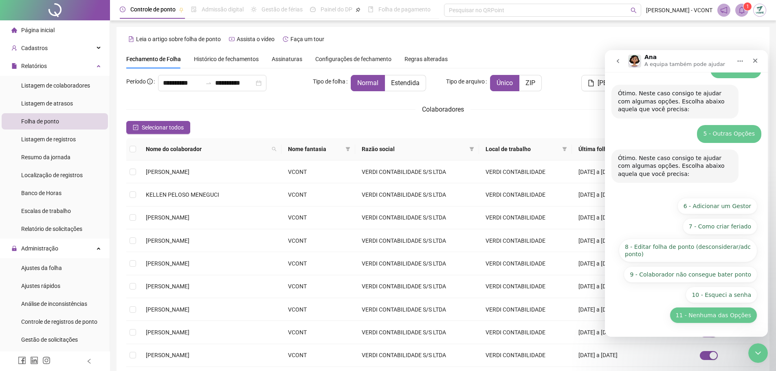
click at [719, 315] on button "11 - Nenhuma das Opções" at bounding box center [714, 315] width 88 height 16
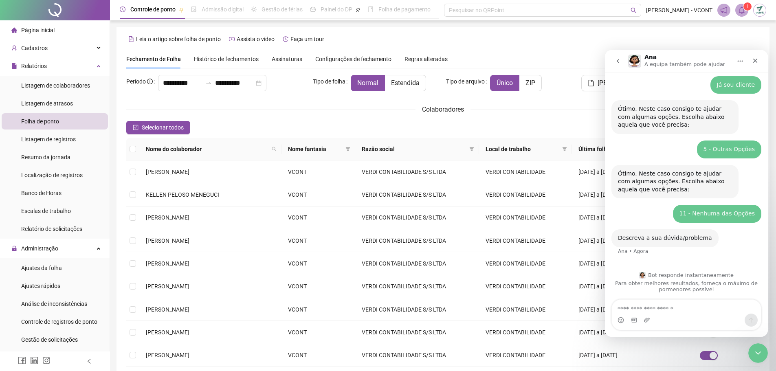
scroll to position [46, 0]
click at [694, 303] on textarea "Envie uma mensagem..." at bounding box center [686, 307] width 149 height 14
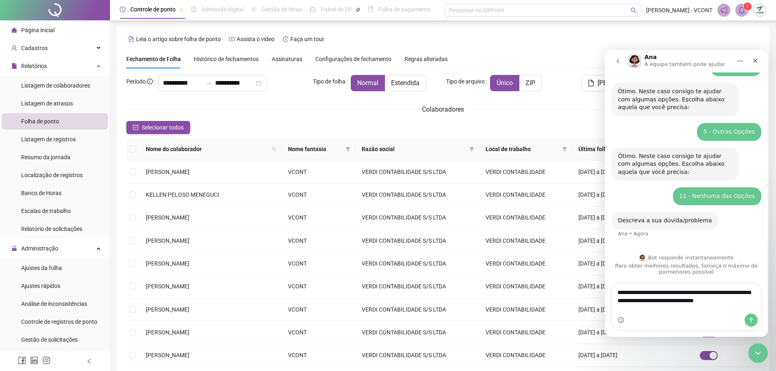
scroll to position [55, 0]
type textarea "**********"
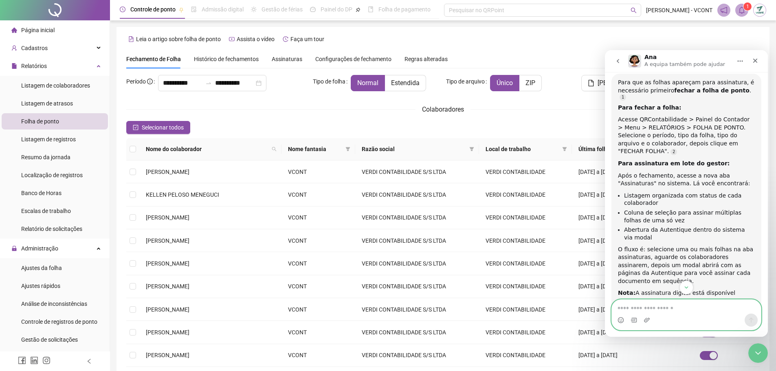
scroll to position [303, 0]
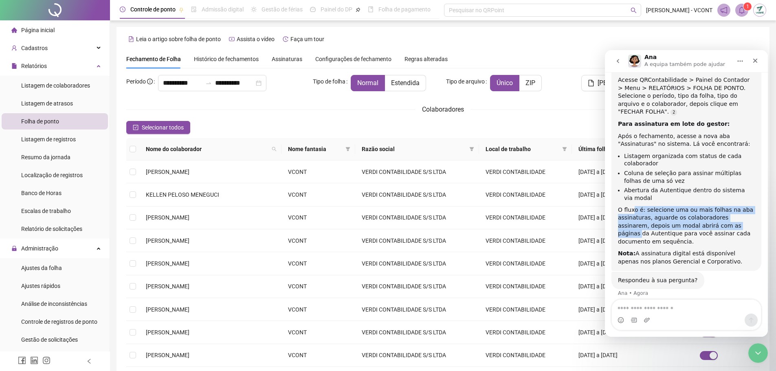
drag, startPoint x: 634, startPoint y: 205, endPoint x: 719, endPoint y: 216, distance: 86.2
click at [719, 216] on div "O fluxo é: selecione uma ou mais folhas na aba assinaturas, aguarde os colabora…" at bounding box center [686, 226] width 137 height 40
click at [658, 217] on div "O fluxo é: selecione uma ou mais folhas na aba assinaturas, aguarde os colabora…" at bounding box center [686, 226] width 137 height 40
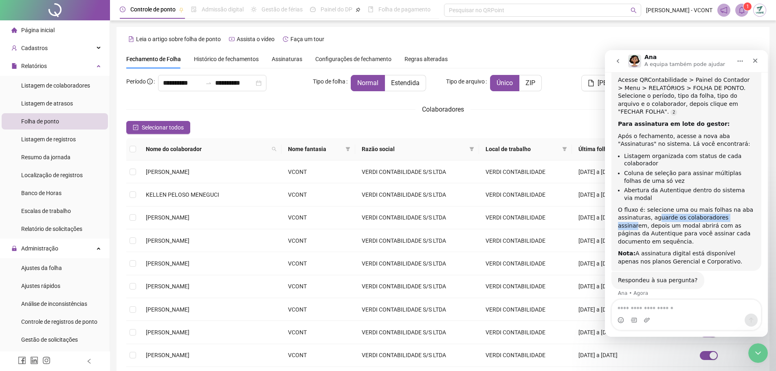
drag, startPoint x: 653, startPoint y: 212, endPoint x: 732, endPoint y: 213, distance: 79.0
click at [732, 213] on div "O fluxo é: selecione uma ou mais folhas na aba assinaturas, aguarde os colabora…" at bounding box center [686, 226] width 137 height 40
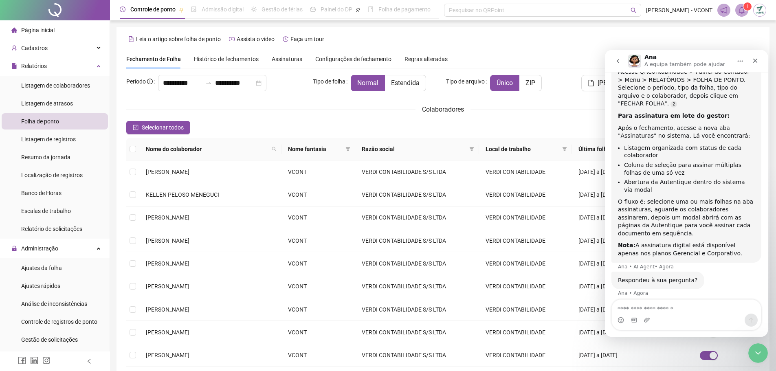
click at [710, 213] on div "O fluxo é: selecione uma ou mais folhas na aba assinaturas, aguarde os colabora…" at bounding box center [686, 218] width 137 height 40
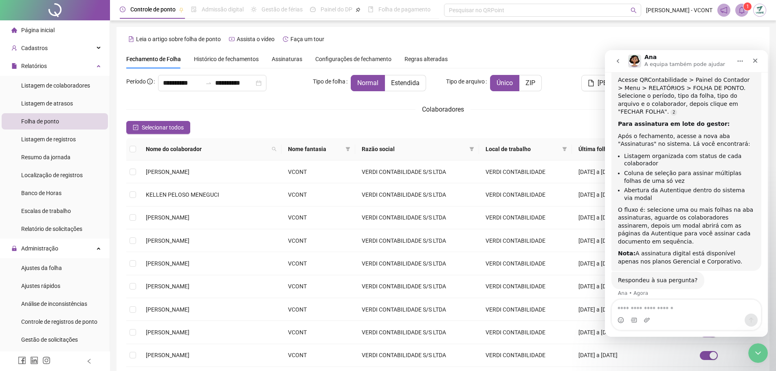
click at [652, 299] on div "Respondeu à sua pergunta? Ana • Agora" at bounding box center [686, 290] width 150 height 36
click at [653, 296] on div "Respondeu à sua pergunta? Ana • Agora" at bounding box center [686, 290] width 150 height 36
click at [648, 285] on div "Respondeu à sua pergunta? Ana • Agora" at bounding box center [686, 290] width 150 height 36
click at [657, 314] on div "Messenger da Intercom" at bounding box center [686, 320] width 149 height 13
click at [659, 306] on textarea "Envie uma mensagem..." at bounding box center [686, 307] width 149 height 14
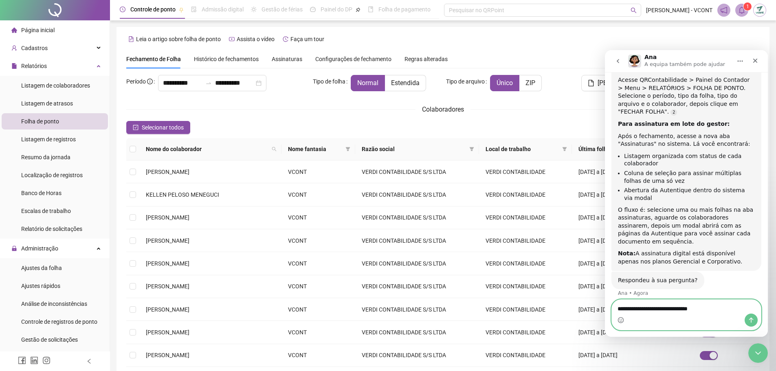
type textarea "**********"
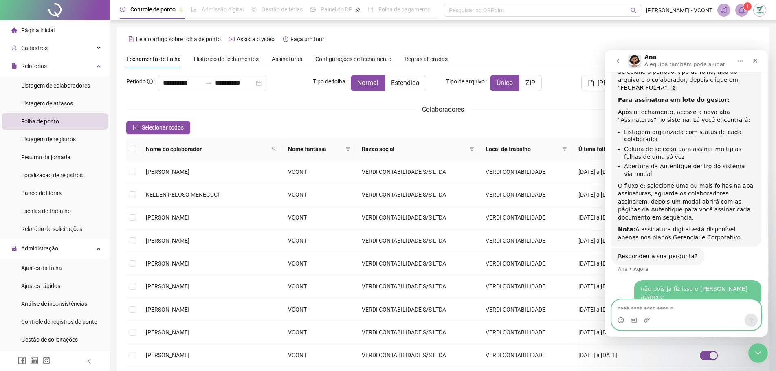
scroll to position [354, 0]
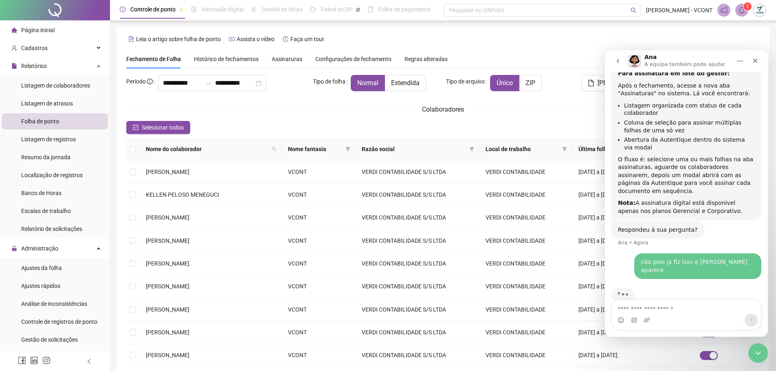
click at [573, 42] on div "Leia o artigo sobre folha de ponto Assista o vídeo Faça um tour" at bounding box center [442, 39] width 633 height 13
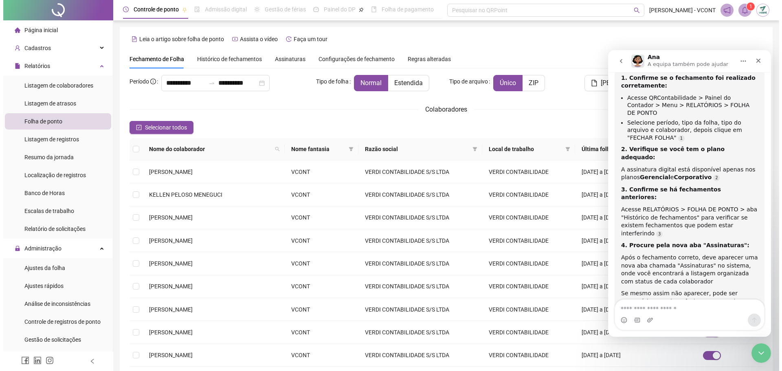
scroll to position [583, 0]
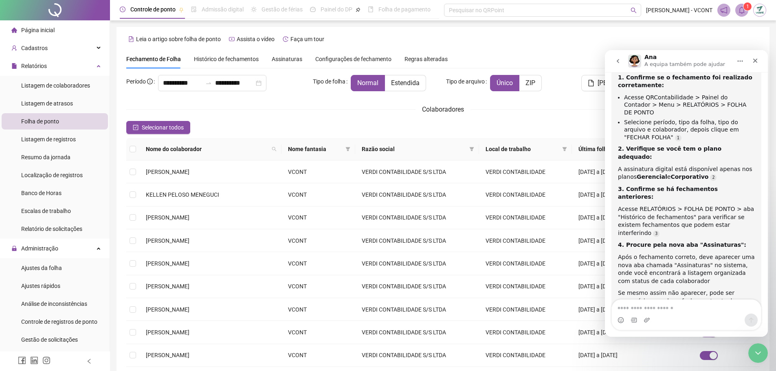
click at [68, 123] on li "Folha de ponto" at bounding box center [55, 121] width 106 height 16
click at [250, 56] on span "Histórico de fechamentos" at bounding box center [226, 59] width 65 height 7
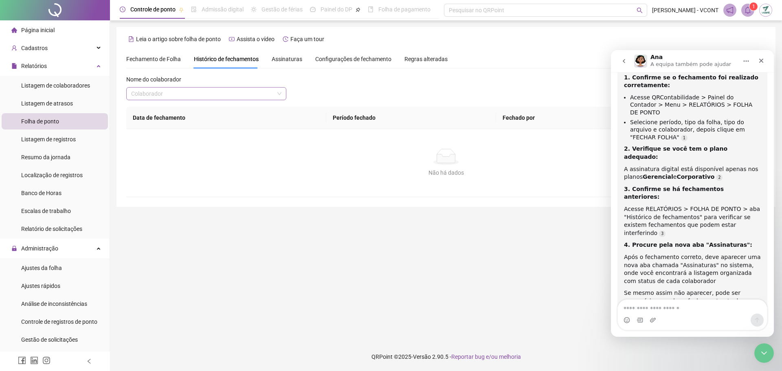
click at [276, 98] on span at bounding box center [206, 94] width 150 height 12
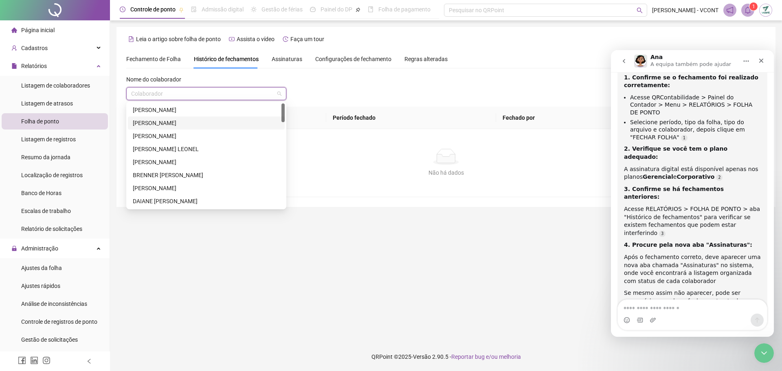
click at [184, 116] on div "[PERSON_NAME] [PERSON_NAME] [PERSON_NAME] [PERSON_NAME] [PERSON_NAME] [PERSON_N…" at bounding box center [206, 168] width 157 height 130
click at [191, 110] on div "[PERSON_NAME]" at bounding box center [206, 109] width 147 height 9
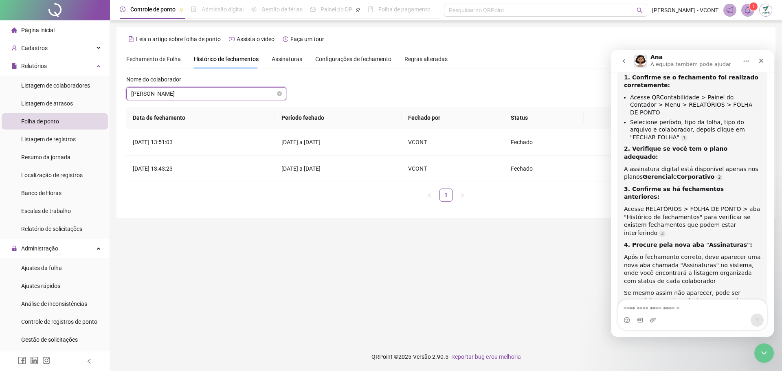
click at [240, 95] on span "[PERSON_NAME]" at bounding box center [206, 94] width 150 height 12
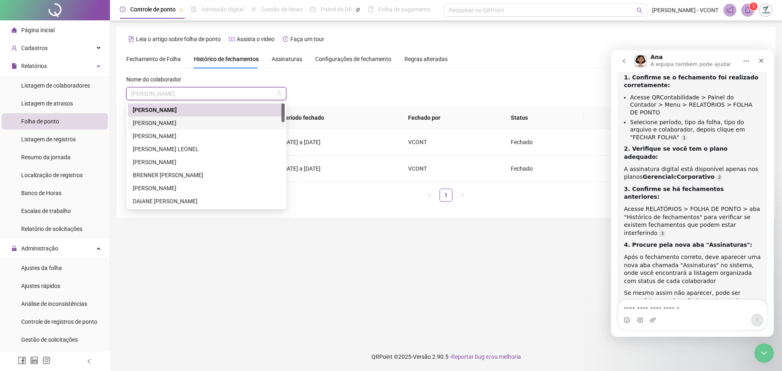
click at [160, 125] on div "[PERSON_NAME]" at bounding box center [206, 123] width 147 height 9
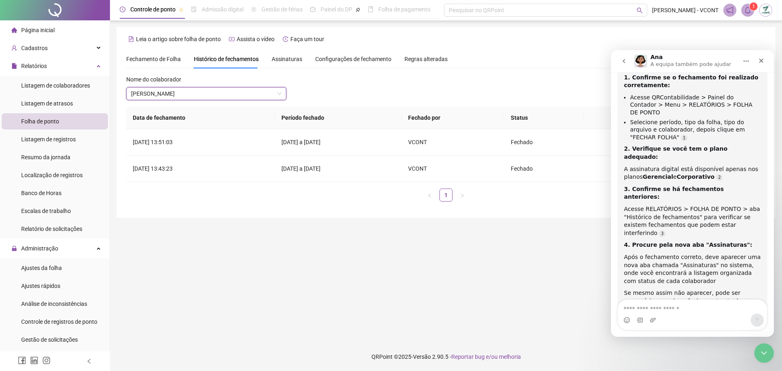
click at [626, 59] on icon "go back" at bounding box center [624, 61] width 7 height 7
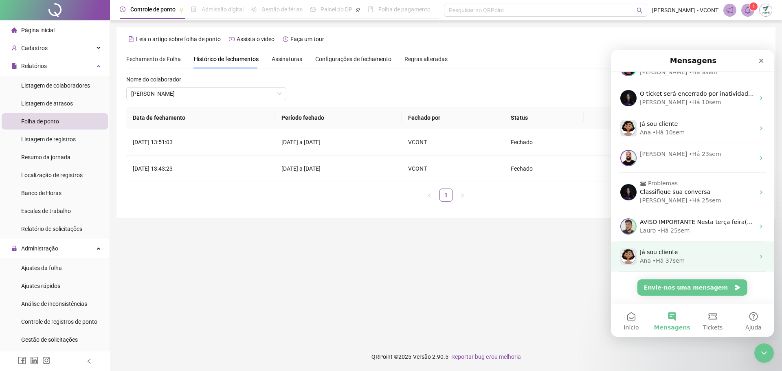
scroll to position [140, 0]
click at [711, 257] on div "Ana • Há 37sem" at bounding box center [697, 260] width 115 height 9
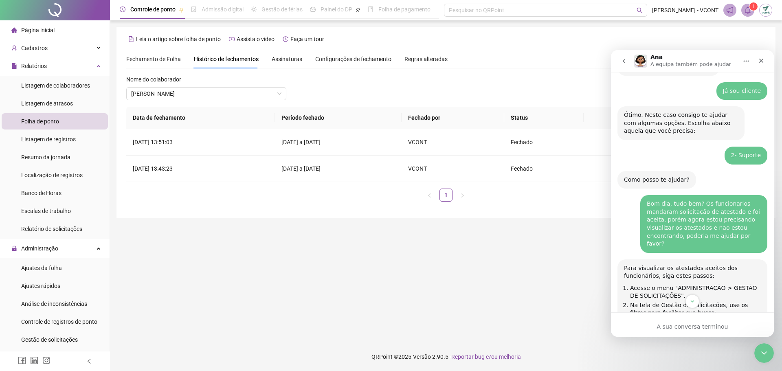
scroll to position [41, 0]
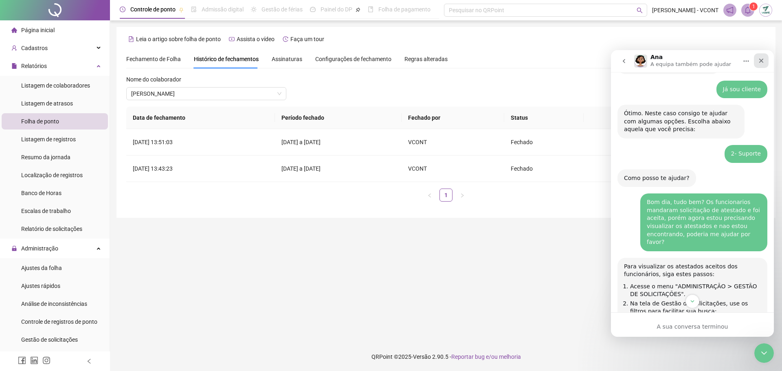
click at [762, 59] on icon "Fechar" at bounding box center [761, 61] width 4 height 4
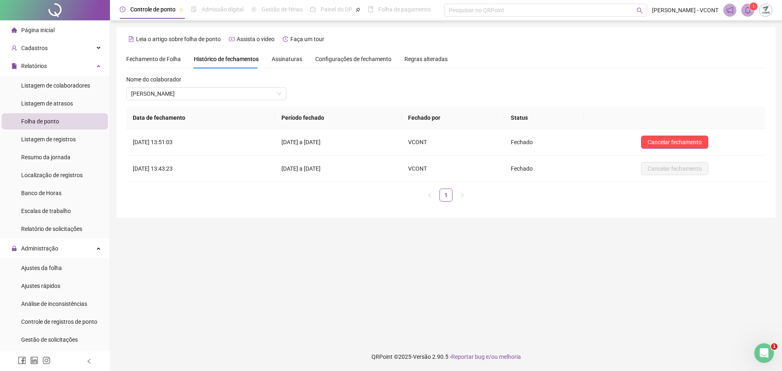
scroll to position [449, 0]
click at [760, 349] on icon "Abrir mensagem da Intercom" at bounding box center [762, 351] width 13 height 13
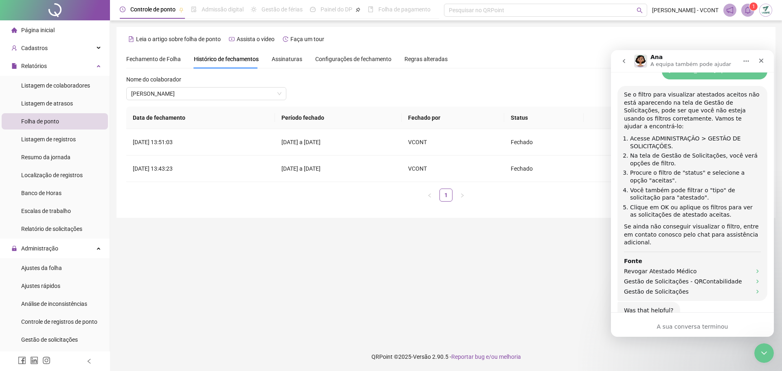
click at [624, 56] on button "go back" at bounding box center [623, 60] width 15 height 15
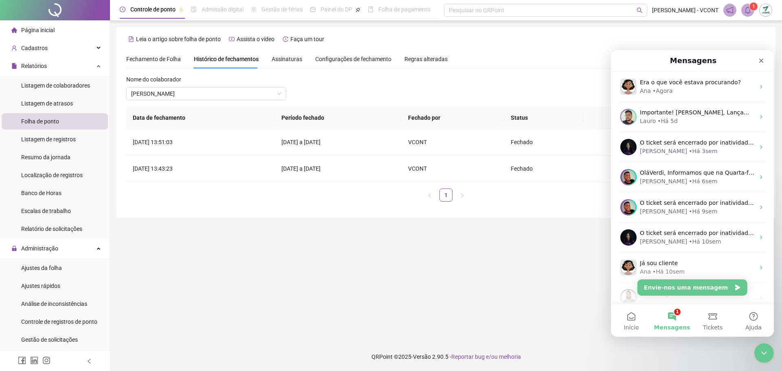
scroll to position [0, 0]
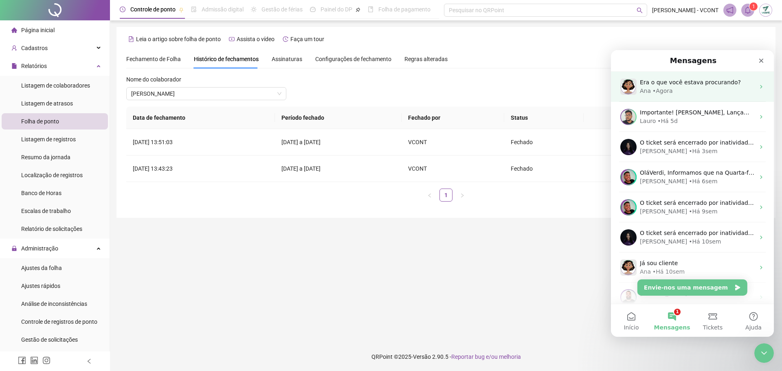
click at [674, 91] on div "Ana • Agora" at bounding box center [697, 91] width 115 height 9
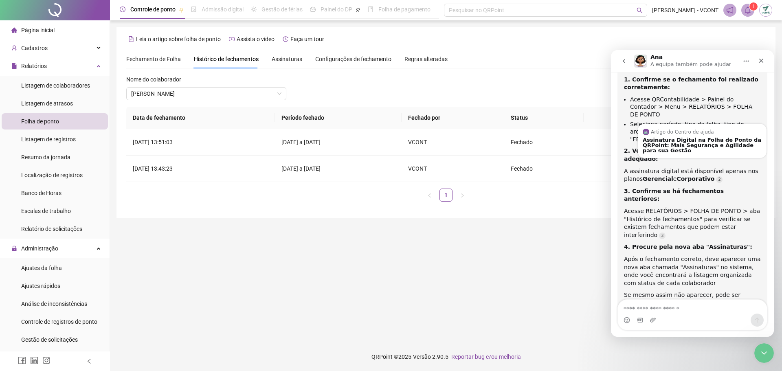
scroll to position [583, 0]
click at [691, 306] on textarea "Envie uma mensagem..." at bounding box center [692, 307] width 149 height 14
click at [275, 56] on span "Assinaturas" at bounding box center [287, 59] width 31 height 6
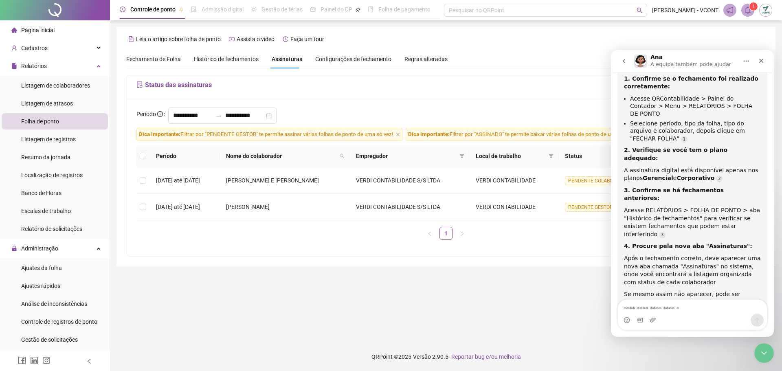
click at [167, 56] on span "Fechamento de Folha" at bounding box center [153, 59] width 55 height 7
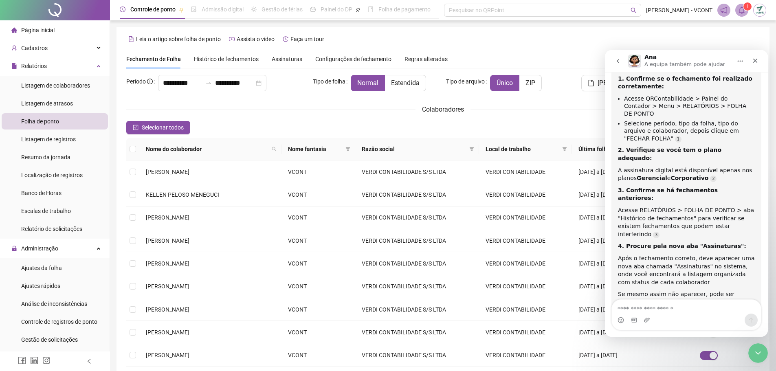
type input "**********"
click at [217, 61] on span "Histórico de fechamentos" at bounding box center [226, 59] width 65 height 7
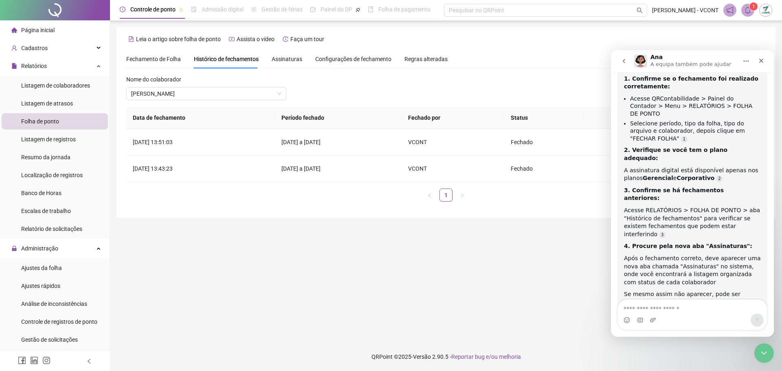
click at [277, 59] on span "Assinaturas" at bounding box center [287, 59] width 31 height 6
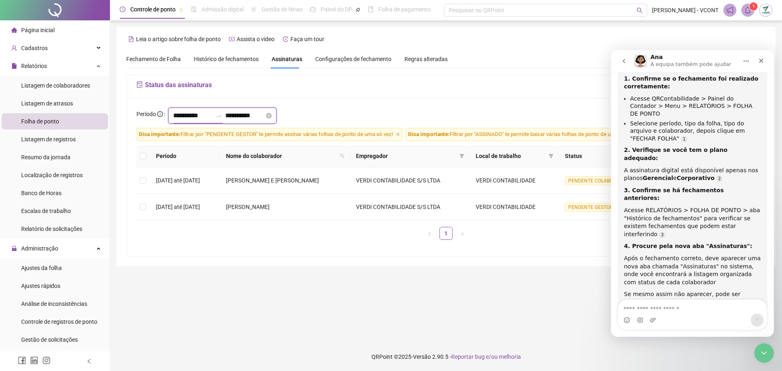
click at [200, 118] on input "**********" at bounding box center [192, 116] width 39 height 10
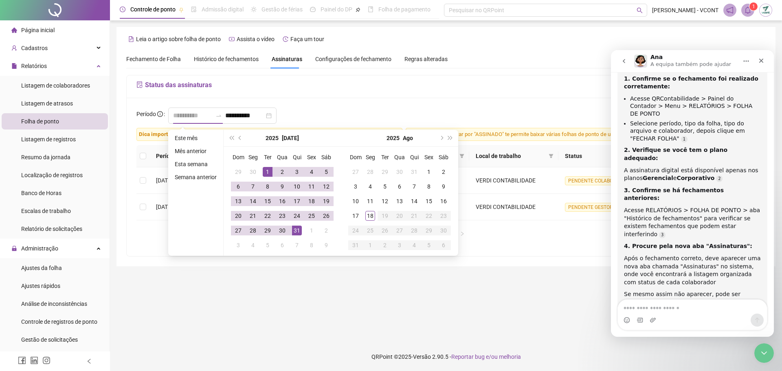
click at [266, 169] on div "1" at bounding box center [268, 172] width 10 height 10
type input "**********"
click at [297, 233] on div "31" at bounding box center [297, 231] width 10 height 10
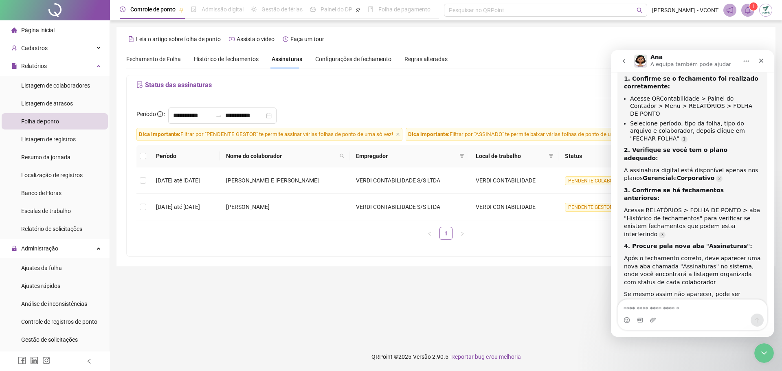
click at [396, 134] on span "Dica importante: Filtrar por "PENDENTE GESTOR" te permite assinar várias folhas…" at bounding box center [269, 134] width 266 height 13
click at [399, 134] on icon "close" at bounding box center [397, 134] width 3 height 3
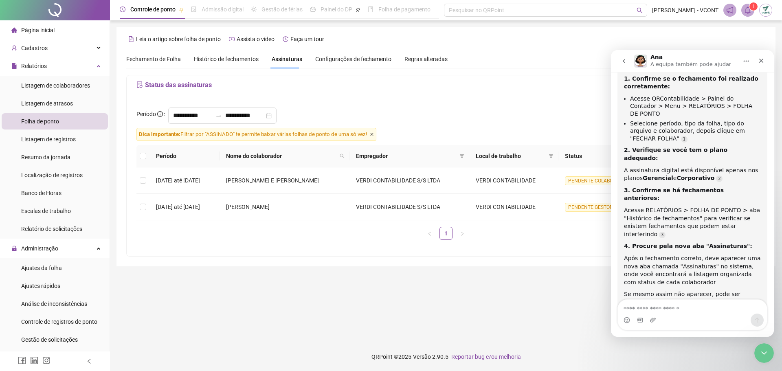
click at [374, 133] on icon "close" at bounding box center [372, 134] width 4 height 4
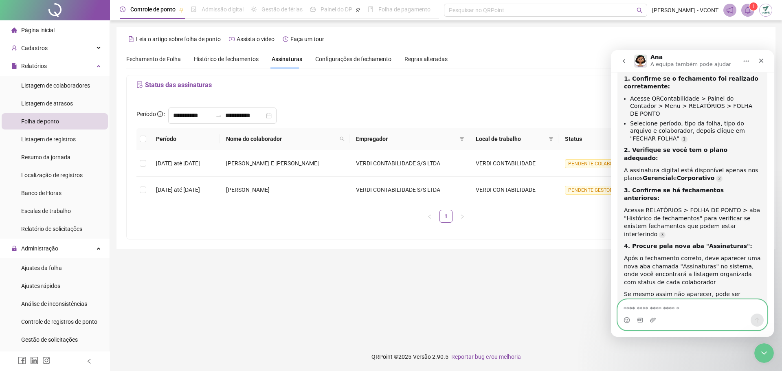
click at [681, 306] on textarea "Envie uma mensagem..." at bounding box center [692, 307] width 149 height 14
type textarea "***"
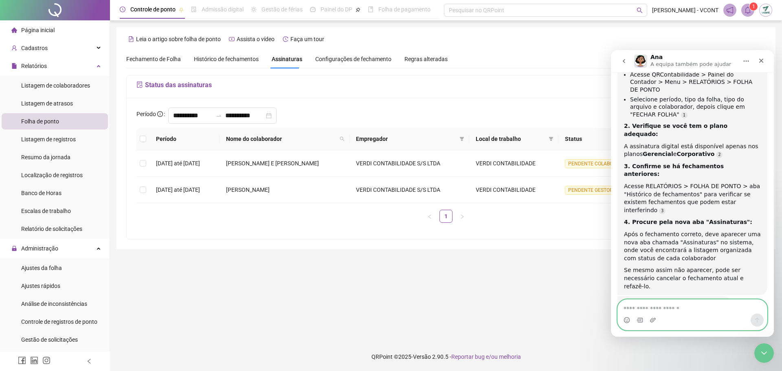
scroll to position [633, 0]
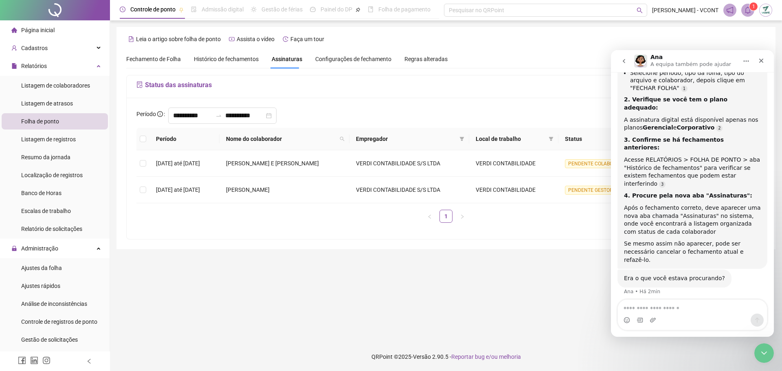
click at [596, 57] on div "Fechamento de Folha Histórico de fechamentos Assinaturas Configurações de fecha…" at bounding box center [445, 59] width 639 height 19
click at [495, 257] on main "**********" at bounding box center [445, 181] width 659 height 309
click at [765, 351] on icon "Fechar mensagem da Intercom" at bounding box center [763, 351] width 6 height 3
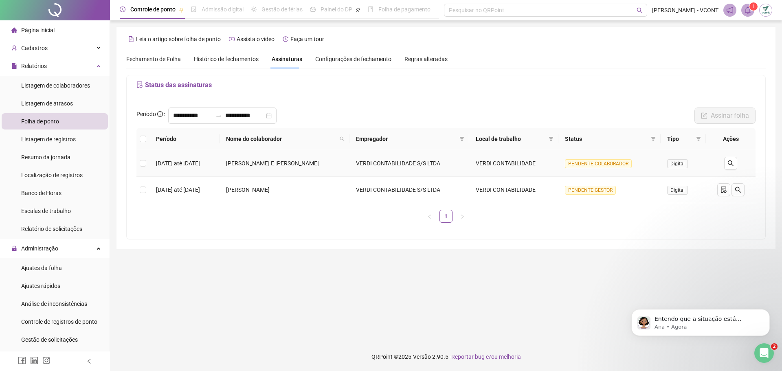
scroll to position [663, 0]
click at [336, 59] on span "Configurações de fechamento" at bounding box center [353, 59] width 76 height 6
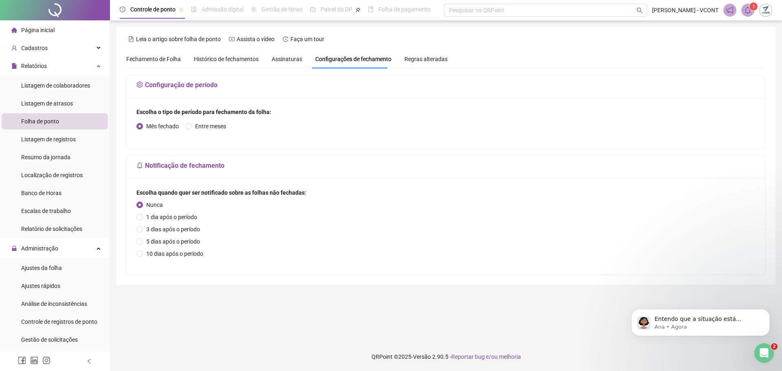
click at [229, 64] on div "Histórico de fechamentos" at bounding box center [226, 59] width 65 height 19
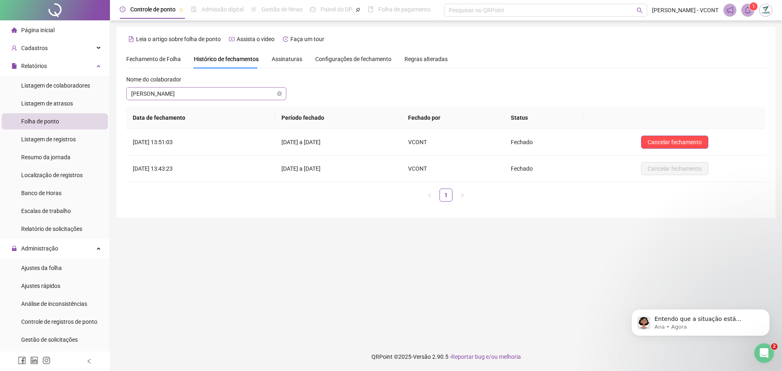
click at [209, 94] on span "[PERSON_NAME]" at bounding box center [206, 94] width 150 height 12
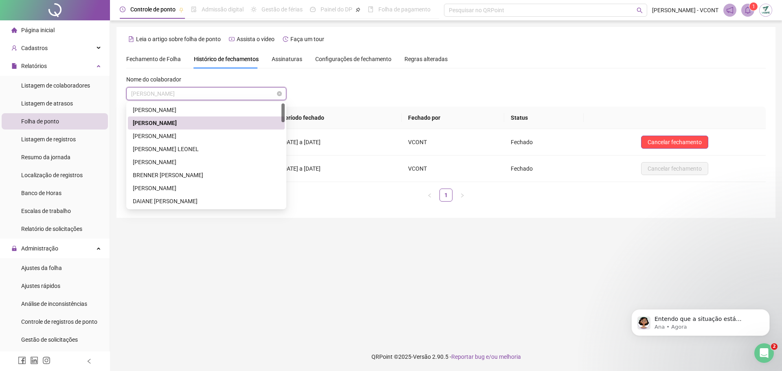
click at [215, 91] on span "[PERSON_NAME]" at bounding box center [206, 94] width 150 height 12
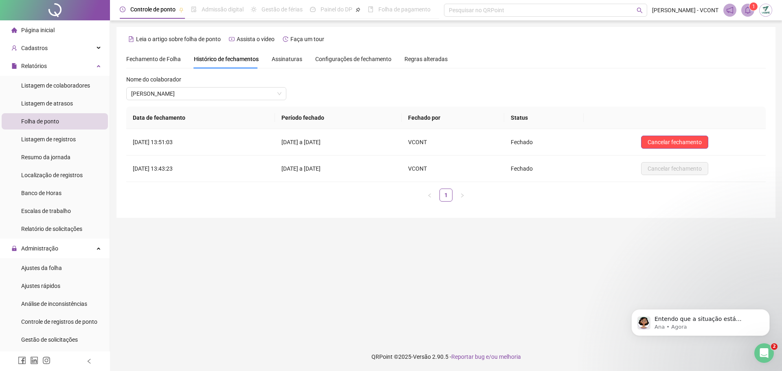
click at [169, 59] on span "Fechamento de Folha" at bounding box center [153, 59] width 55 height 7
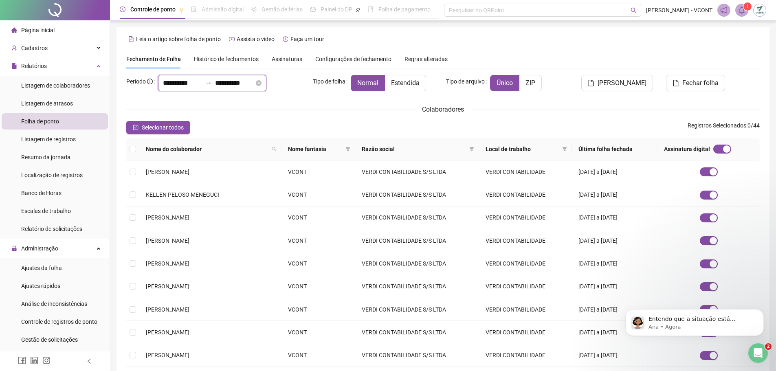
click at [191, 86] on input "**********" at bounding box center [182, 83] width 39 height 10
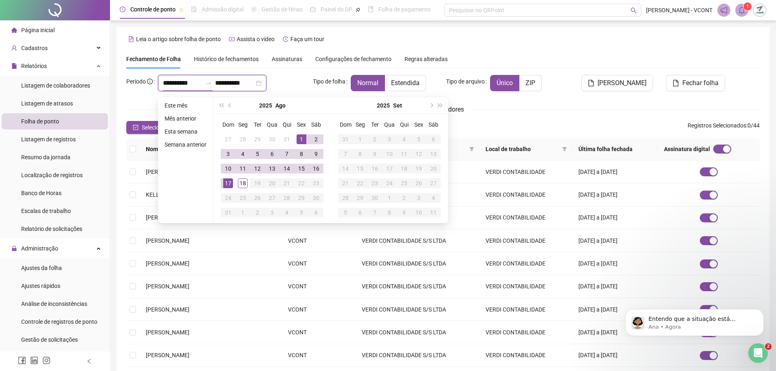
drag, startPoint x: 199, startPoint y: 82, endPoint x: 2, endPoint y: 74, distance: 197.7
click at [27, 77] on div "**********" at bounding box center [388, 230] width 776 height 461
click at [228, 105] on span "prev-year" at bounding box center [230, 105] width 4 height 4
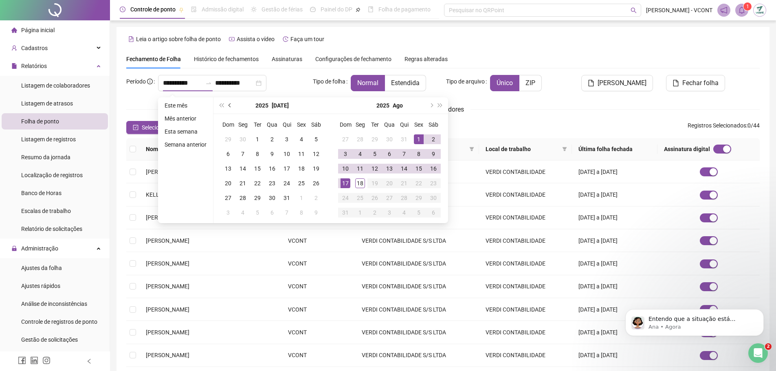
click at [228, 105] on span "prev-year" at bounding box center [230, 105] width 4 height 4
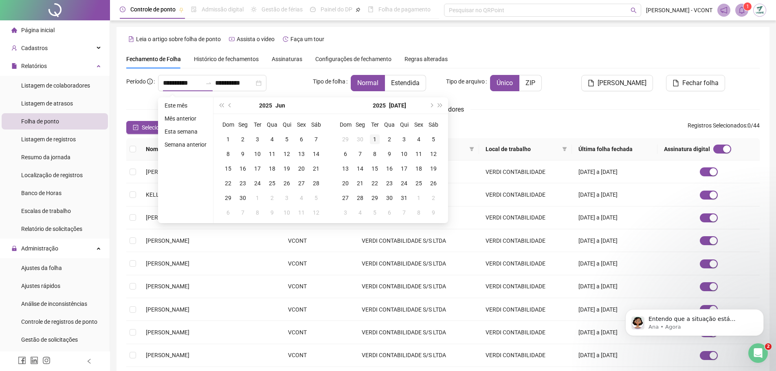
type input "**********"
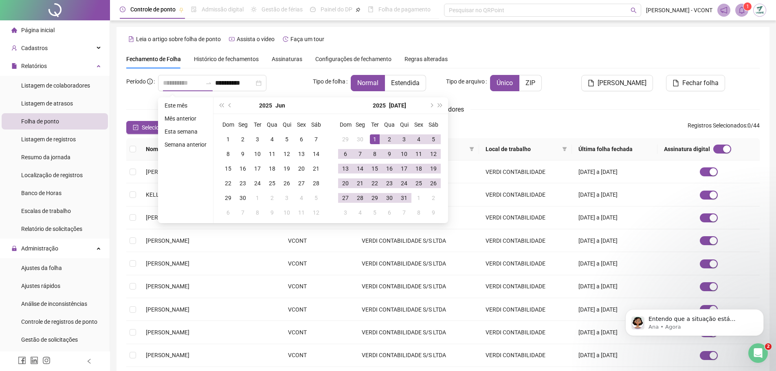
click at [372, 134] on td "1" at bounding box center [374, 139] width 15 height 15
type input "**********"
click at [400, 198] on div "31" at bounding box center [404, 198] width 10 height 10
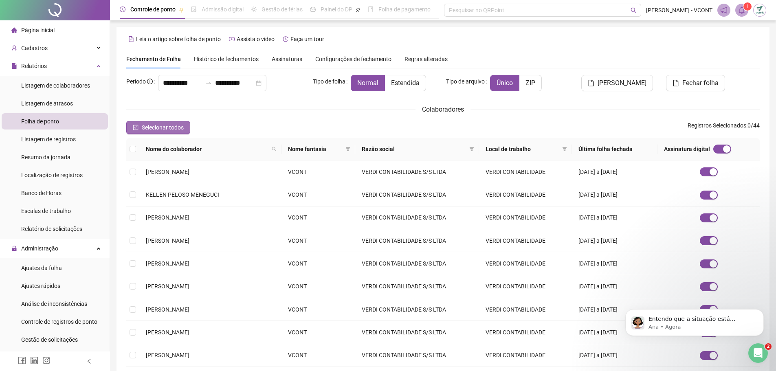
click at [160, 127] on span "Selecionar todos" at bounding box center [163, 127] width 42 height 9
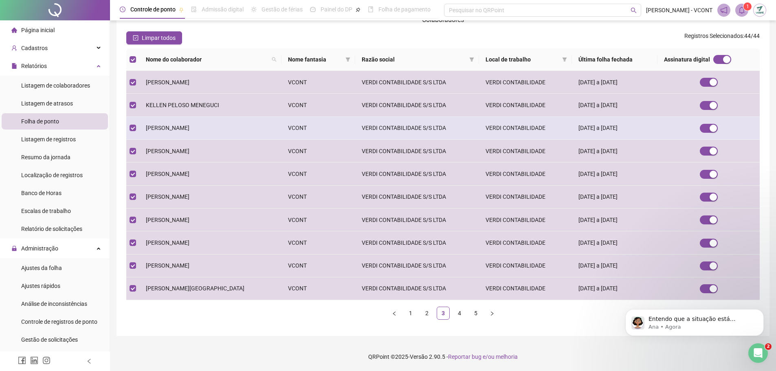
scroll to position [90, 0]
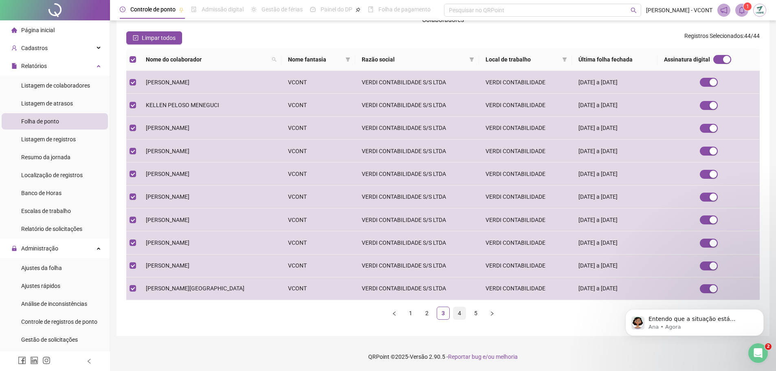
click at [461, 313] on link "4" at bounding box center [459, 313] width 12 height 12
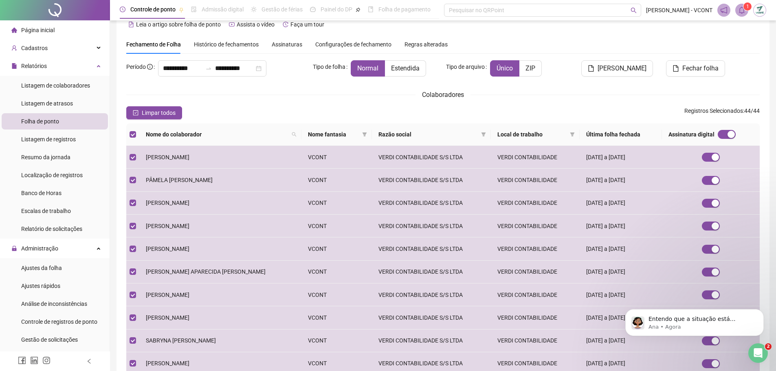
scroll to position [0, 0]
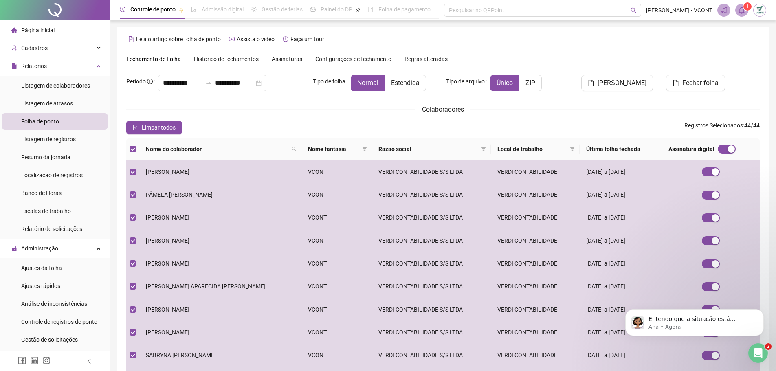
click at [45, 123] on span "Folha de ponto" at bounding box center [40, 121] width 38 height 7
click at [674, 324] on p "Ana • Agora" at bounding box center [700, 326] width 105 height 7
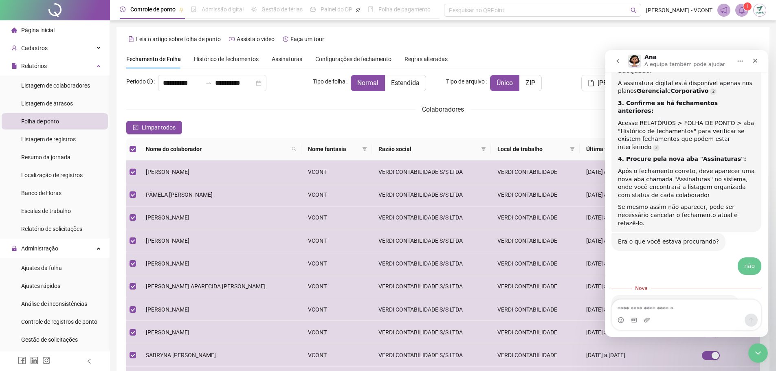
scroll to position [676, 0]
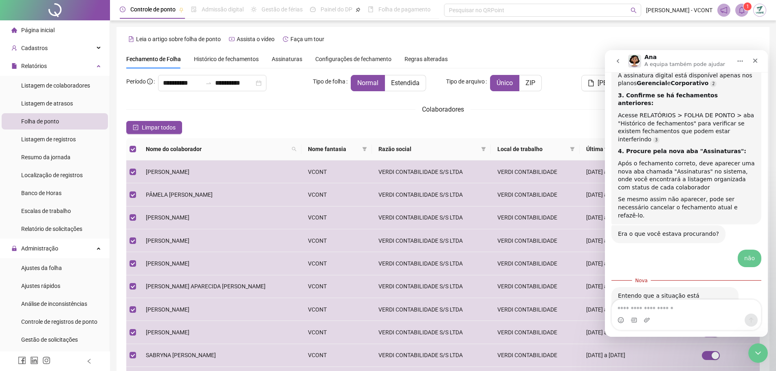
click at [662, 306] on textarea "Envie uma mensagem..." at bounding box center [686, 307] width 149 height 14
type textarea "**********"
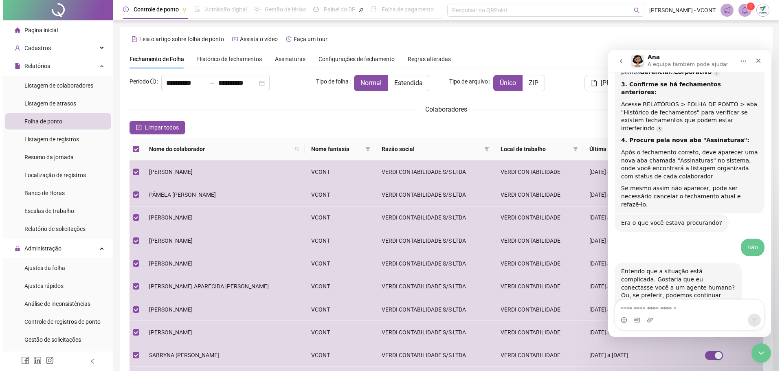
scroll to position [714, 0]
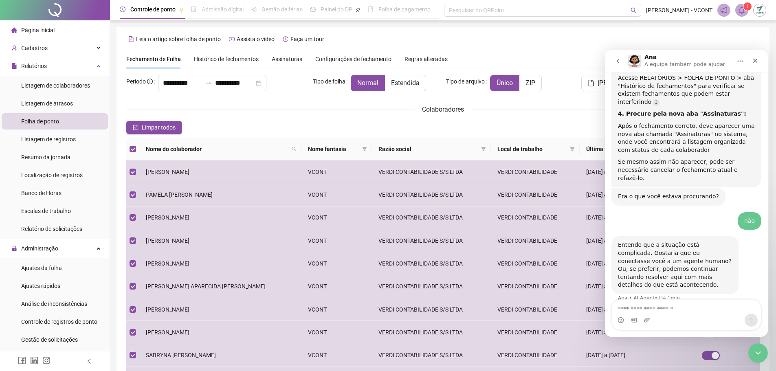
click at [230, 64] on div "Histórico de fechamentos" at bounding box center [226, 59] width 65 height 19
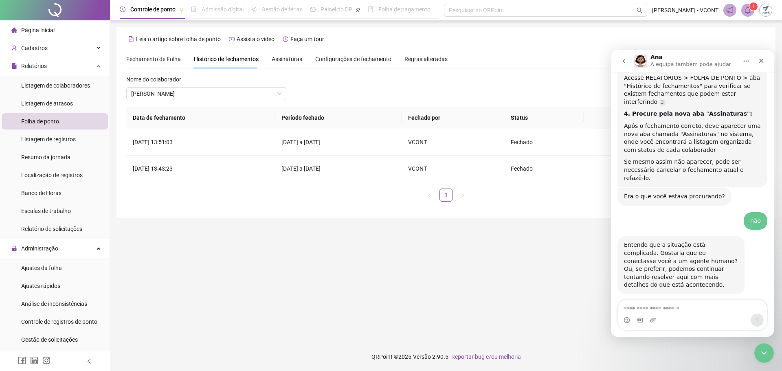
scroll to position [736, 0]
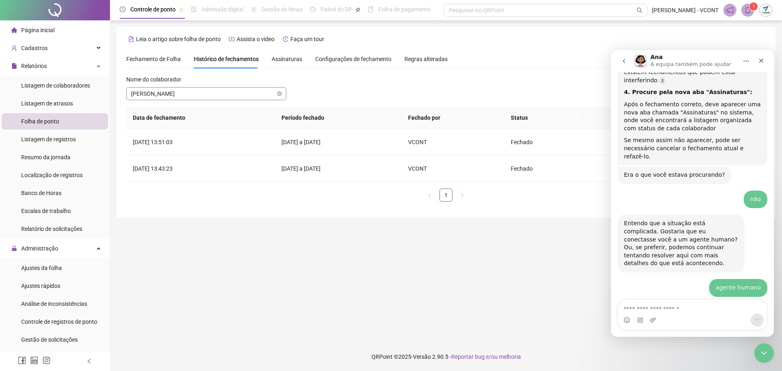
click at [264, 95] on span "[PERSON_NAME]" at bounding box center [206, 94] width 150 height 12
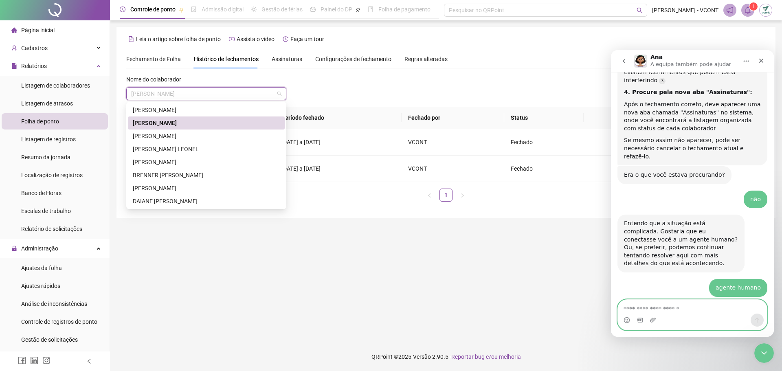
click at [669, 307] on textarea "Envie uma mensagem..." at bounding box center [692, 307] width 149 height 14
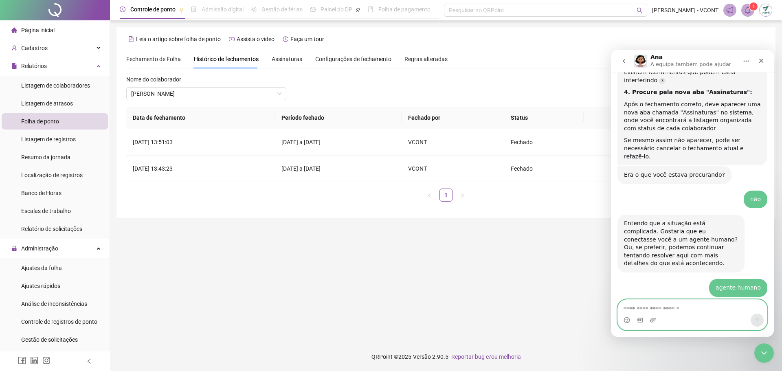
click at [690, 312] on textarea "Envie uma mensagem..." at bounding box center [692, 307] width 149 height 14
click at [627, 61] on icon "go back" at bounding box center [624, 61] width 7 height 7
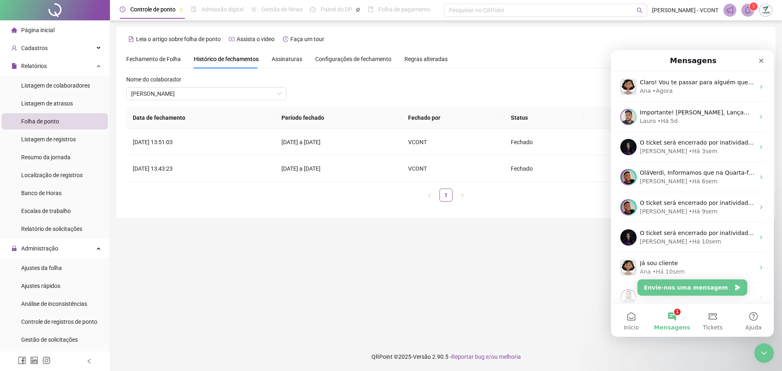
scroll to position [0, 0]
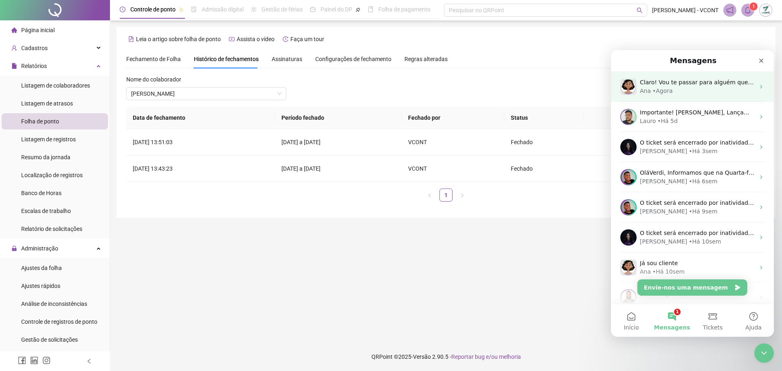
click at [666, 88] on div "• Agora" at bounding box center [662, 91] width 20 height 9
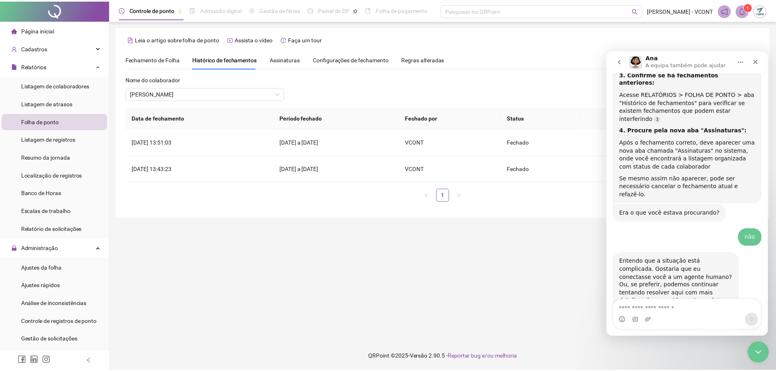
scroll to position [736, 0]
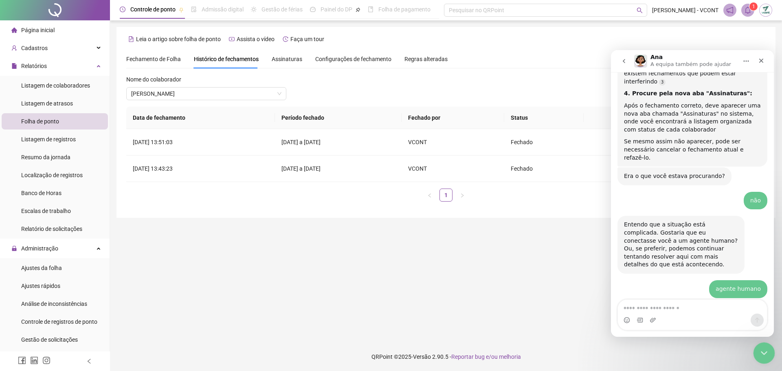
click at [765, 353] on icon "Fechar mensagem da Intercom" at bounding box center [763, 352] width 10 height 10
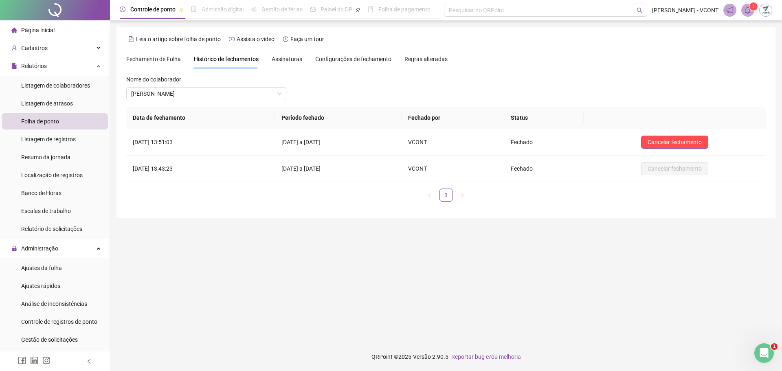
click at [344, 58] on span "Configurações de fechamento" at bounding box center [353, 59] width 76 height 6
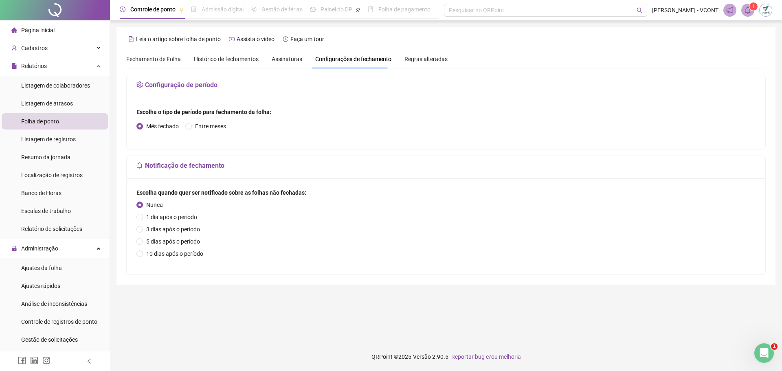
click at [214, 56] on span "Histórico de fechamentos" at bounding box center [226, 59] width 65 height 7
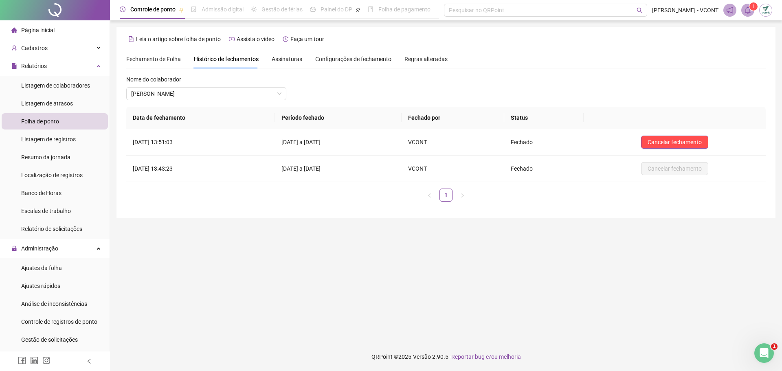
click at [161, 59] on span "Fechamento de Folha" at bounding box center [153, 59] width 55 height 7
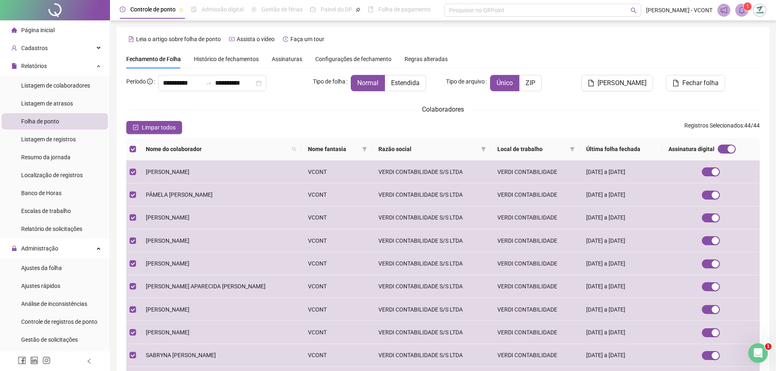
type input "**********"
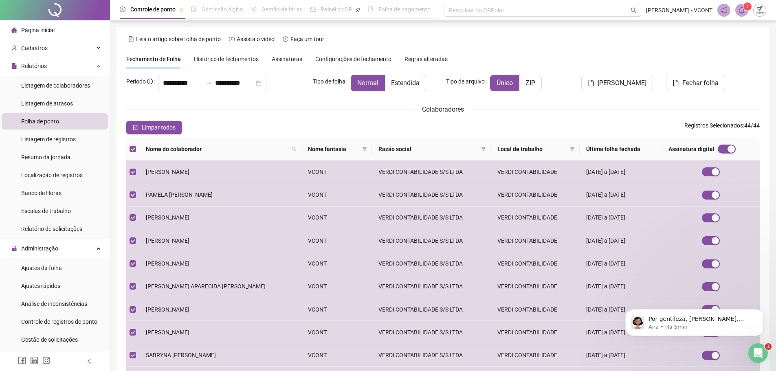
scroll to position [0, 0]
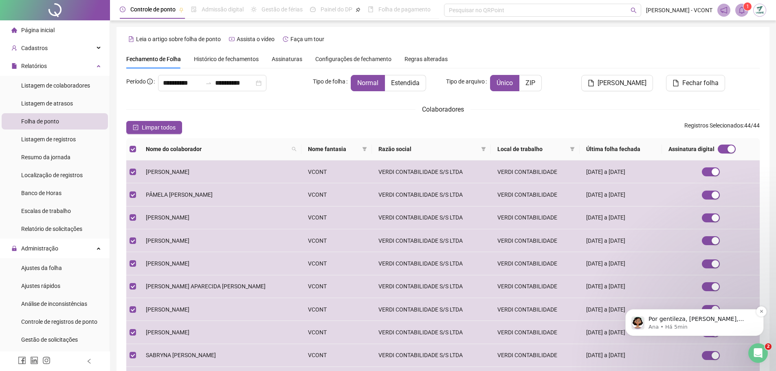
click at [685, 323] on p "Por gentileza, [PERSON_NAME], descreva o motivo do seu contato, para que possam…" at bounding box center [700, 319] width 105 height 8
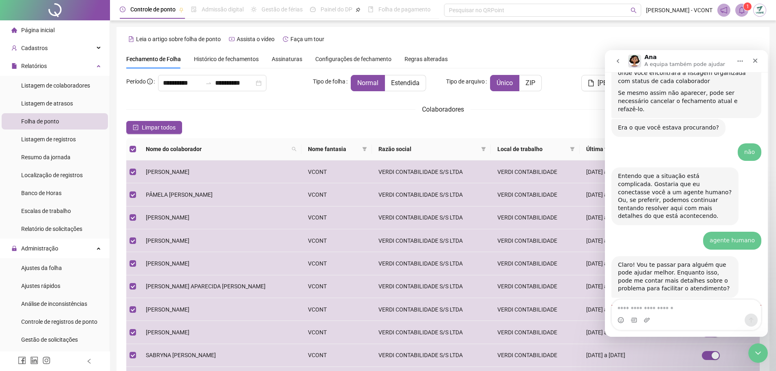
scroll to position [784, 0]
click at [654, 309] on textarea "Envie uma mensagem..." at bounding box center [686, 307] width 149 height 14
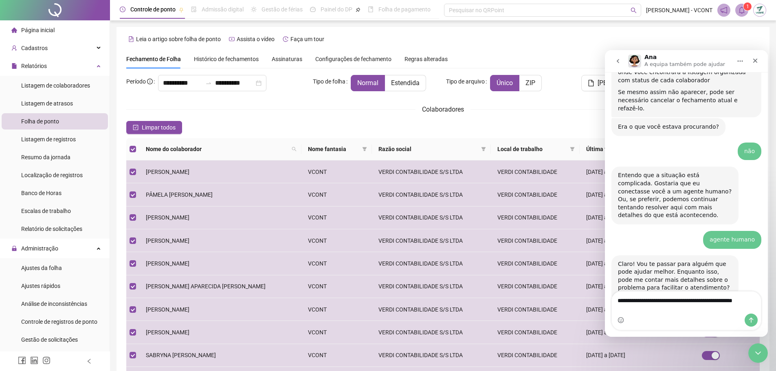
scroll to position [792, 0]
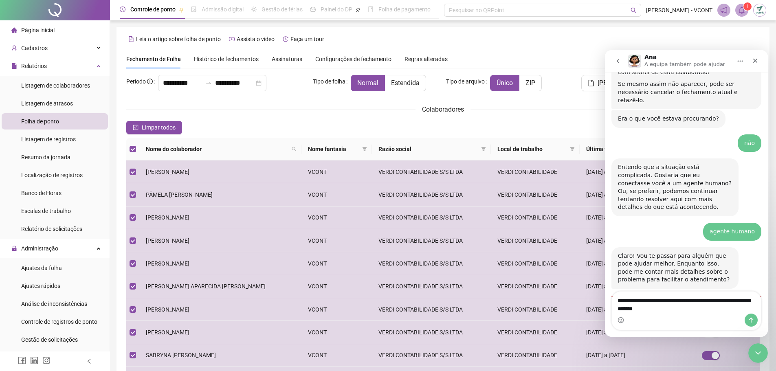
type textarea "**********"
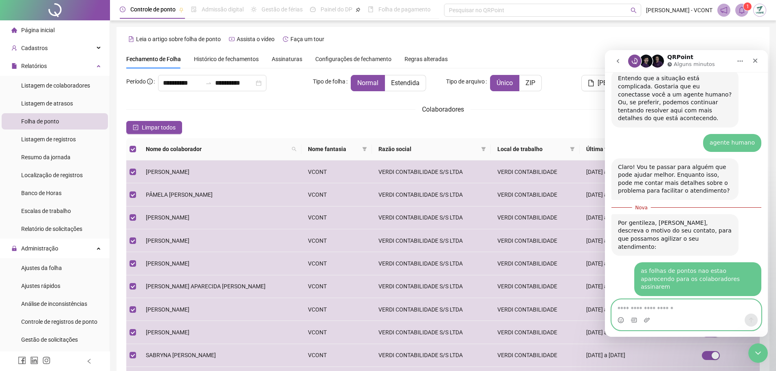
scroll to position [887, 0]
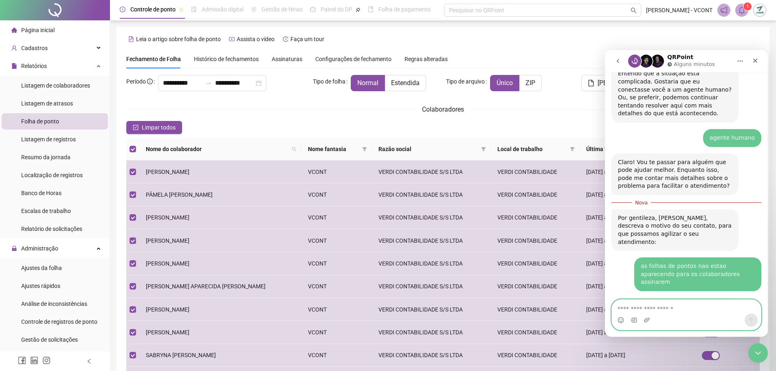
click at [671, 309] on textarea "Envie uma mensagem..." at bounding box center [686, 307] width 149 height 14
click at [670, 309] on textarea "Envie uma mensagem..." at bounding box center [686, 307] width 149 height 14
type textarea "**"
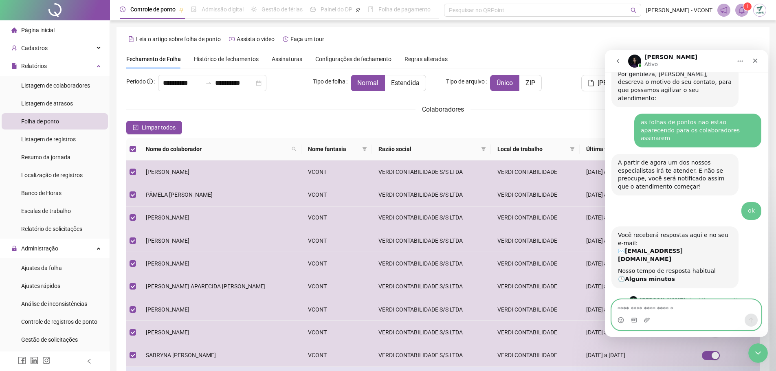
scroll to position [1017, 0]
click at [661, 307] on textarea "Envie uma mensagem..." at bounding box center [686, 307] width 149 height 14
click at [660, 306] on textarea "Envie uma mensagem..." at bounding box center [686, 307] width 149 height 14
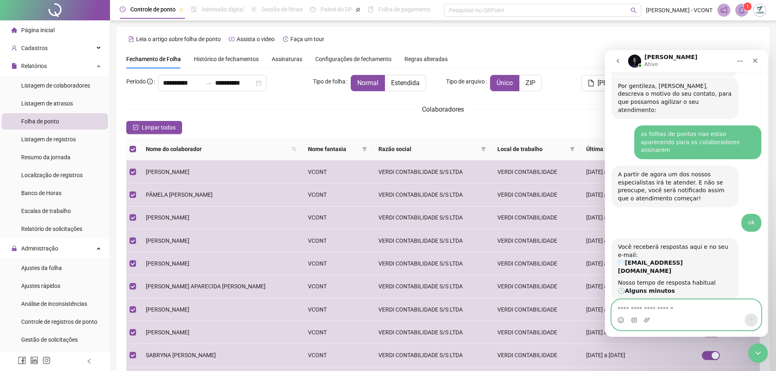
scroll to position [1005, 0]
click at [660, 306] on textarea "Envie uma mensagem..." at bounding box center [686, 307] width 149 height 14
type textarea "**********"
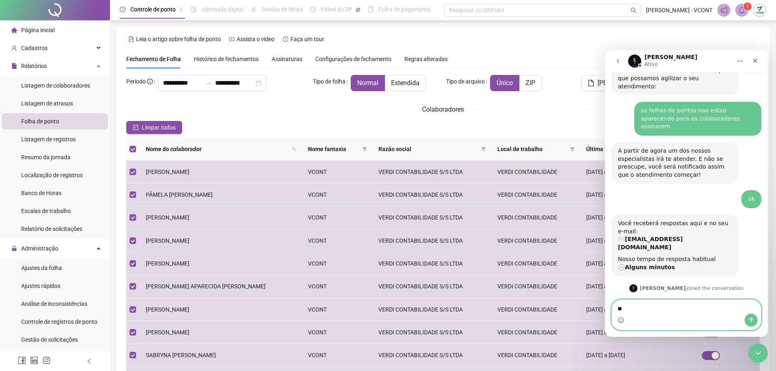
type textarea "*"
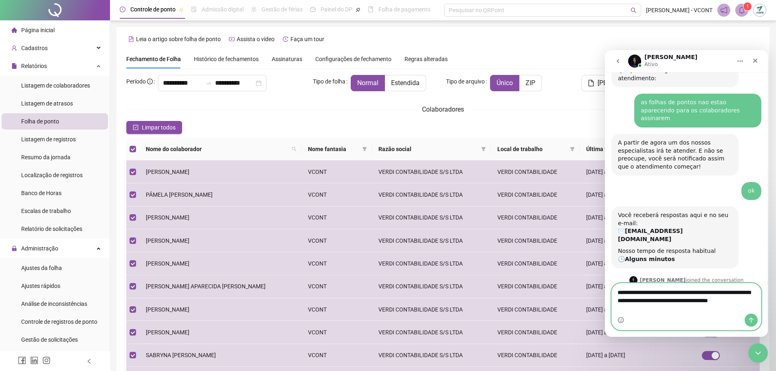
scroll to position [1045, 0]
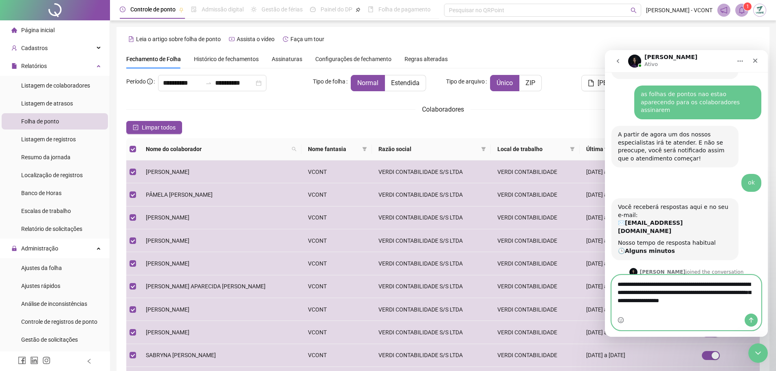
type textarea "**********"
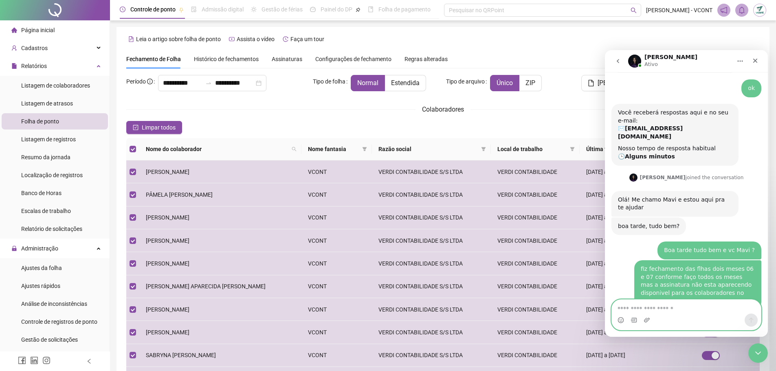
scroll to position [1138, 0]
click at [672, 306] on textarea "Envie uma mensagem..." at bounding box center [686, 307] width 149 height 14
click at [670, 305] on textarea "Envie uma mensagem..." at bounding box center [686, 307] width 149 height 14
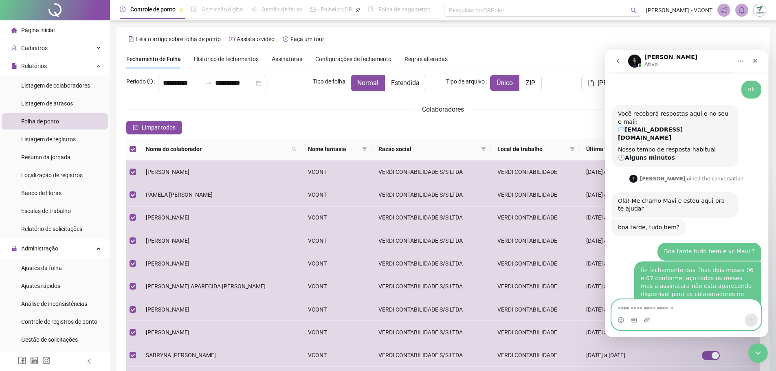
click at [670, 305] on textarea "Envie uma mensagem..." at bounding box center [686, 307] width 149 height 14
type textarea "**********"
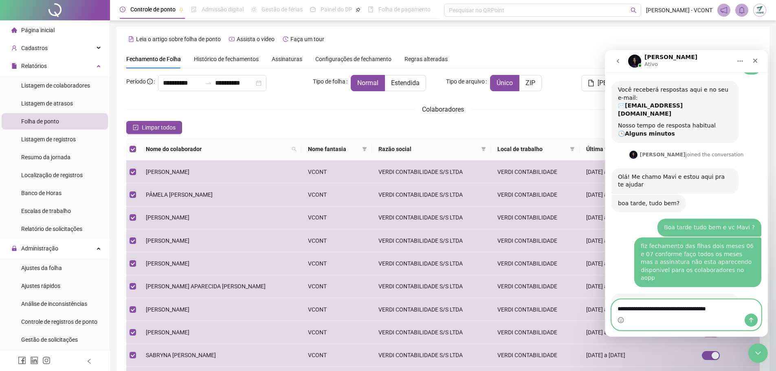
type textarea "**********"
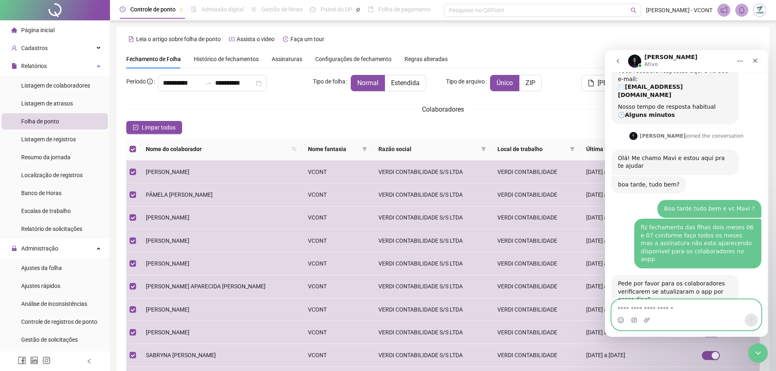
click at [686, 308] on textarea "Envie uma mensagem..." at bounding box center [686, 307] width 149 height 14
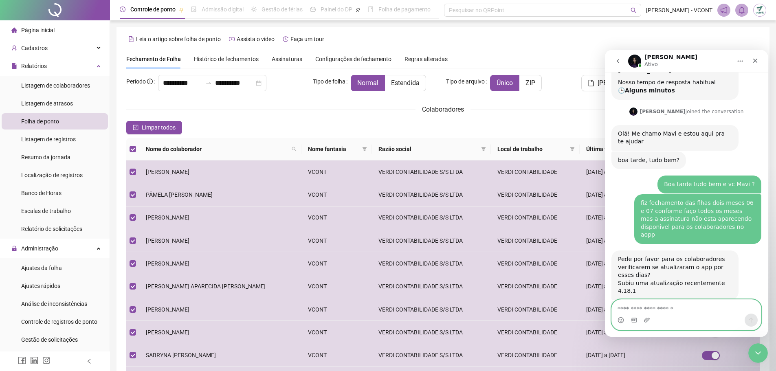
click at [665, 306] on textarea "Envie uma mensagem..." at bounding box center [686, 307] width 149 height 14
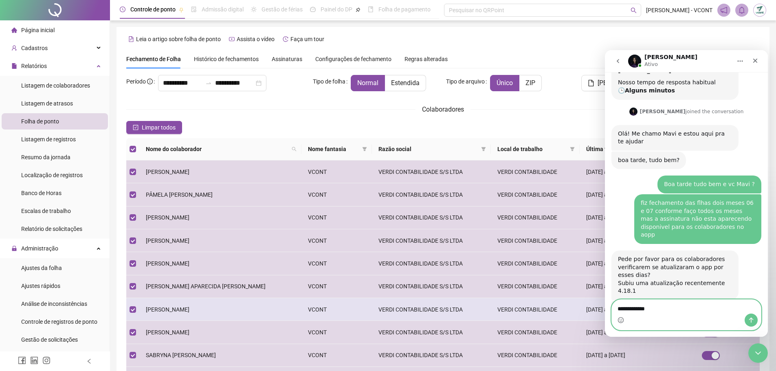
type textarea "**********"
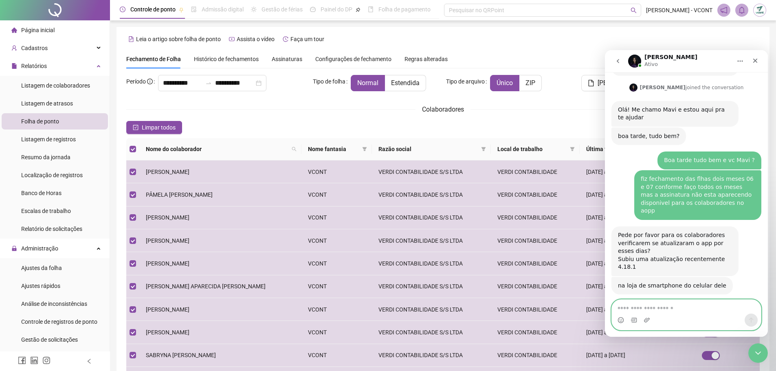
click at [674, 304] on textarea "Envie uma mensagem..." at bounding box center [686, 307] width 149 height 14
click at [46, 28] on span "Página inicial" at bounding box center [37, 30] width 33 height 7
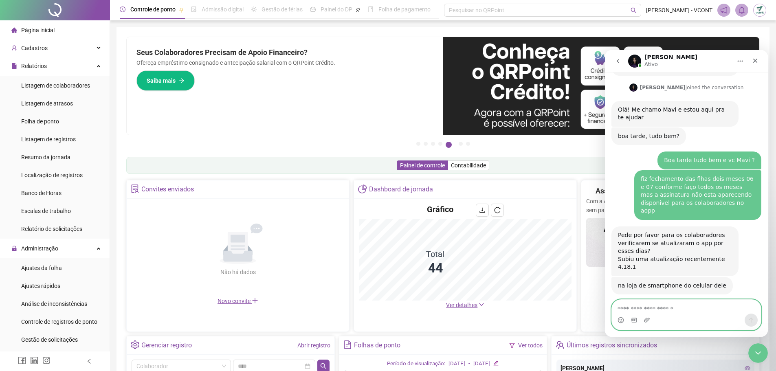
click at [672, 306] on textarea "Envie uma mensagem..." at bounding box center [686, 307] width 149 height 14
